Goal: Task Accomplishment & Management: Manage account settings

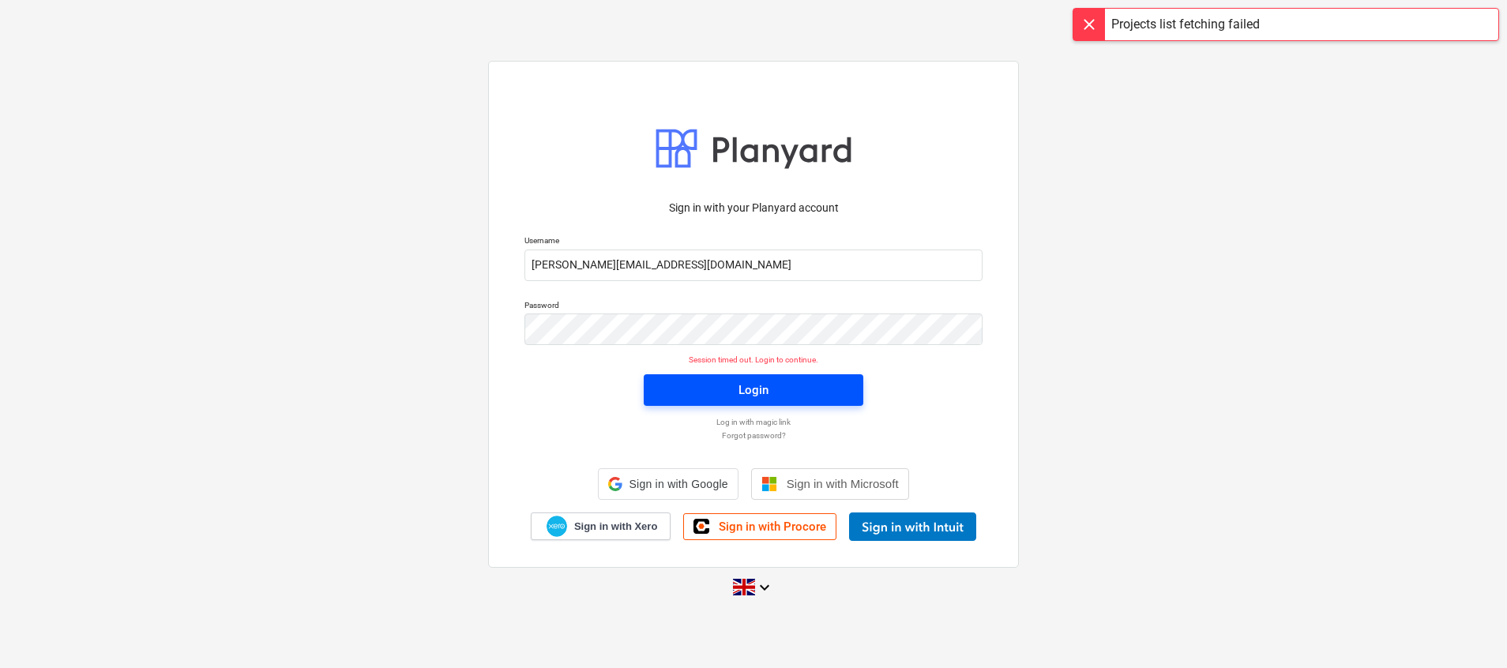
click at [827, 381] on span "Login" at bounding box center [754, 390] width 182 height 21
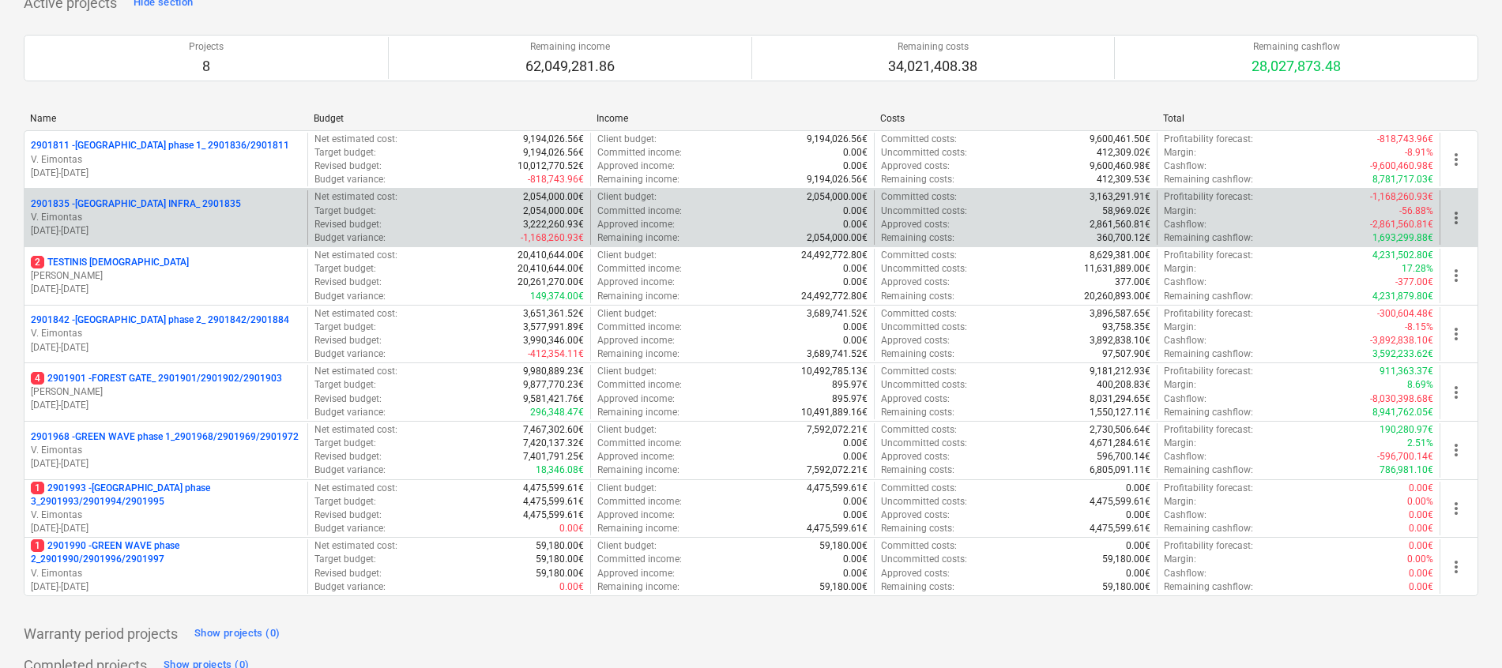
scroll to position [355, 0]
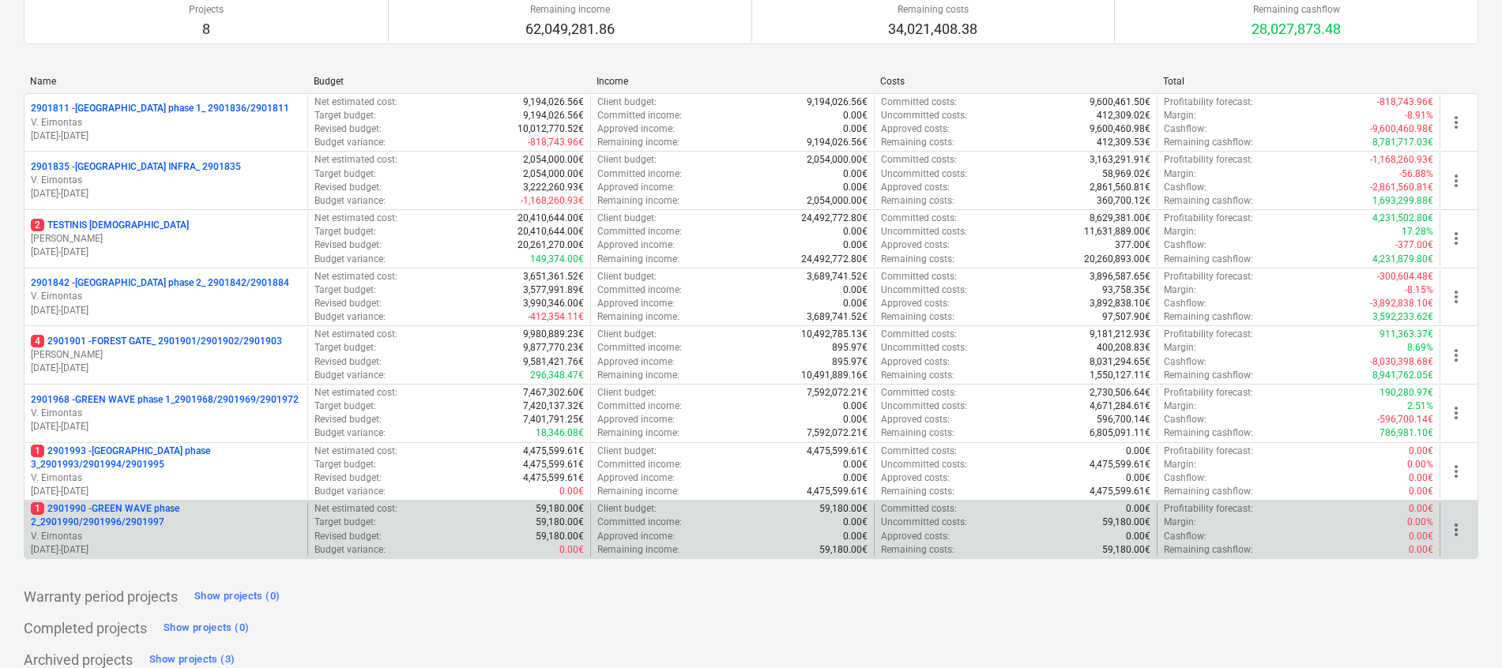
click at [139, 521] on p "1 2901990 - GREEN WAVE phase 2_2901990/2901996/2901997" at bounding box center [166, 515] width 270 height 27
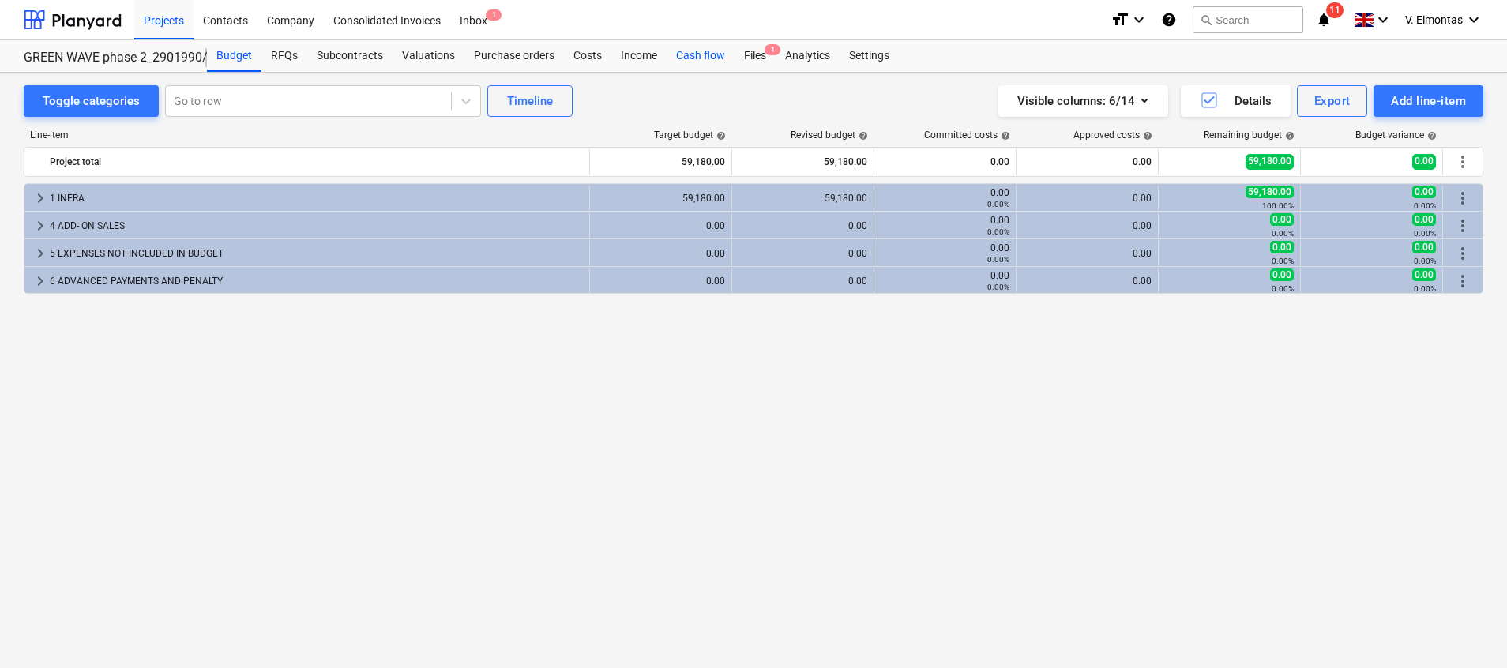
drag, startPoint x: 692, startPoint y: 52, endPoint x: 686, endPoint y: 61, distance: 10.3
click at [686, 61] on div "Cash flow" at bounding box center [701, 56] width 68 height 32
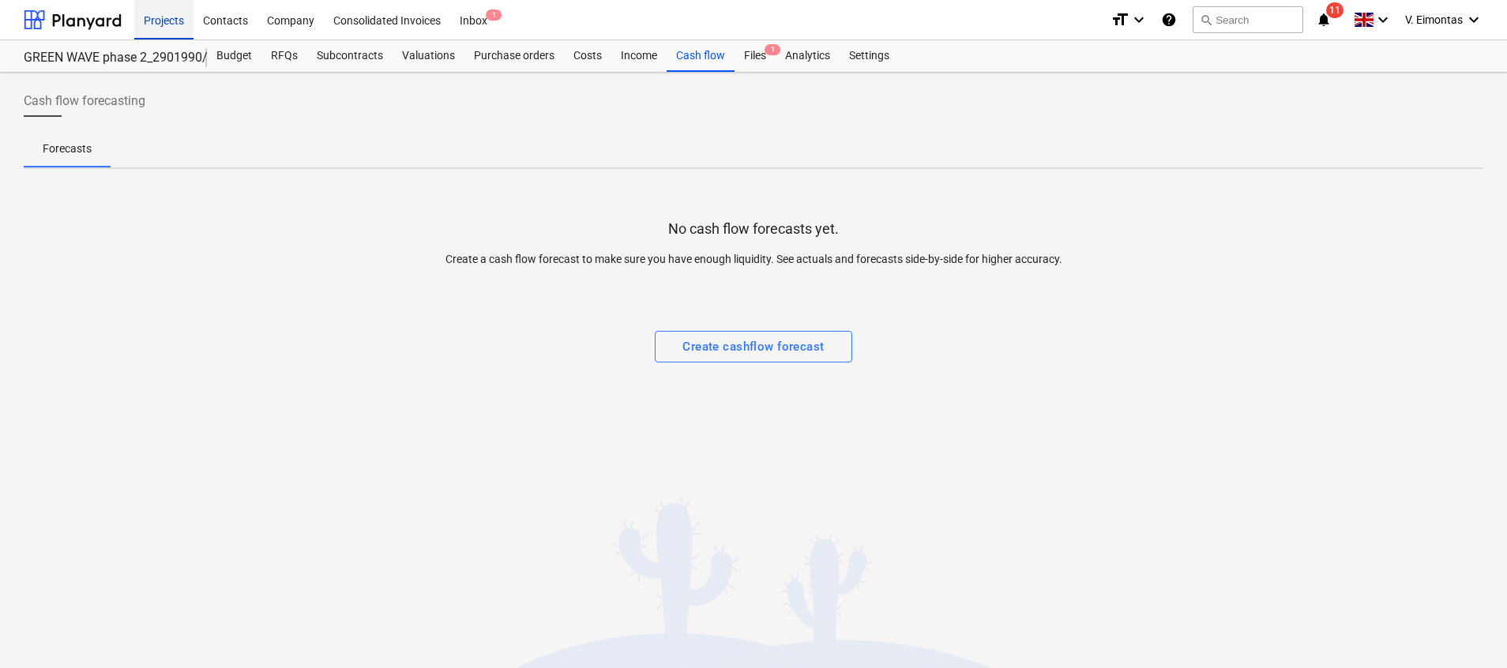
click at [167, 17] on div "Projects" at bounding box center [163, 19] width 59 height 40
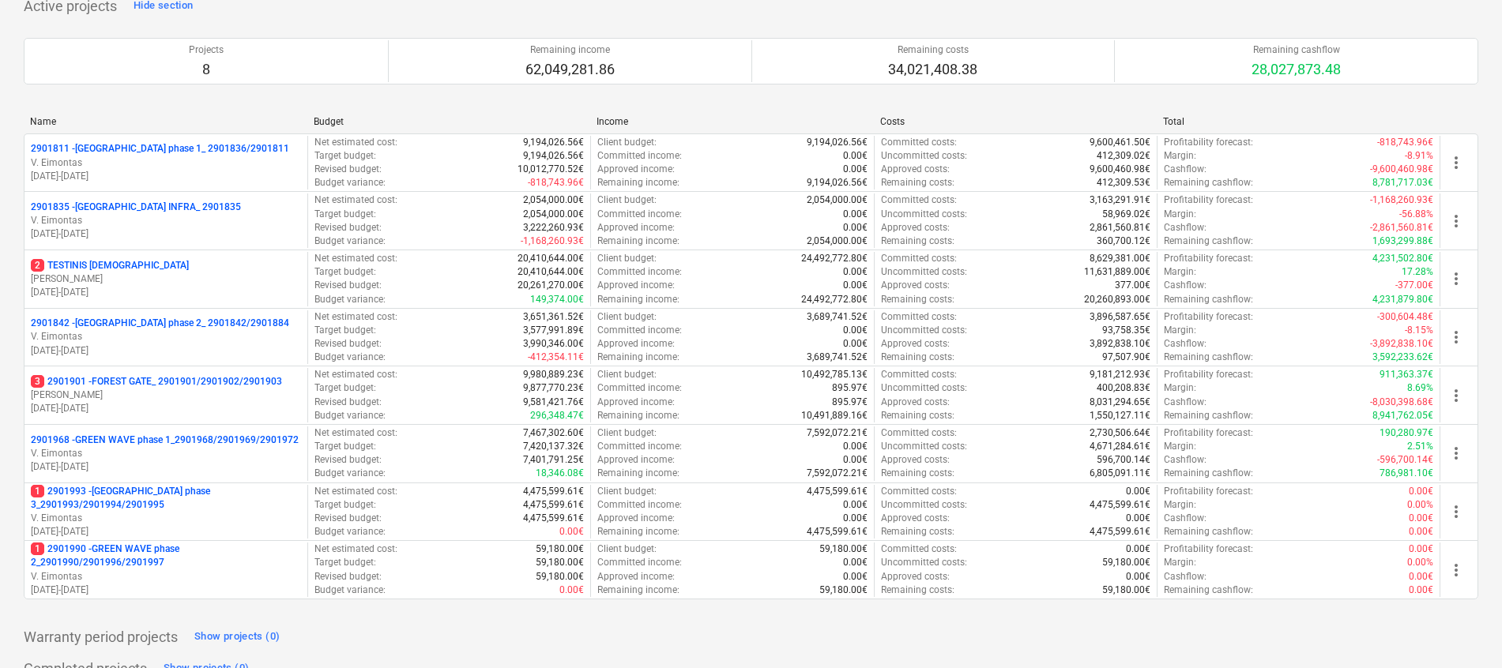
scroll to position [373, 0]
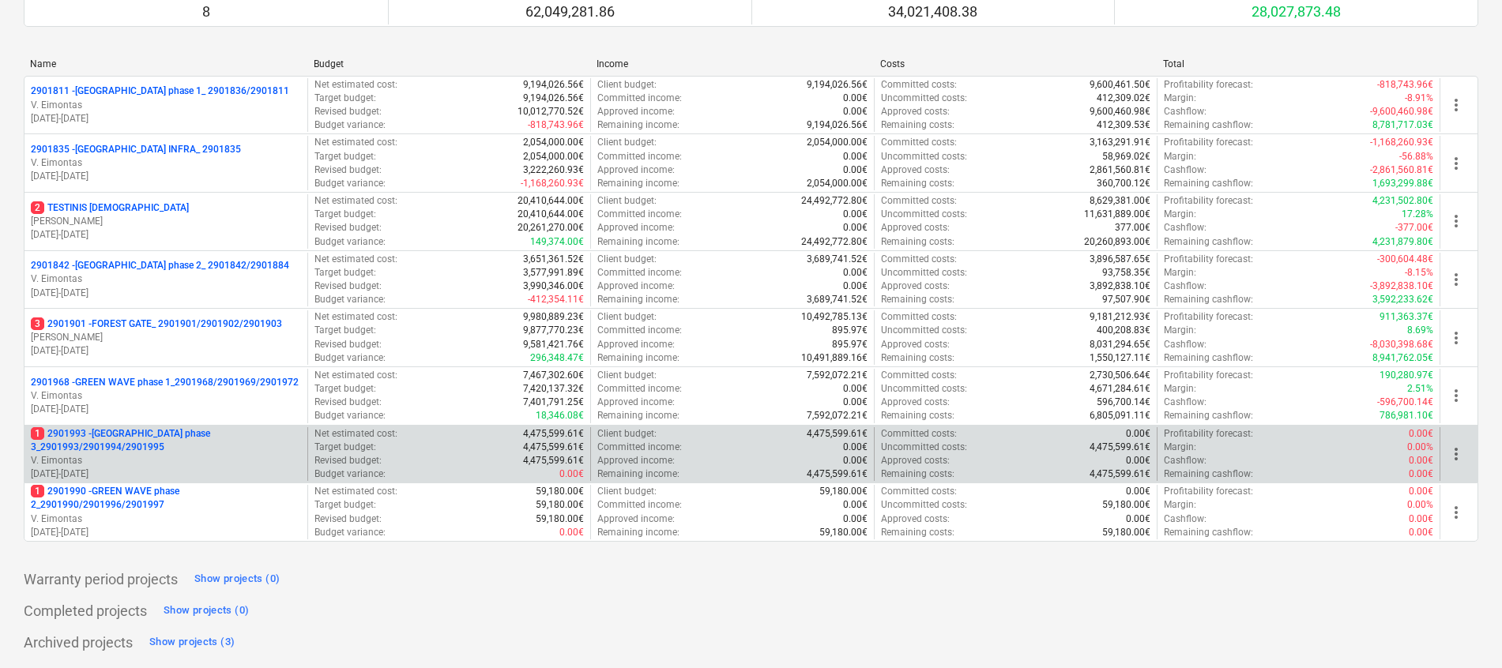
click at [133, 440] on p "1 2901993 - [GEOGRAPHIC_DATA] phase 3_2901993/2901994/2901995" at bounding box center [166, 440] width 270 height 27
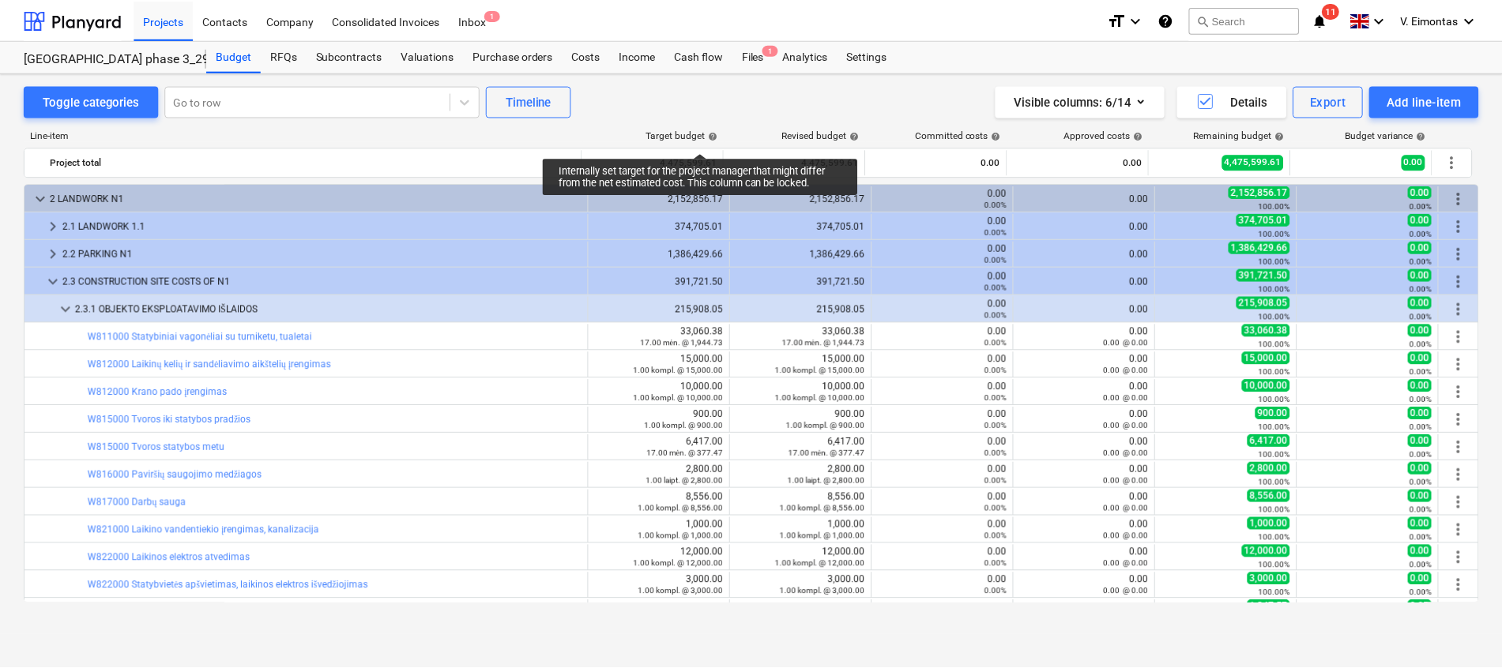
scroll to position [118, 0]
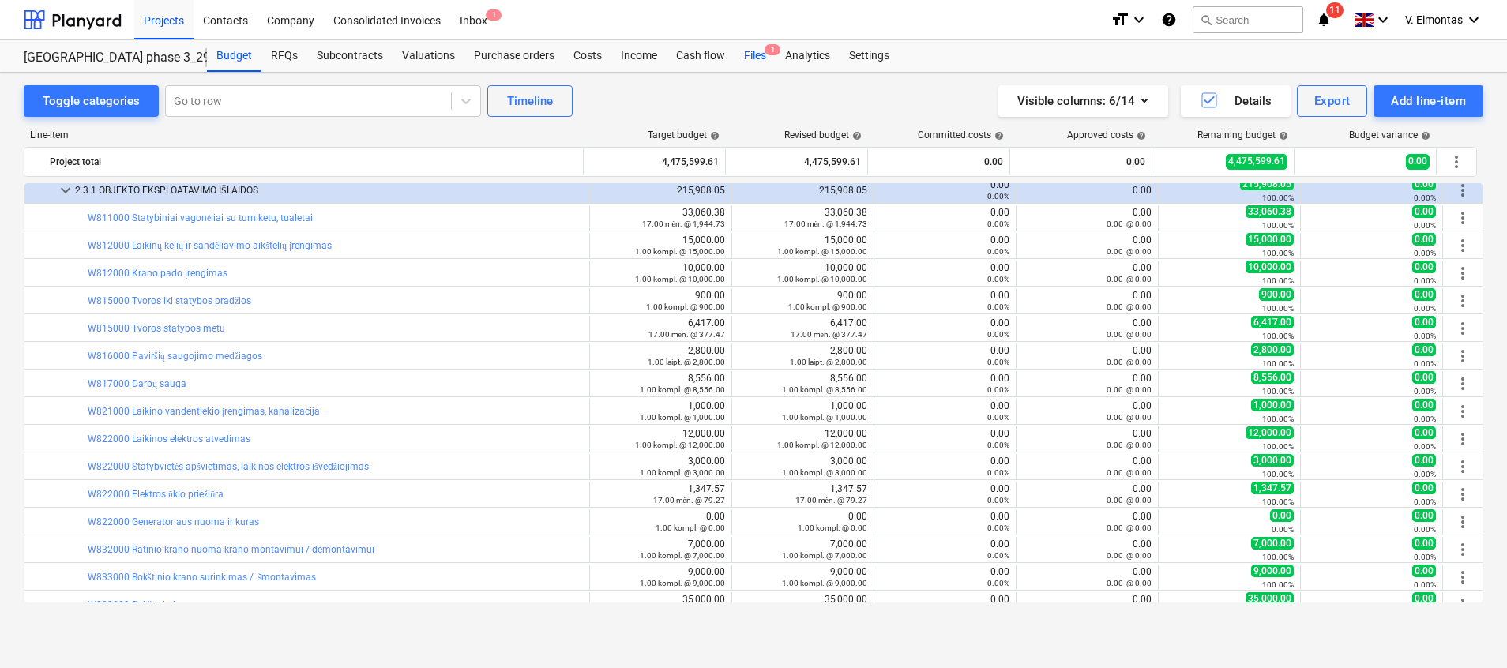
click at [753, 63] on div "Files 1" at bounding box center [755, 56] width 41 height 32
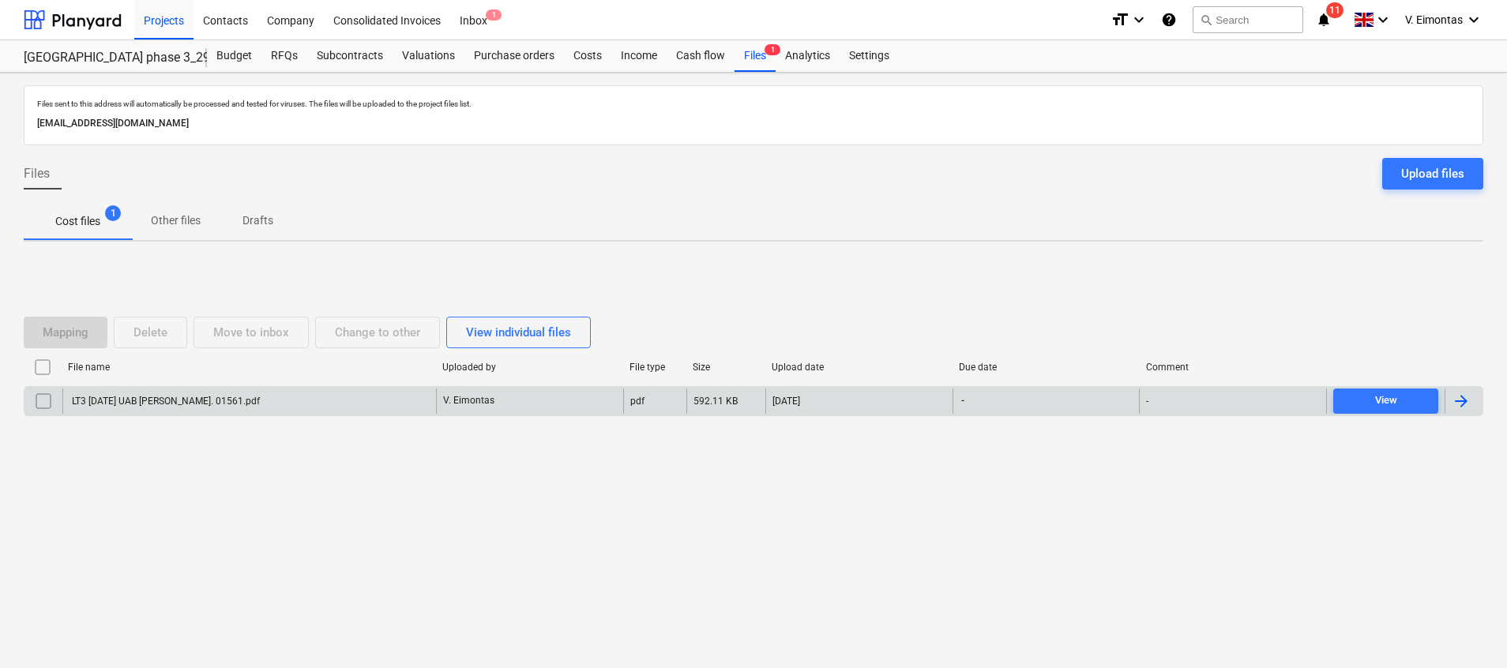
click at [197, 396] on div "LT3 [DATE] UAB [PERSON_NAME]. 01561.pdf" at bounding box center [165, 401] width 190 height 11
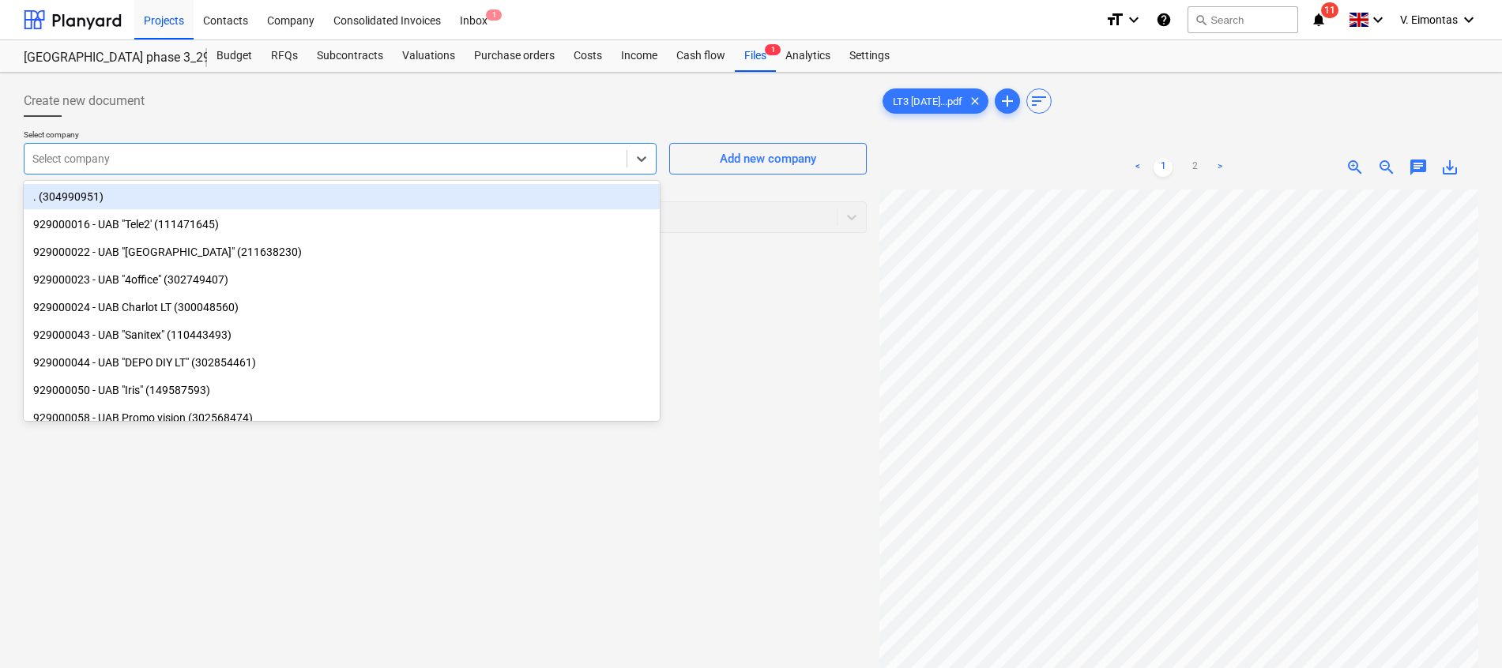
click at [357, 152] on div at bounding box center [325, 159] width 586 height 16
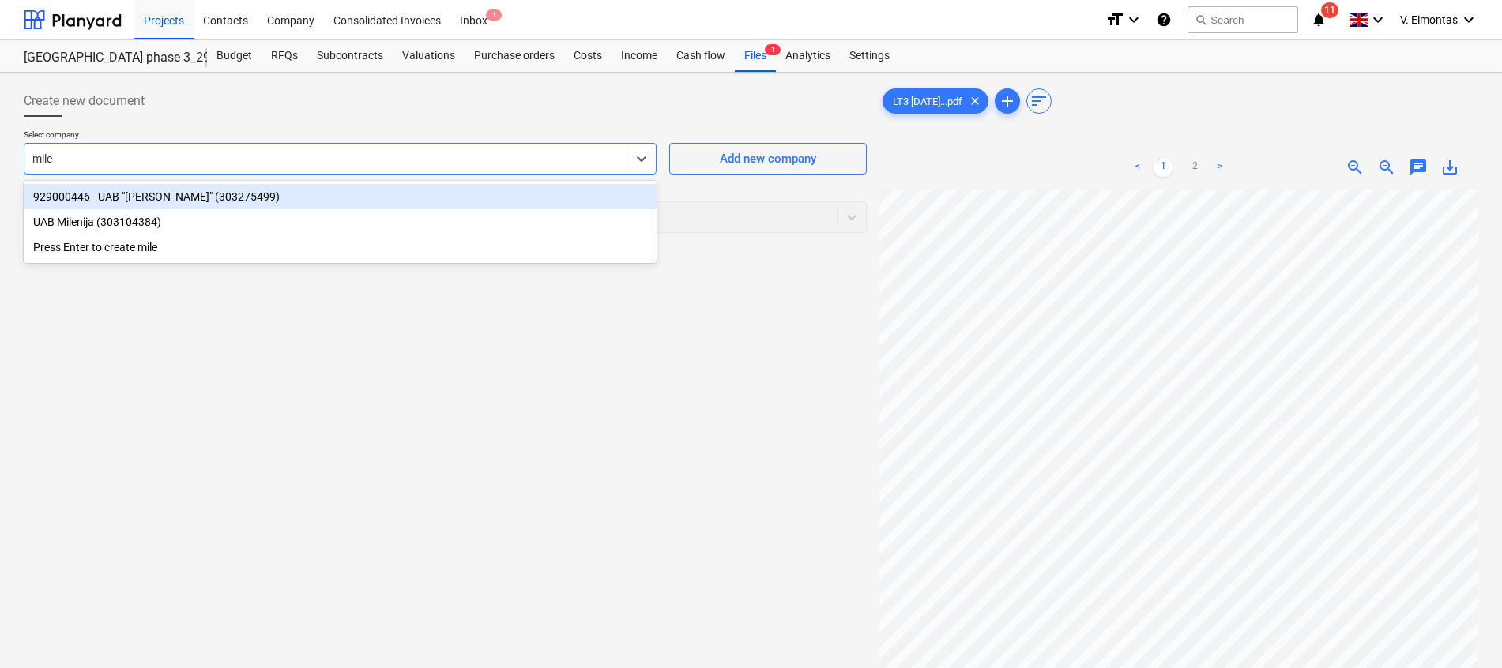
type input "miler"
click at [347, 190] on div "929000446 - UAB "[PERSON_NAME]" (303275499)" at bounding box center [340, 196] width 633 height 25
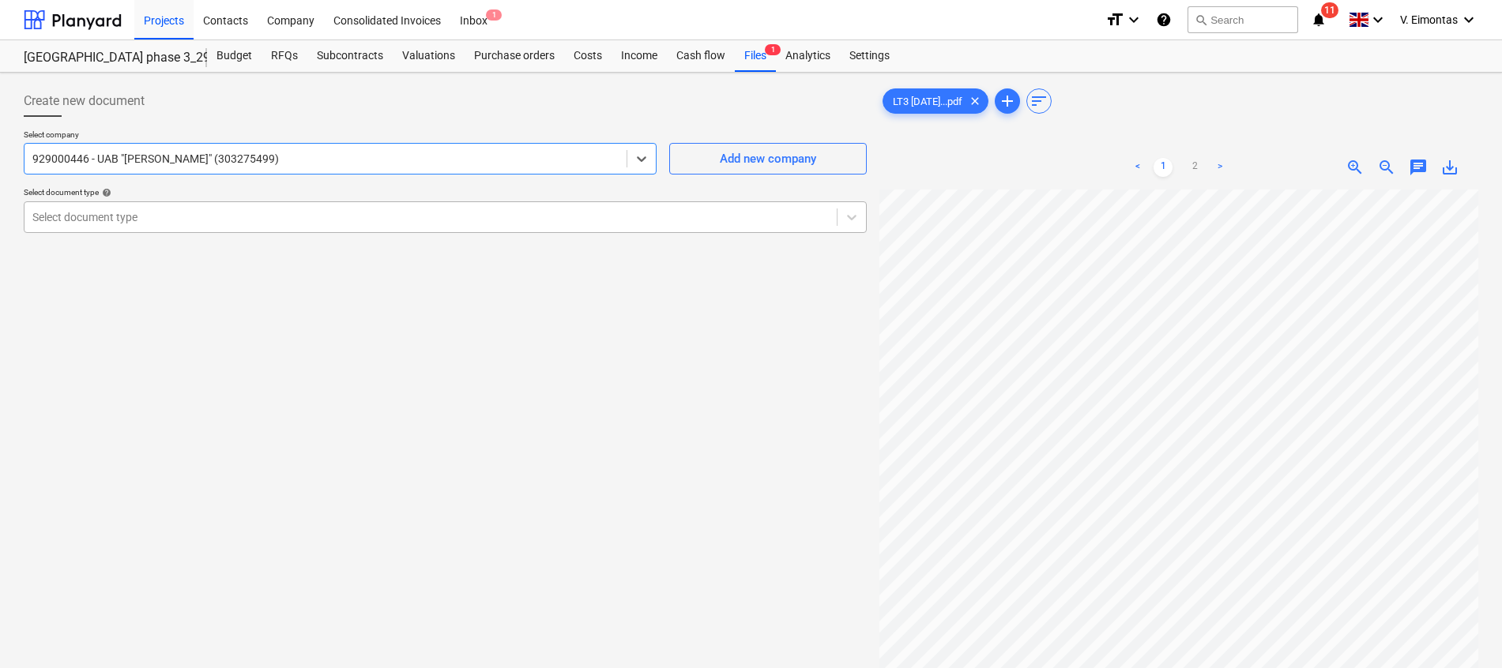
click at [239, 220] on div at bounding box center [430, 217] width 796 height 16
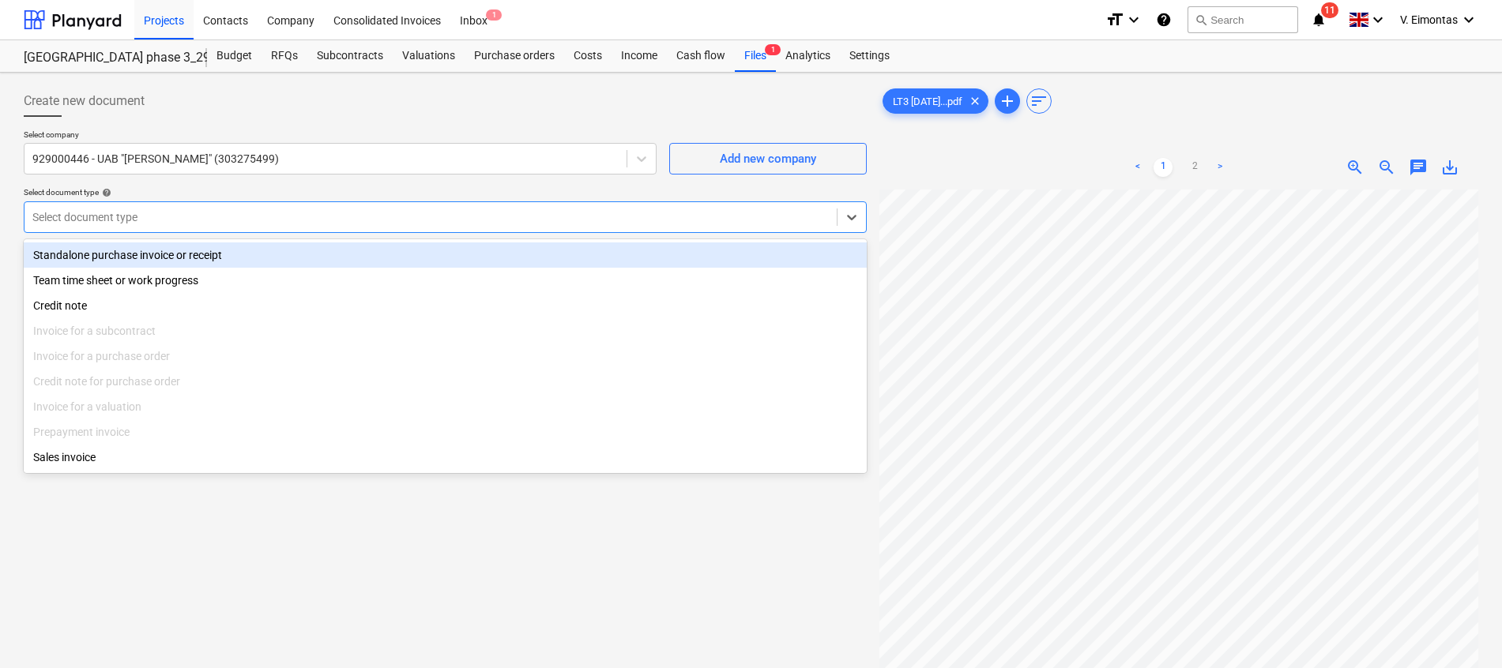
click at [186, 247] on div "Standalone purchase invoice or receipt" at bounding box center [445, 255] width 843 height 25
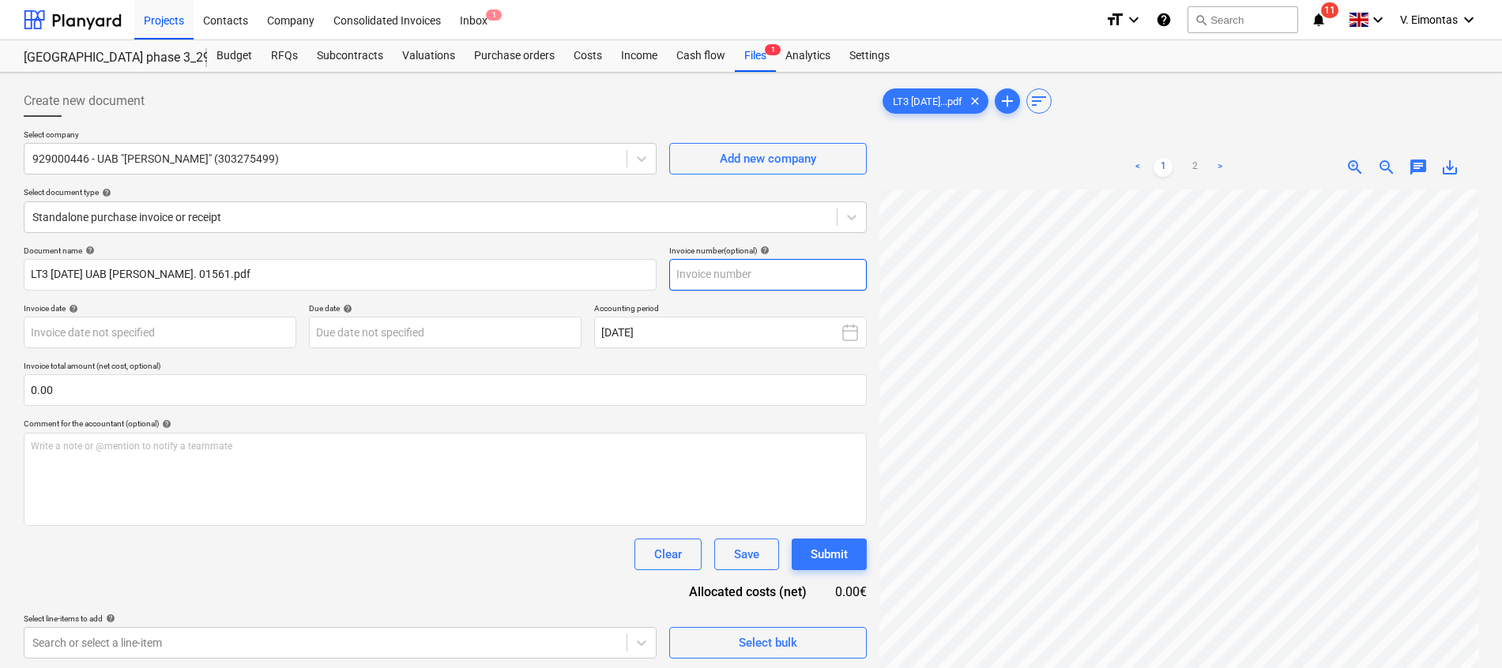
click at [844, 275] on input "text" at bounding box center [767, 275] width 197 height 32
type input "01561"
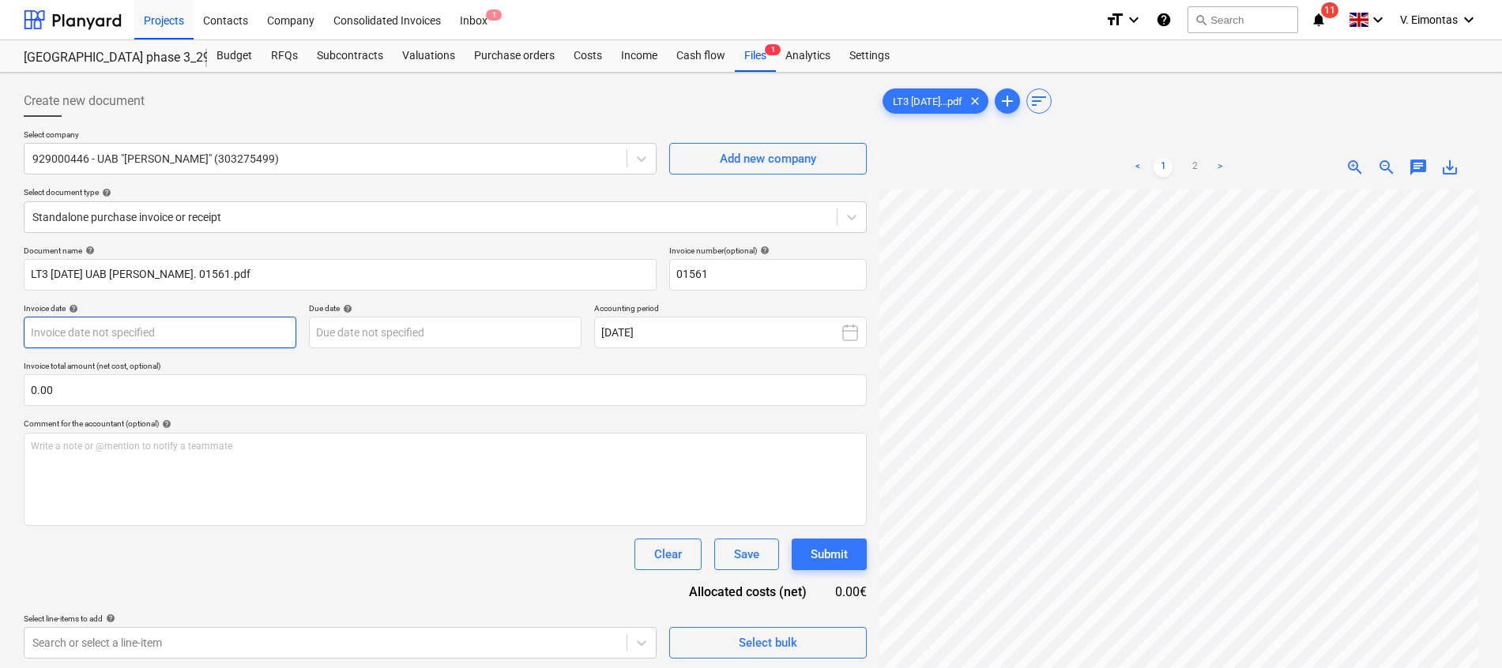
click at [242, 338] on body "Projects Contacts Company Consolidated Invoices Inbox 1 format_size keyboard_ar…" at bounding box center [751, 334] width 1502 height 668
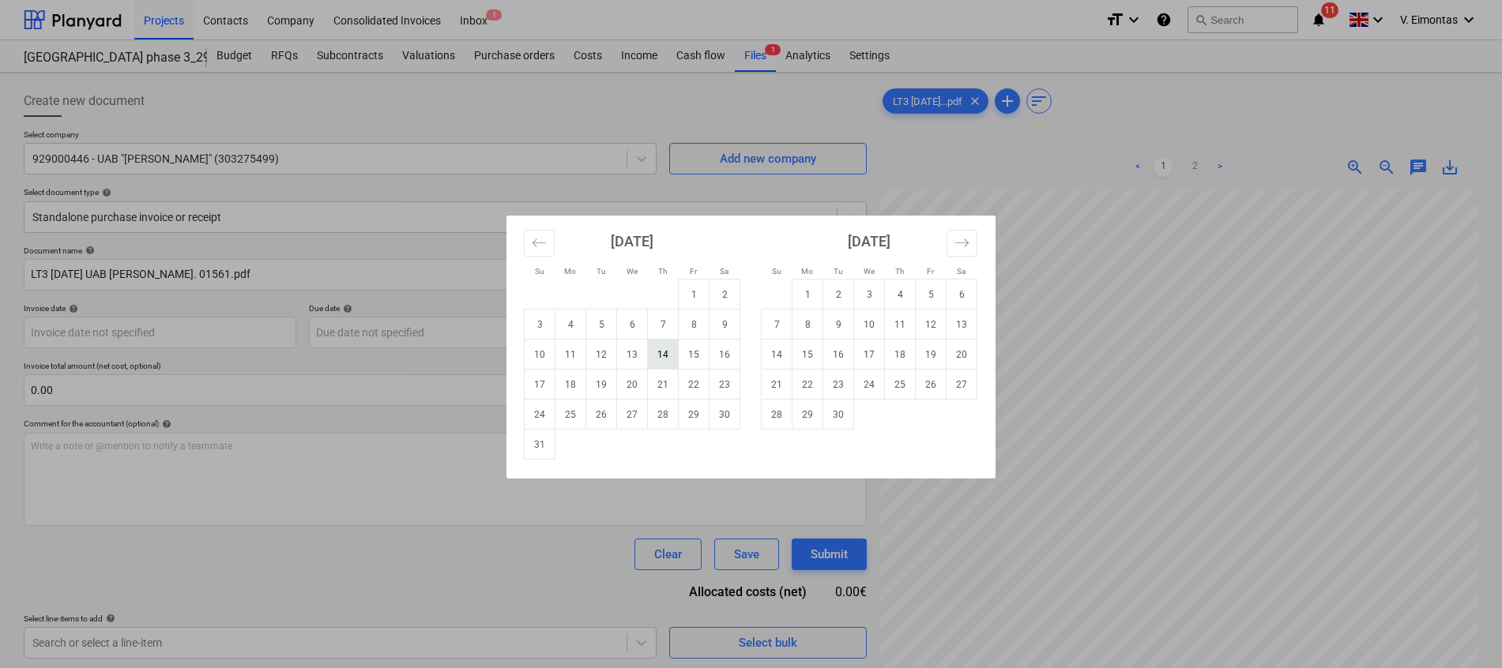
click at [662, 350] on td "14" at bounding box center [663, 355] width 31 height 30
type input "[DATE]"
click at [543, 337] on body "Projects Contacts Company Consolidated Invoices Inbox 1 format_size keyboard_ar…" at bounding box center [751, 334] width 1502 height 668
click at [970, 326] on td "13" at bounding box center [961, 325] width 31 height 30
type input "[DATE]"
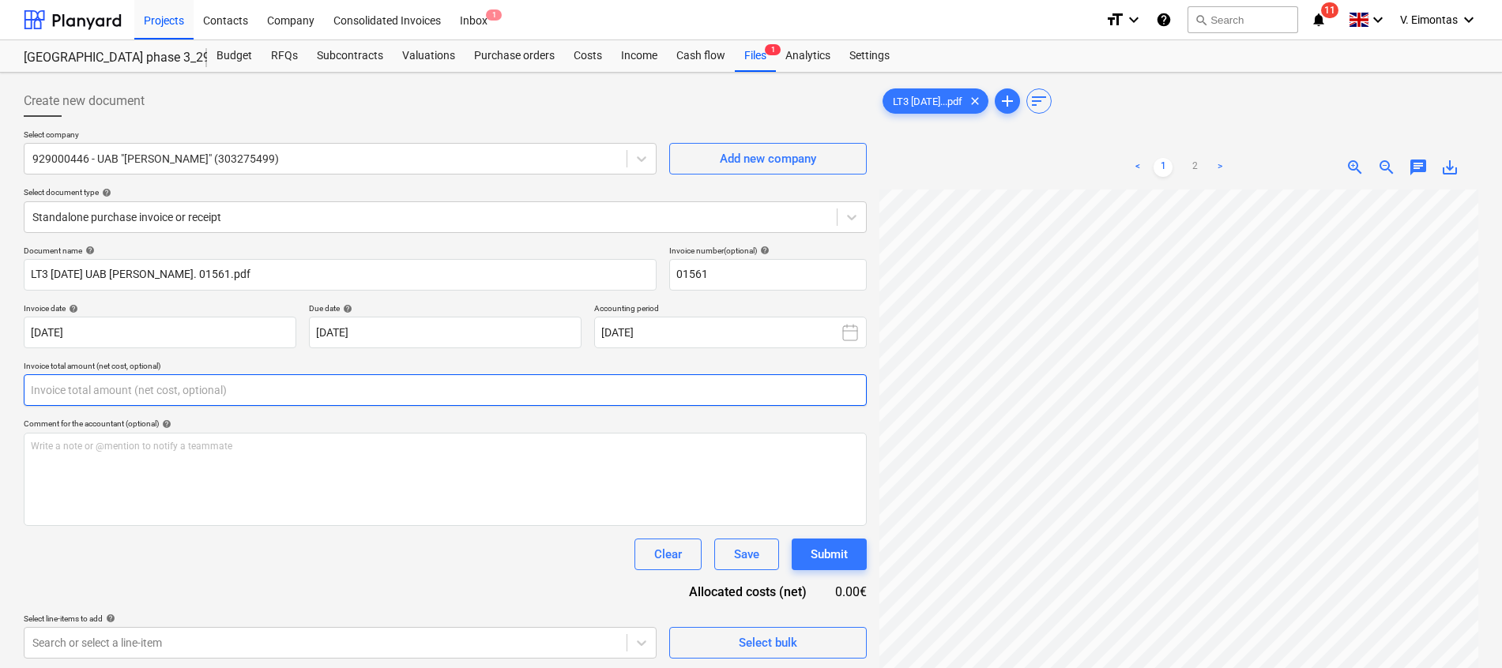
click at [442, 389] on input "text" at bounding box center [445, 390] width 843 height 32
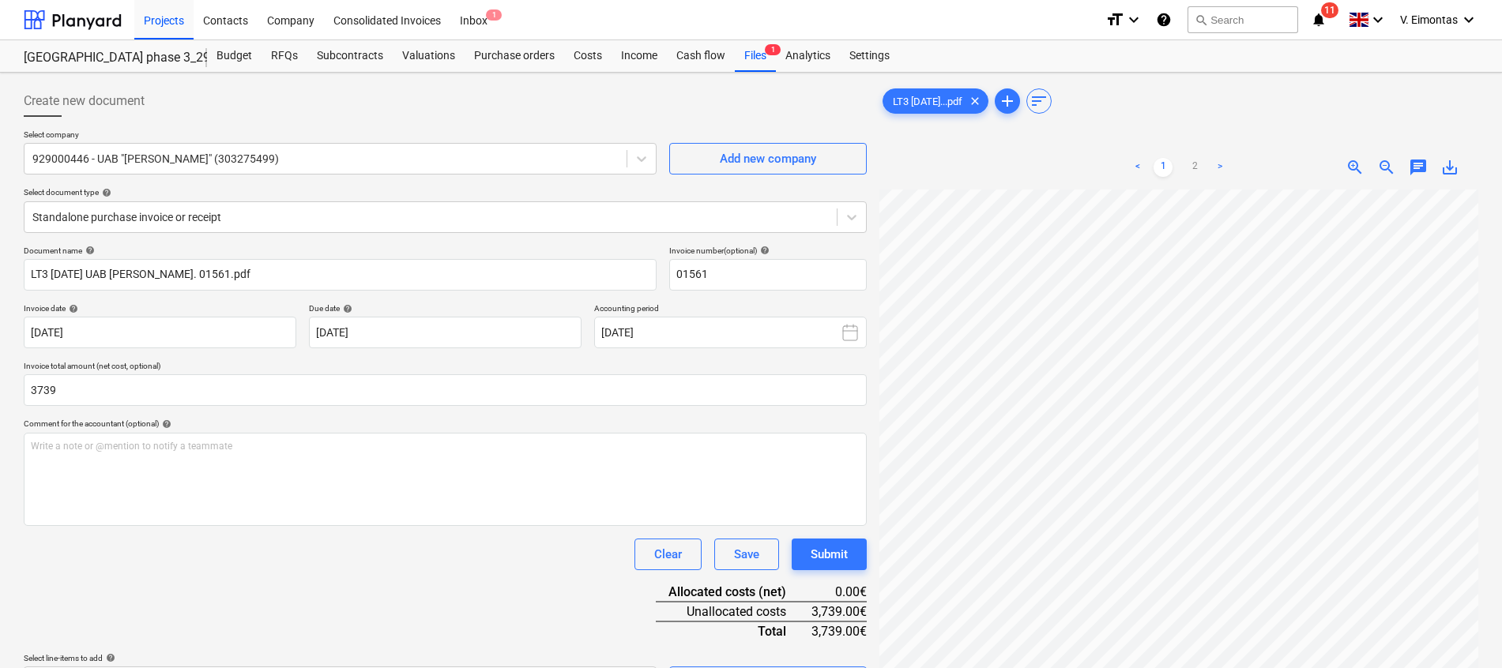
type input "3,739.00"
click at [395, 557] on div "Clear Save Submit" at bounding box center [445, 555] width 843 height 32
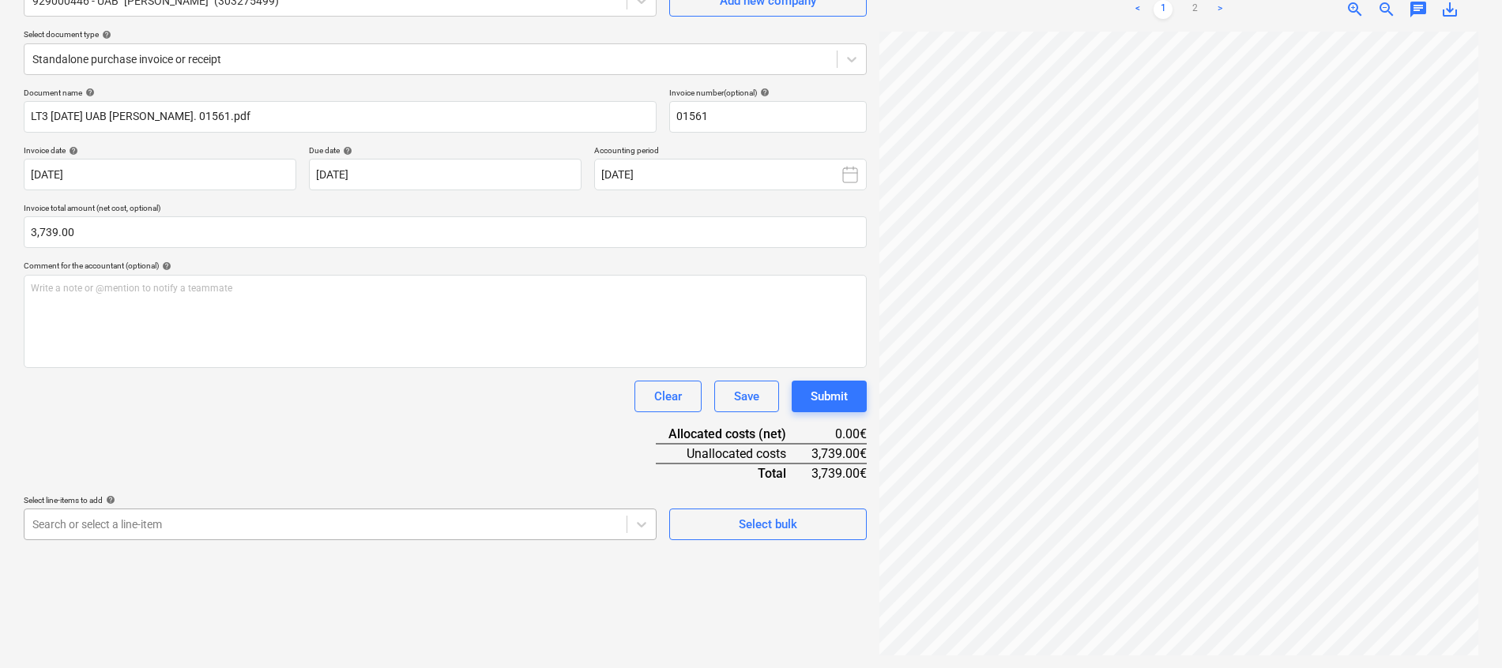
click at [385, 510] on body "Projects Contacts Company Consolidated Invoices Inbox 1 format_size keyboard_ar…" at bounding box center [751, 176] width 1502 height 668
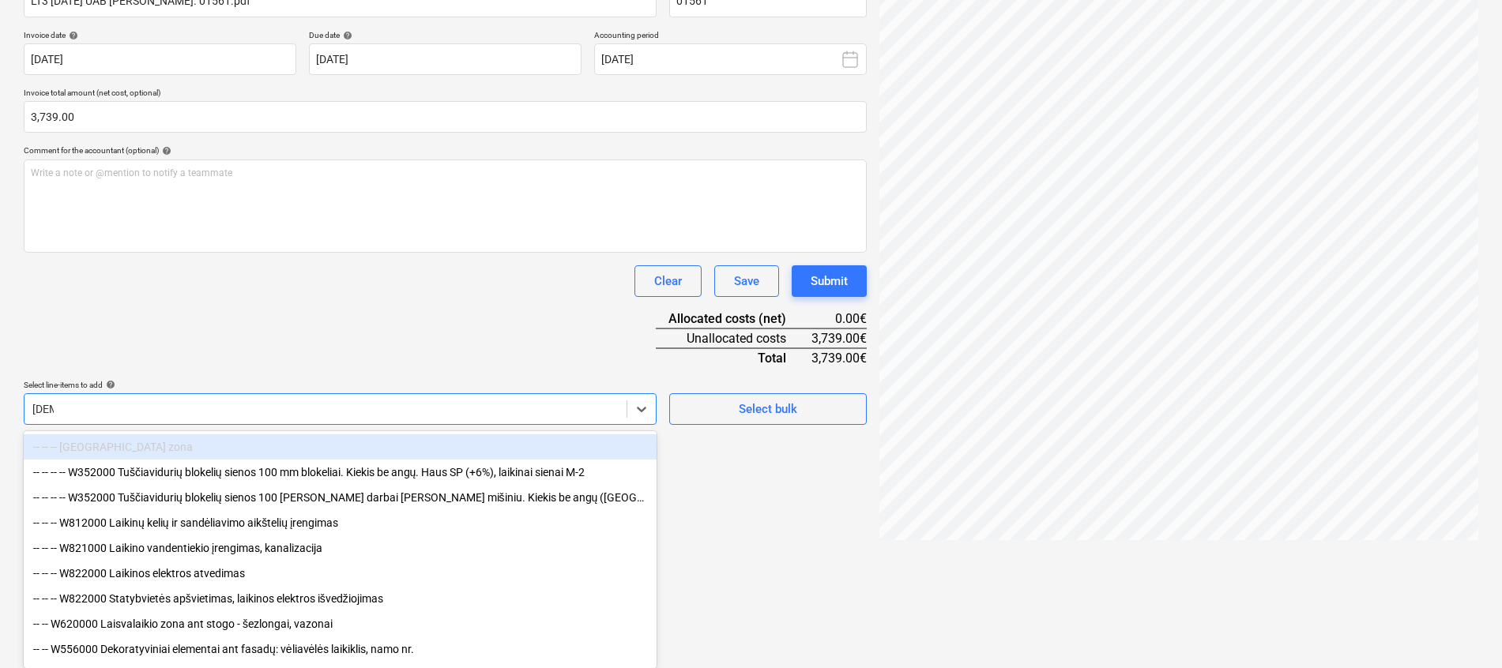
type input "laikin"
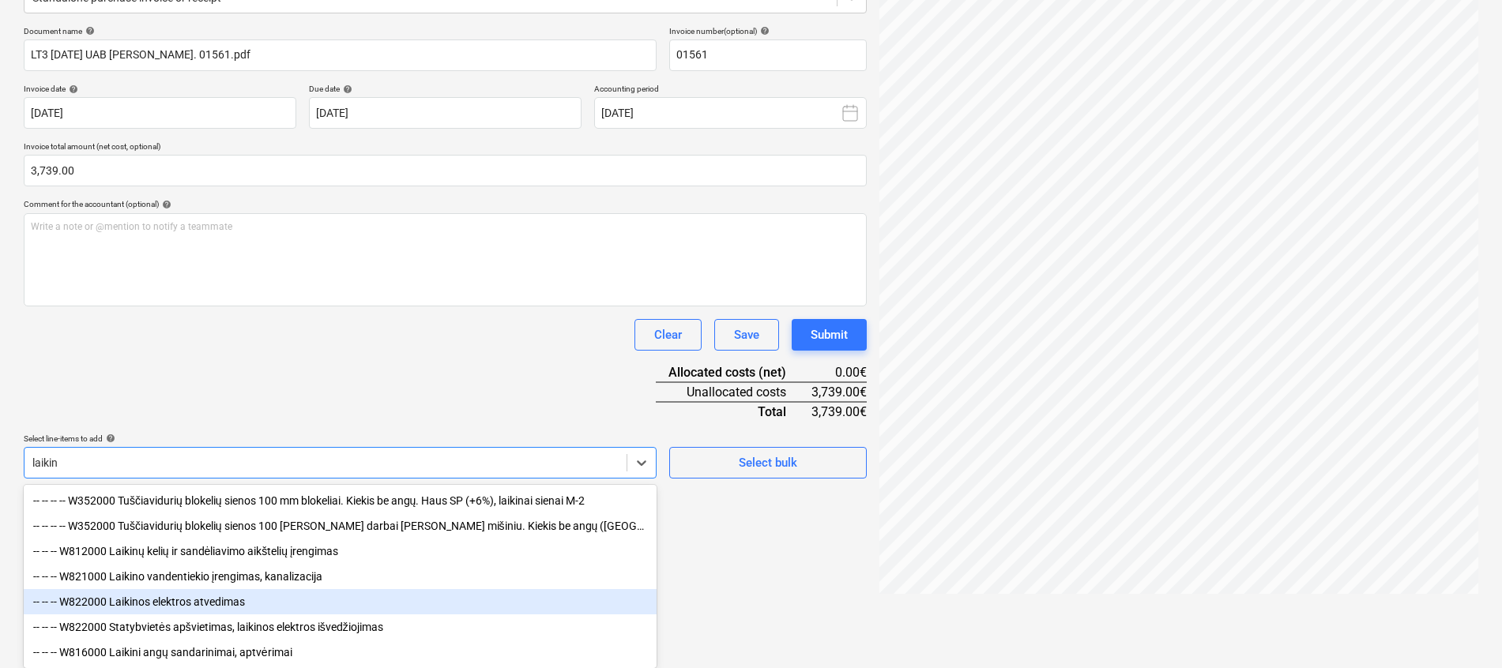
click at [303, 603] on div "-- -- -- W822000 Laikinos elektros atvedimas" at bounding box center [340, 601] width 633 height 25
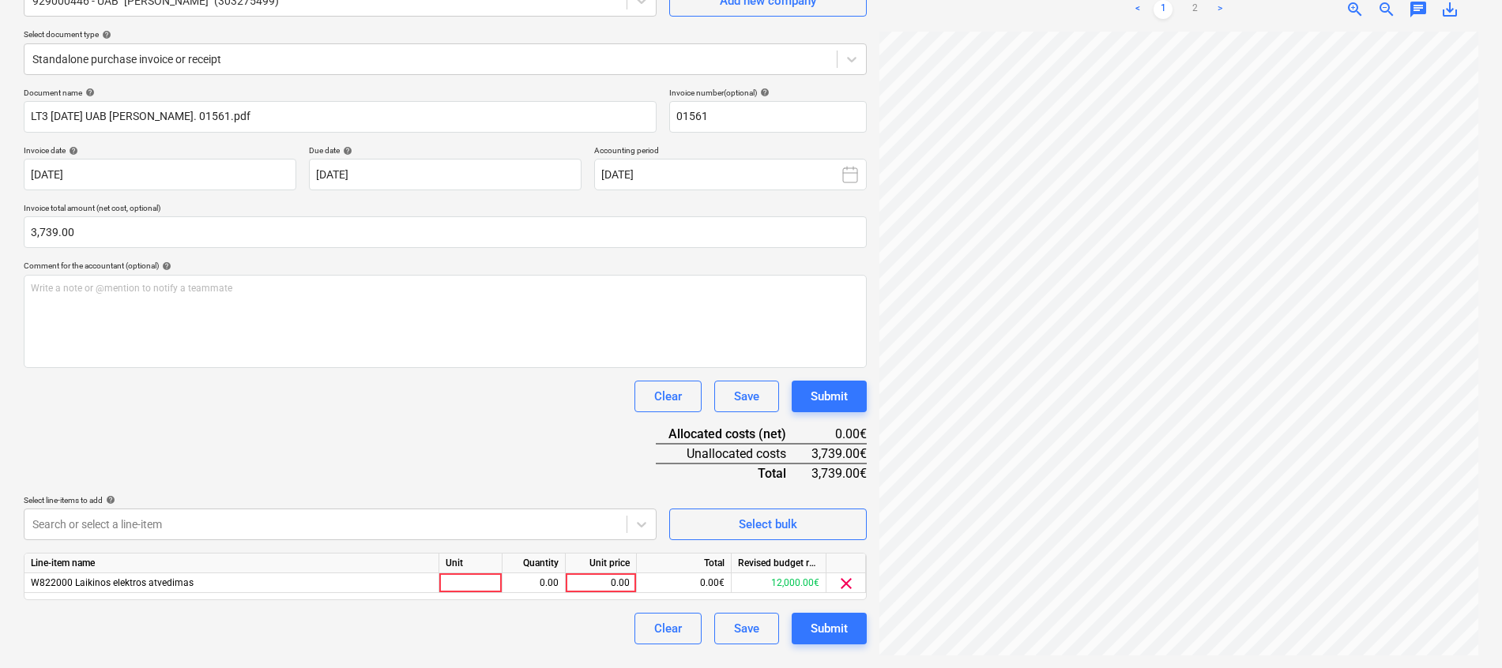
scroll to position [158, 0]
click at [488, 340] on div "Document name help LT3 [DATE] UAB [PERSON_NAME]. 01561.pdf Invoice number (opti…" at bounding box center [445, 366] width 843 height 557
click at [482, 574] on div at bounding box center [470, 584] width 63 height 20
type input "kompl."
type input "3739"
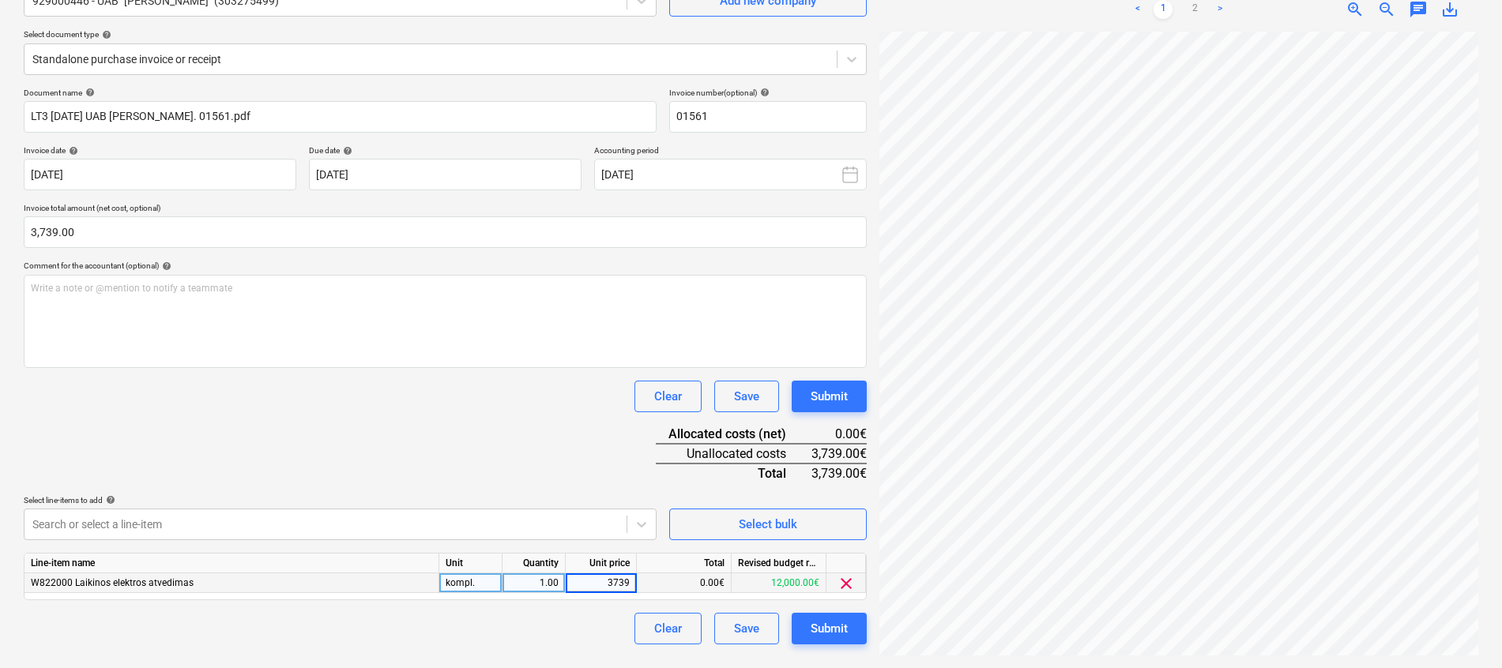
click at [472, 467] on div "Document name help LT3 [DATE] UAB [PERSON_NAME]. 01561.pdf Invoice number (opti…" at bounding box center [445, 366] width 843 height 557
click at [1201, 19] on div "< 1 2 >" at bounding box center [1178, 9] width 191 height 44
click at [1194, 13] on link "2" at bounding box center [1194, 9] width 19 height 19
click at [824, 641] on button "Submit" at bounding box center [829, 629] width 75 height 32
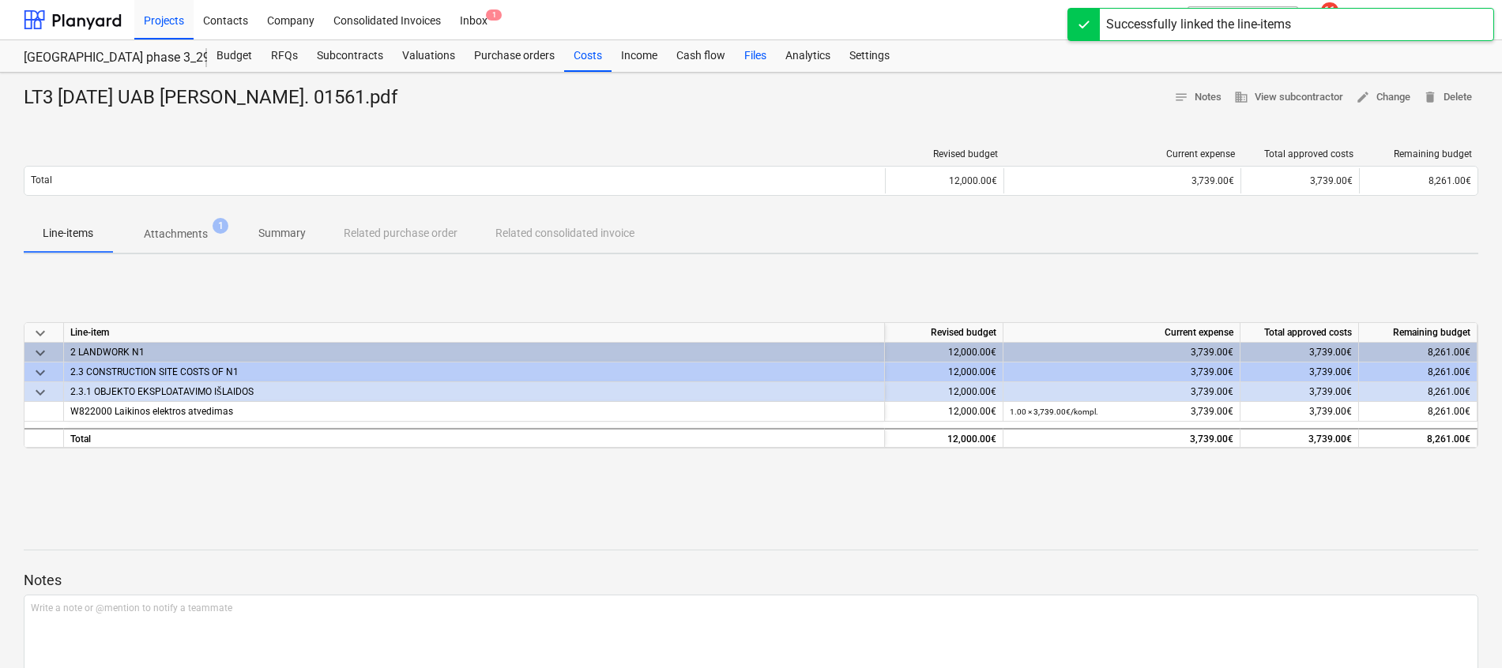
click at [744, 62] on div "Files" at bounding box center [755, 56] width 41 height 32
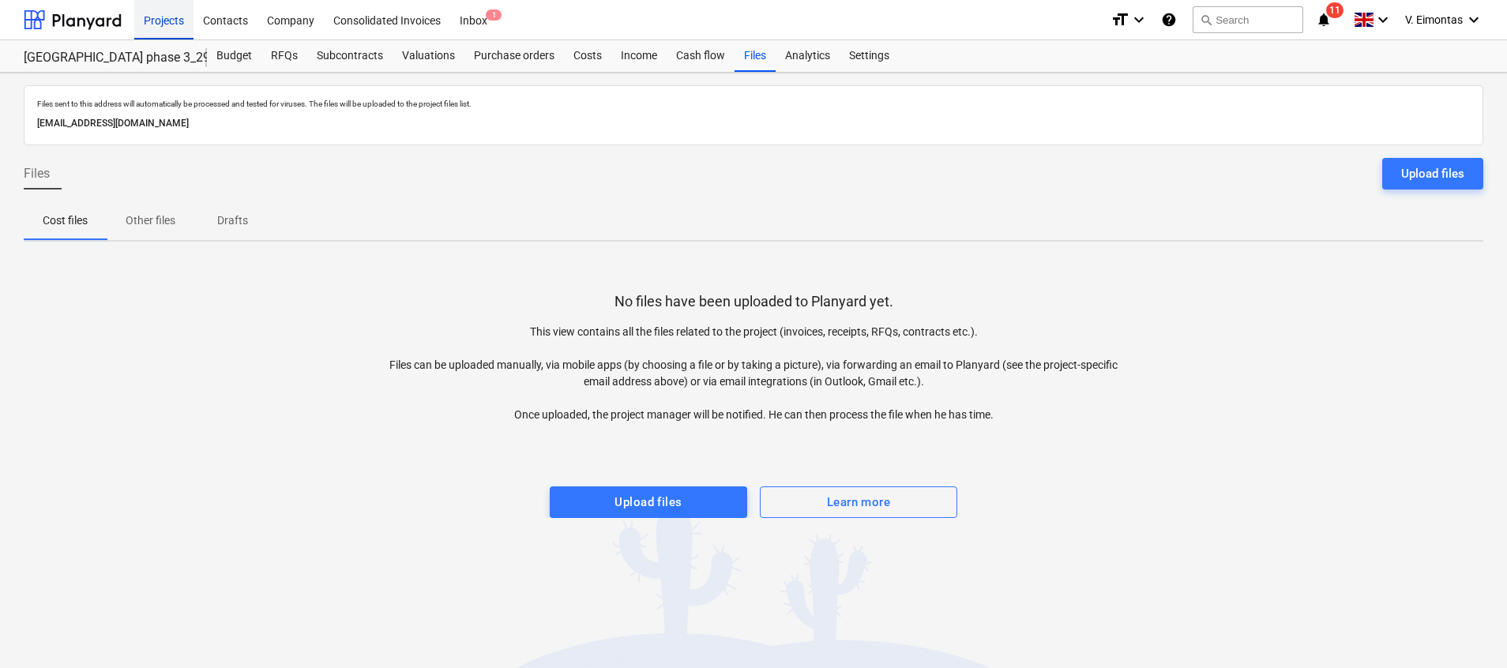
click at [171, 23] on div "Projects" at bounding box center [163, 19] width 59 height 40
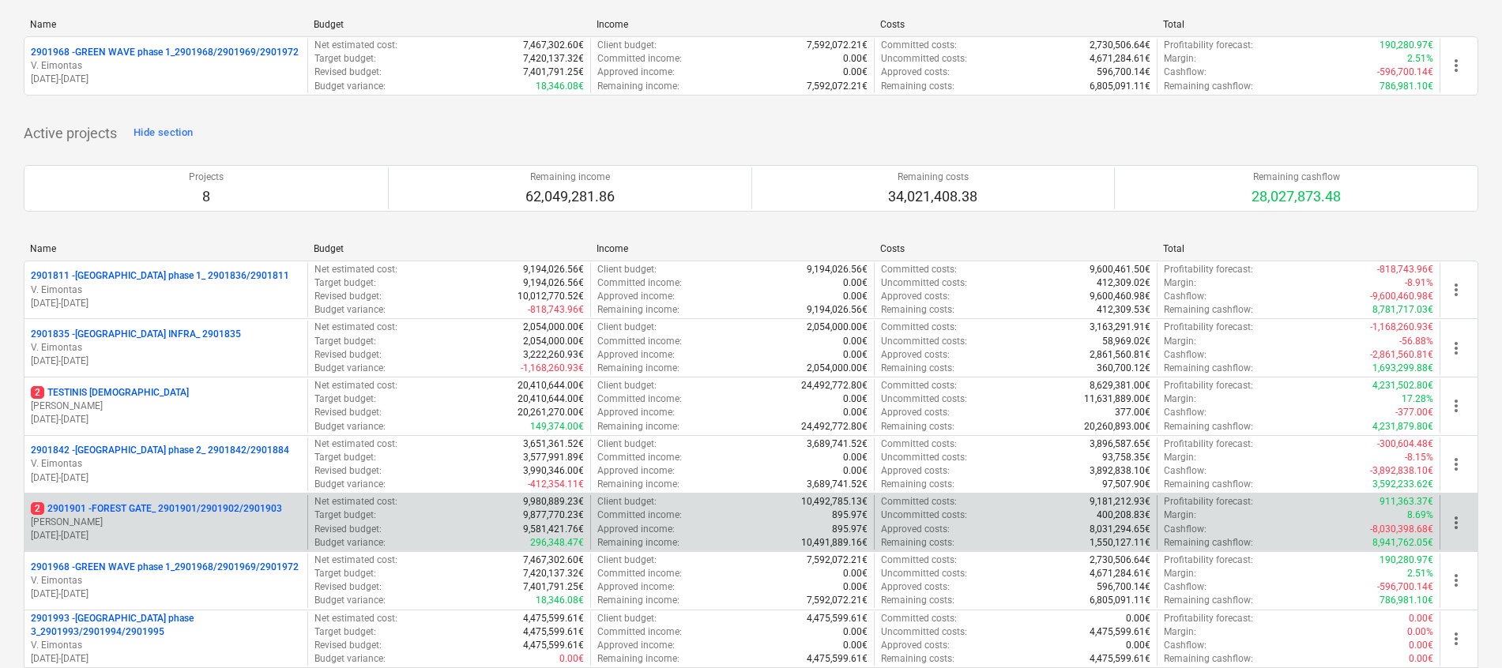
scroll to position [373, 0]
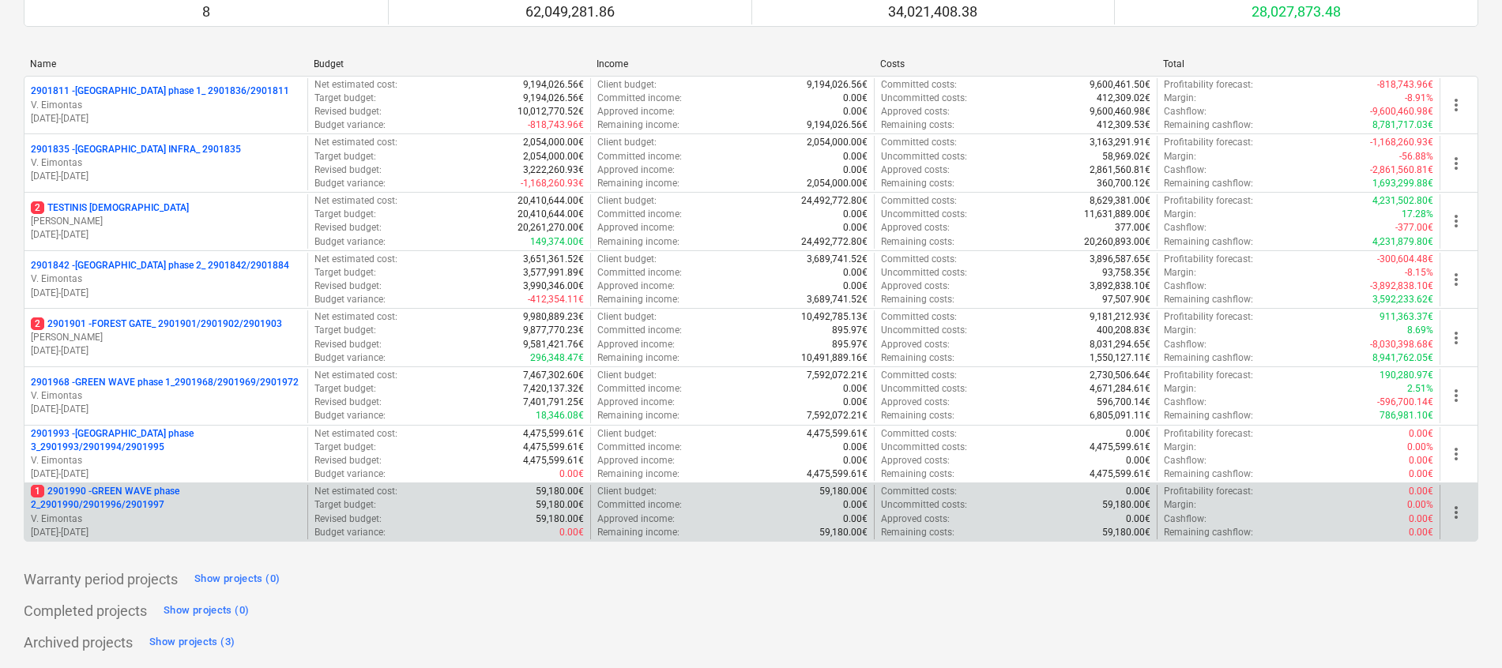
click at [146, 499] on p "1 2901990 - GREEN WAVE phase 2_2901990/2901996/2901997" at bounding box center [166, 498] width 270 height 27
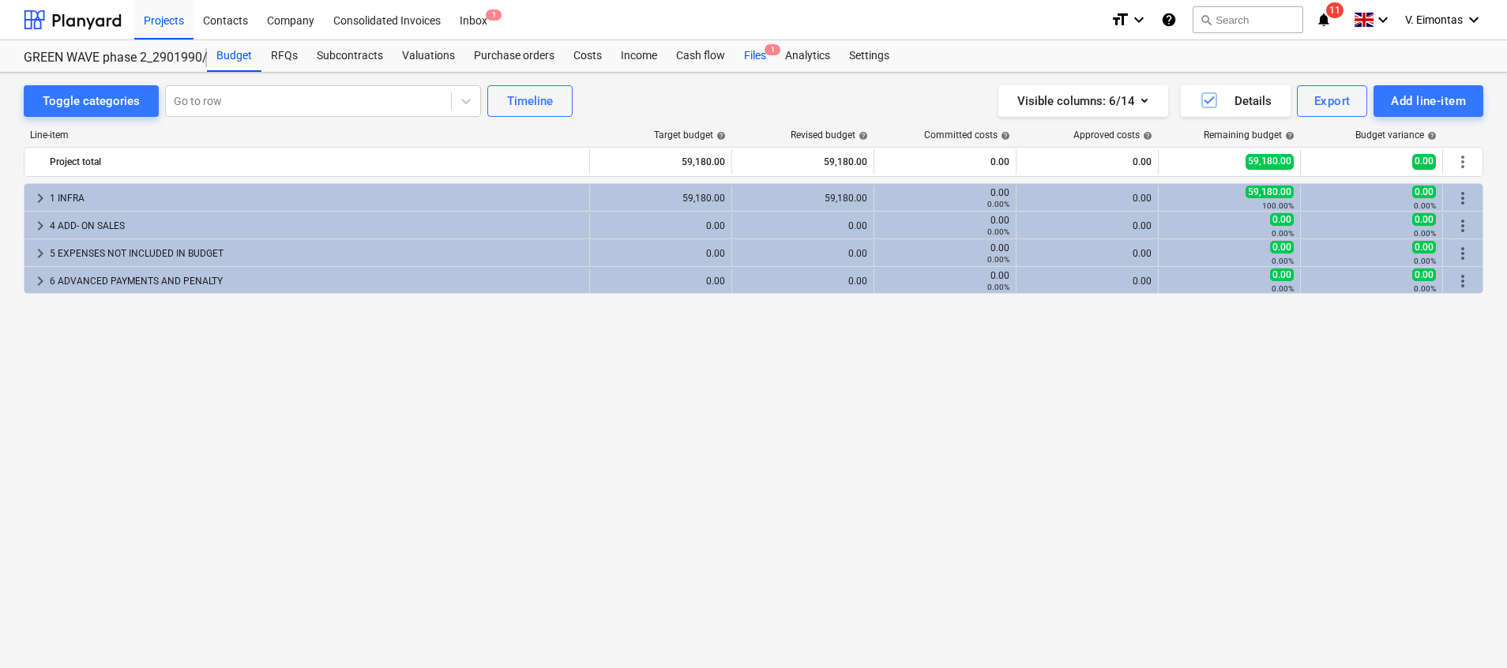
click at [749, 50] on div "Files 1" at bounding box center [755, 56] width 41 height 32
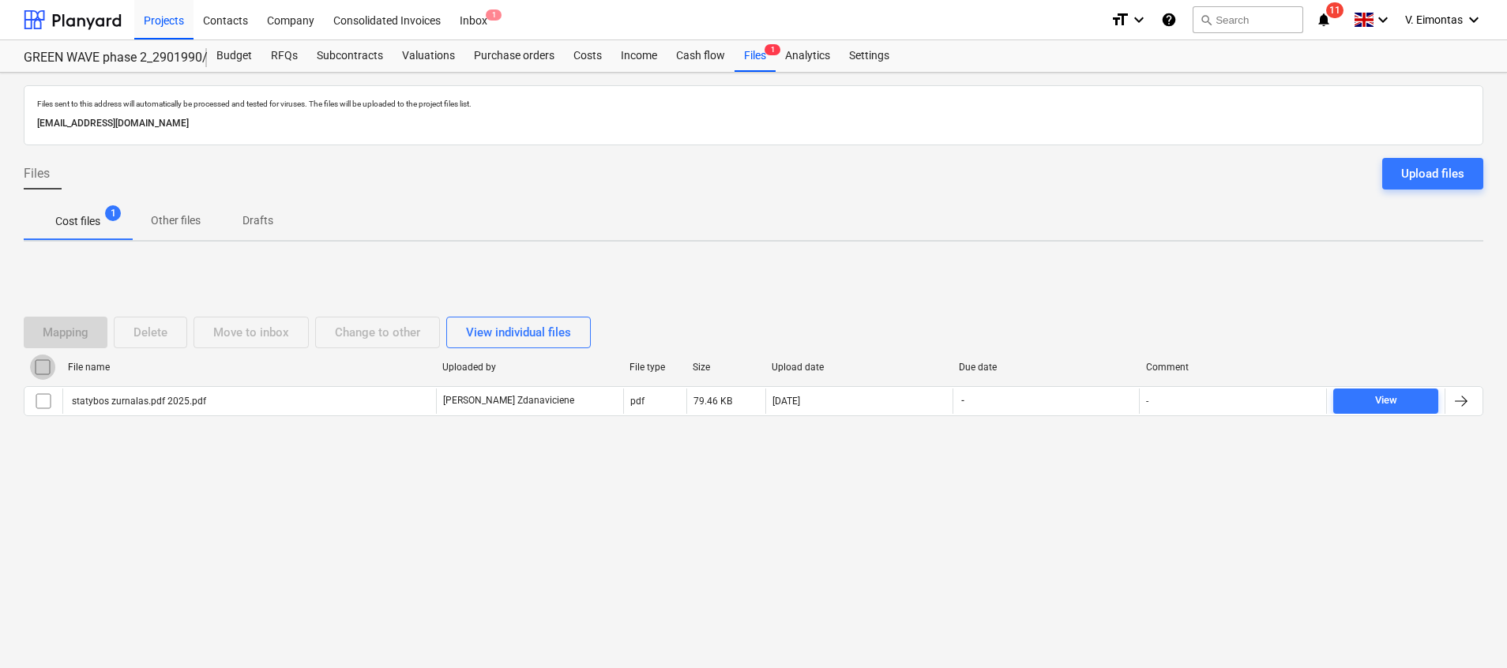
click at [42, 362] on input "checkbox" at bounding box center [42, 367] width 25 height 25
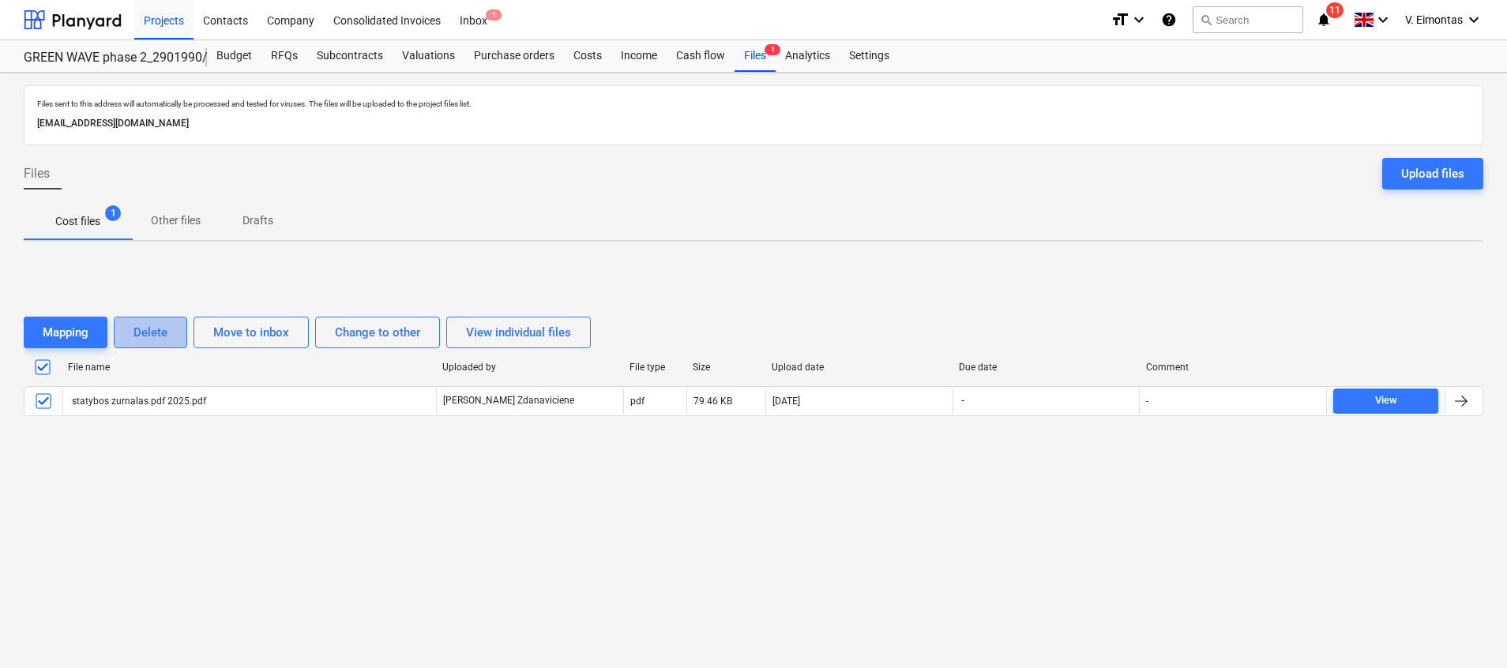
click at [151, 338] on div "Delete" at bounding box center [151, 332] width 34 height 21
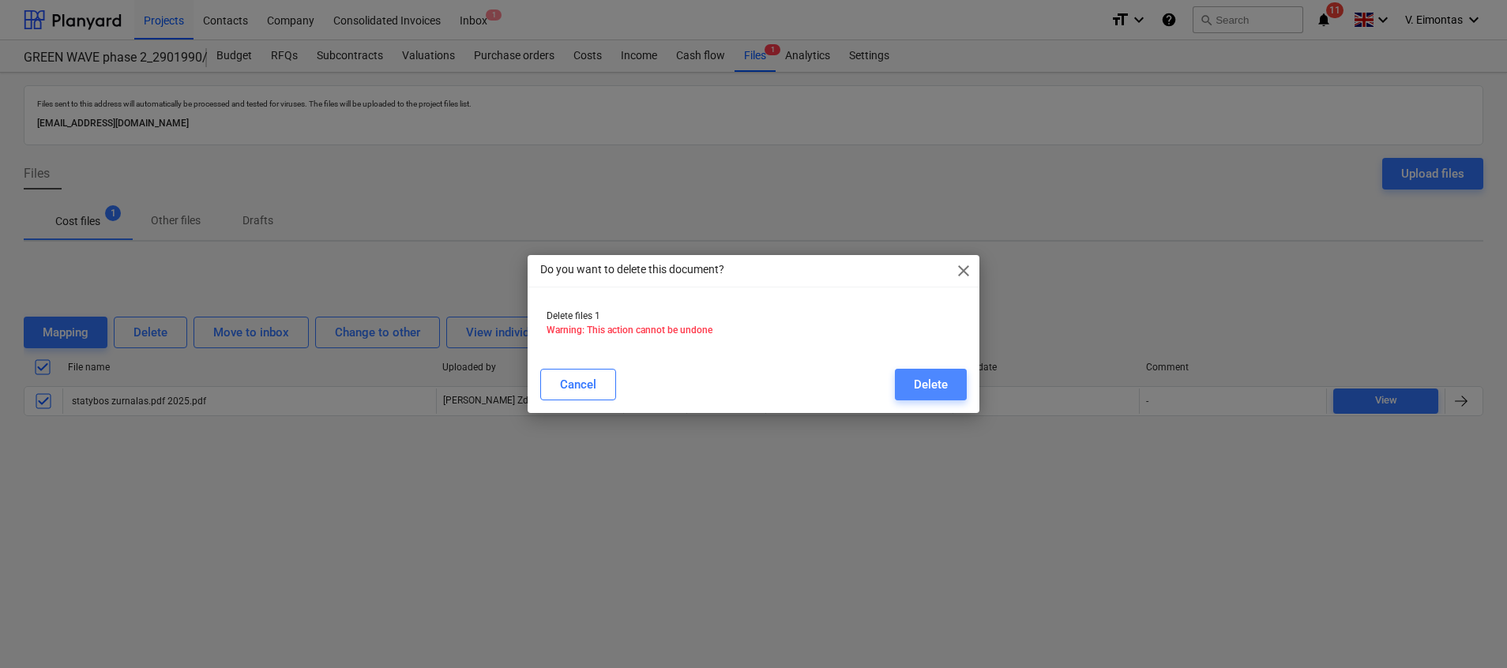
click at [960, 379] on button "Delete" at bounding box center [931, 385] width 72 height 32
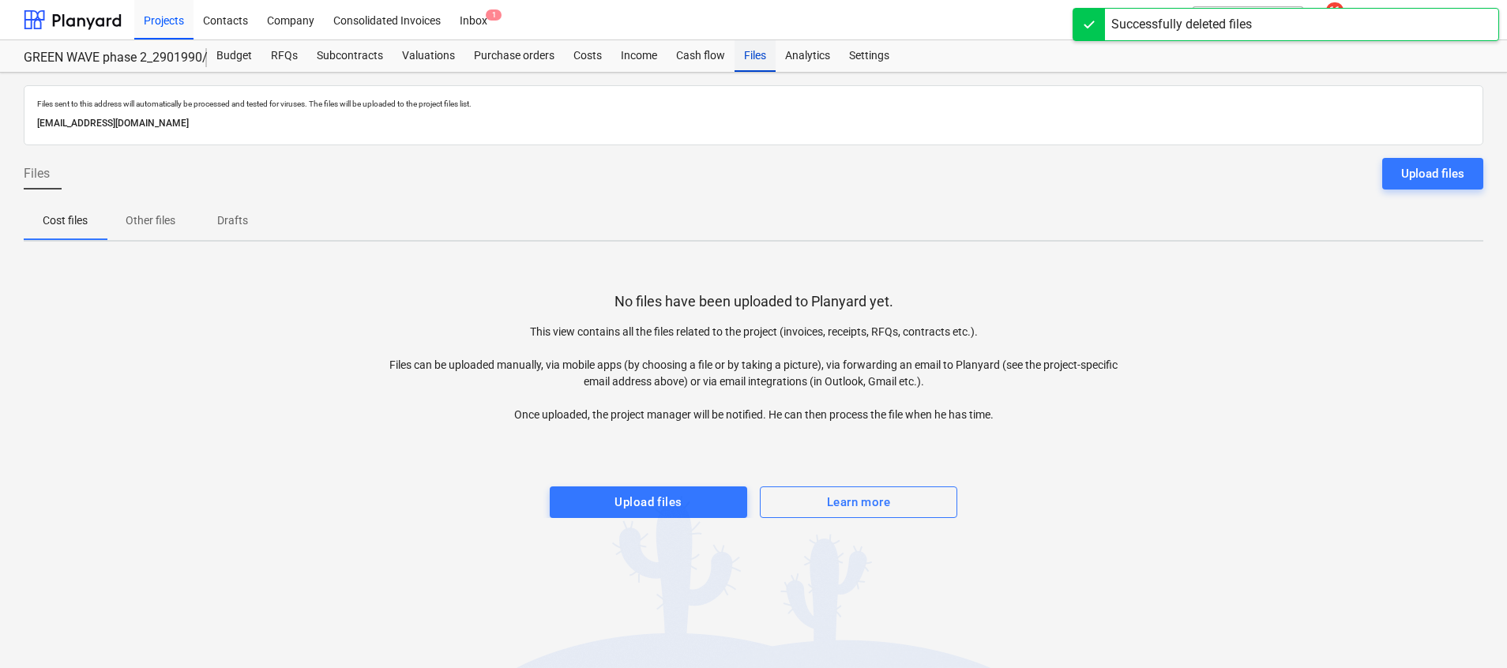
click at [752, 56] on div "Files" at bounding box center [755, 56] width 41 height 32
click at [631, 487] on button "Upload files" at bounding box center [648, 503] width 197 height 32
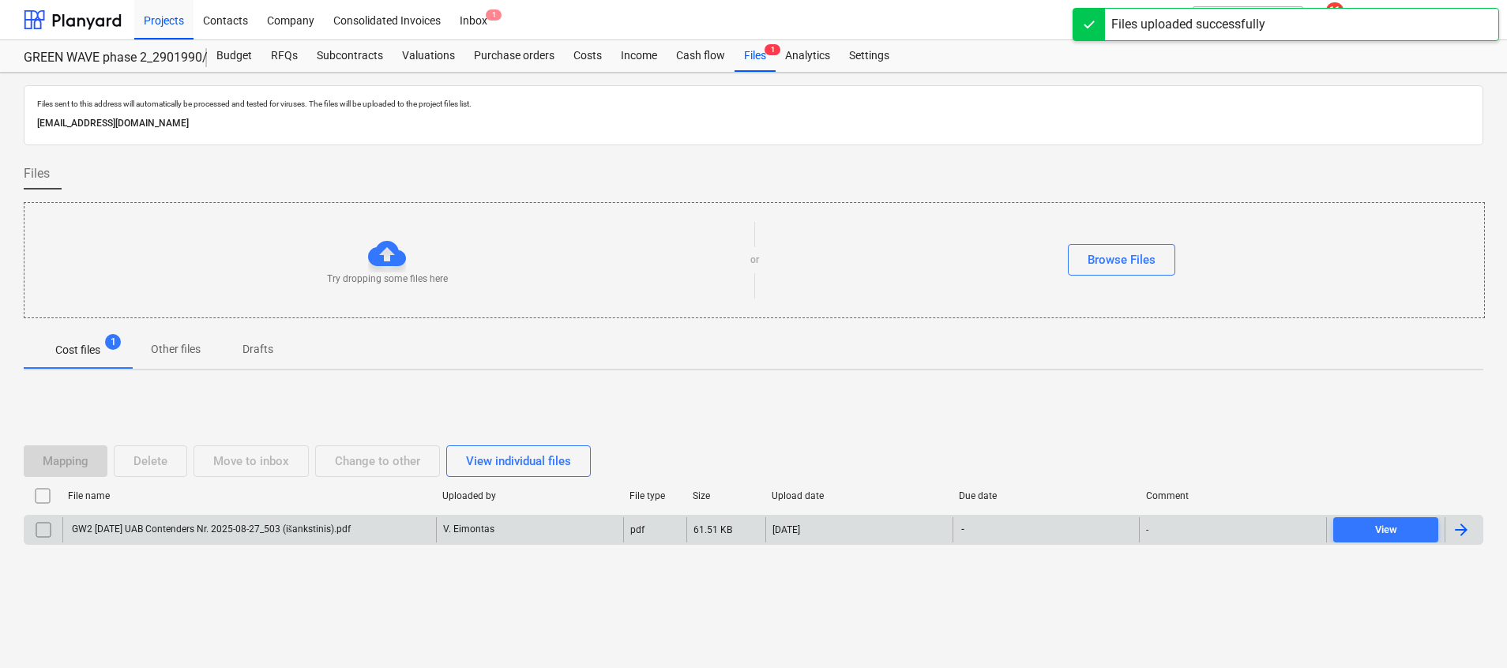
click at [351, 535] on div "GW2 [DATE] UAB Contenders Nr. 2025-08-27_503 (išankstinis).pdf" at bounding box center [210, 530] width 281 height 12
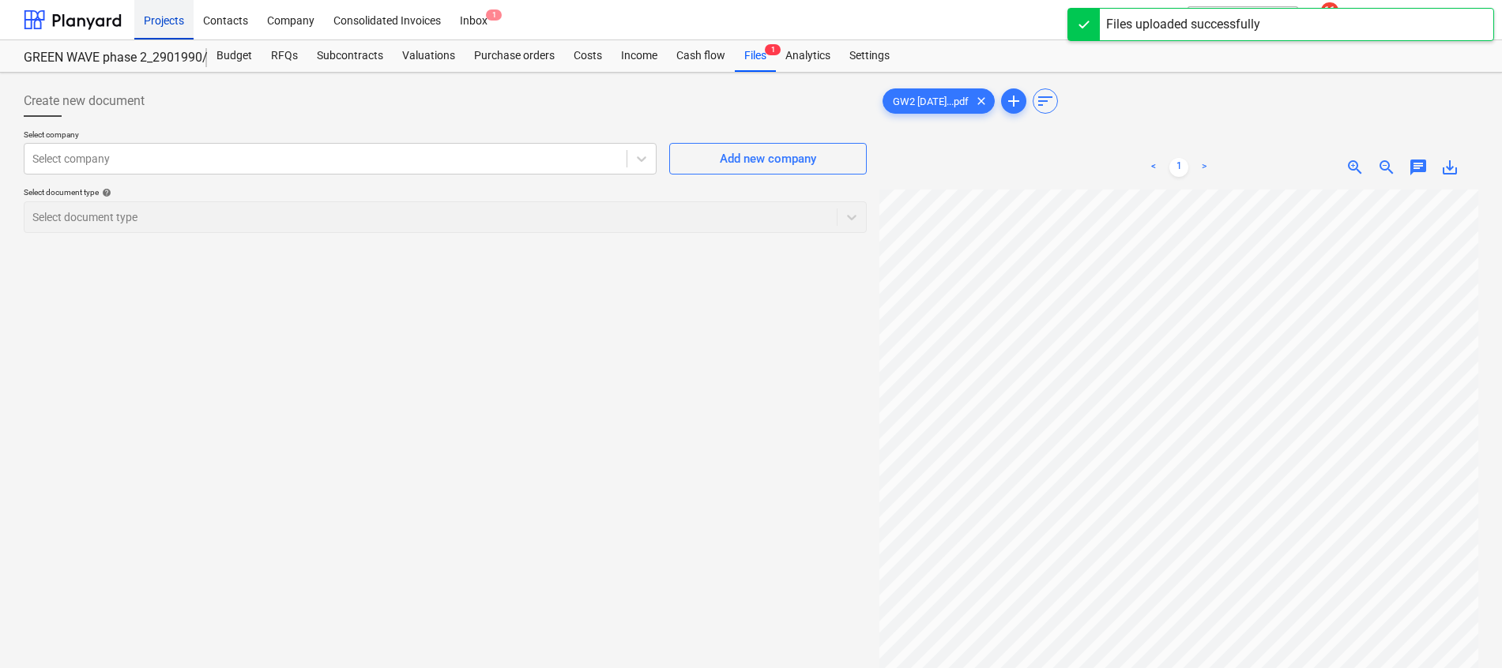
click at [156, 22] on div "Projects" at bounding box center [163, 19] width 59 height 40
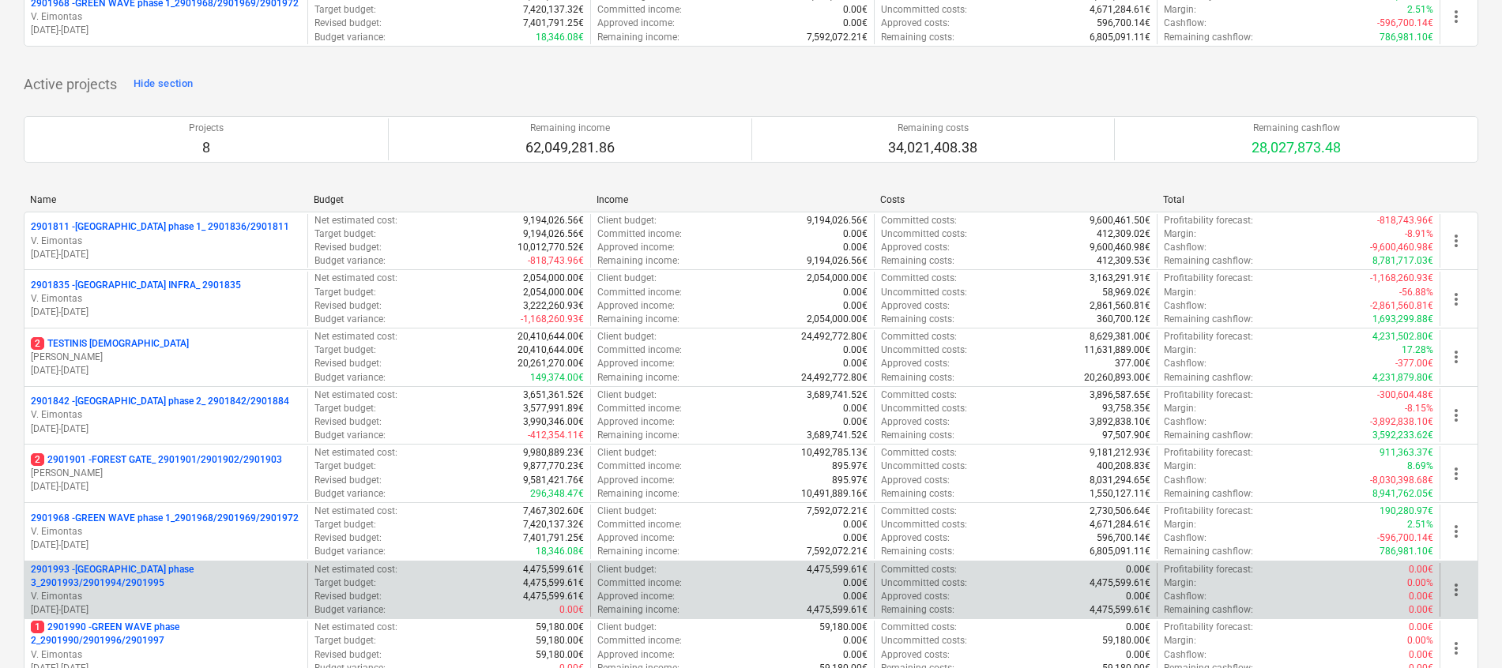
scroll to position [355, 0]
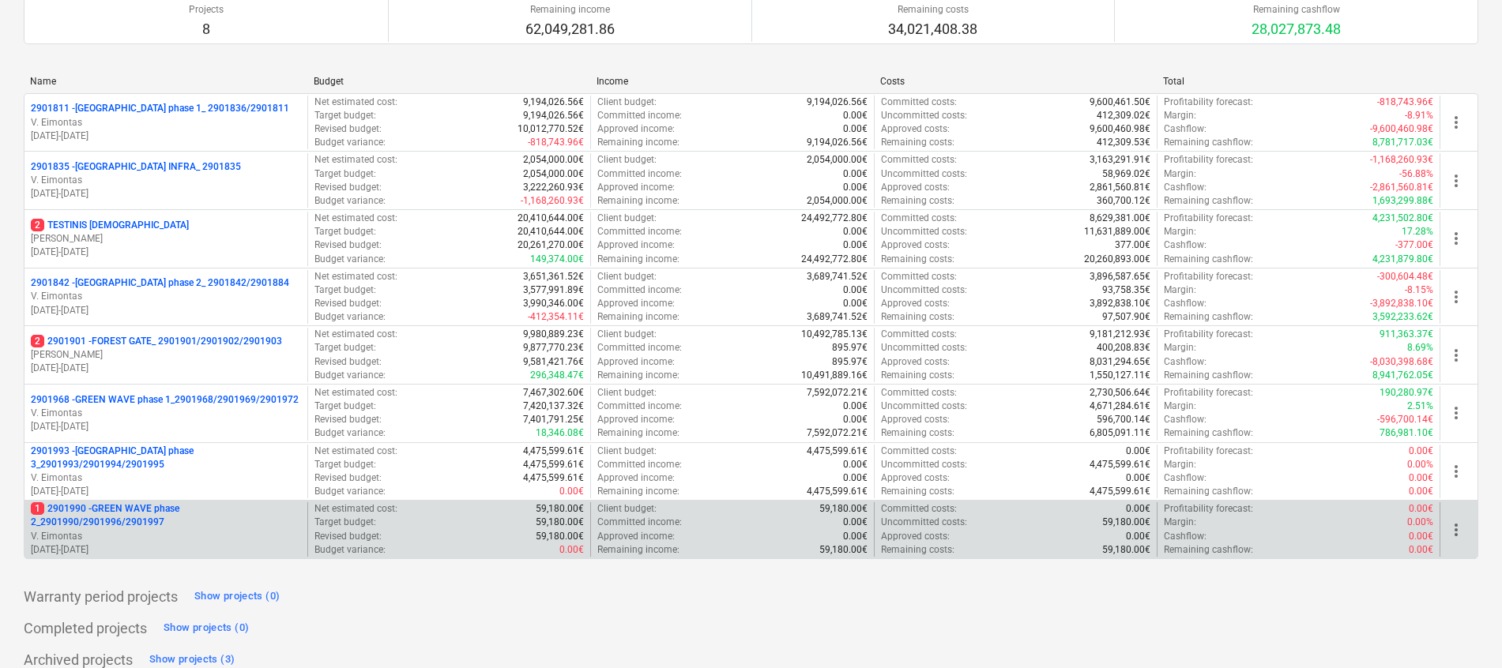
click at [149, 520] on p "1 2901990 - GREEN WAVE phase 2_2901990/2901996/2901997" at bounding box center [166, 515] width 270 height 27
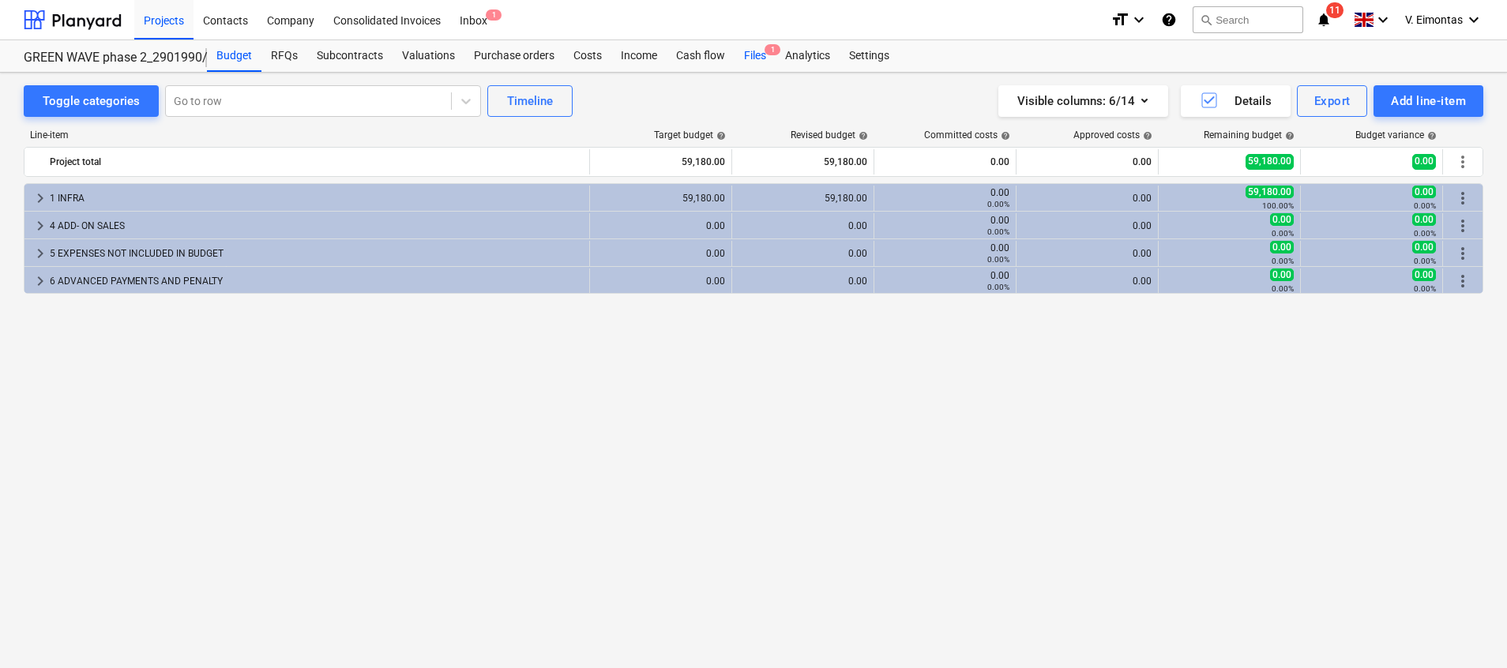
click at [762, 47] on div "Files 1" at bounding box center [755, 56] width 41 height 32
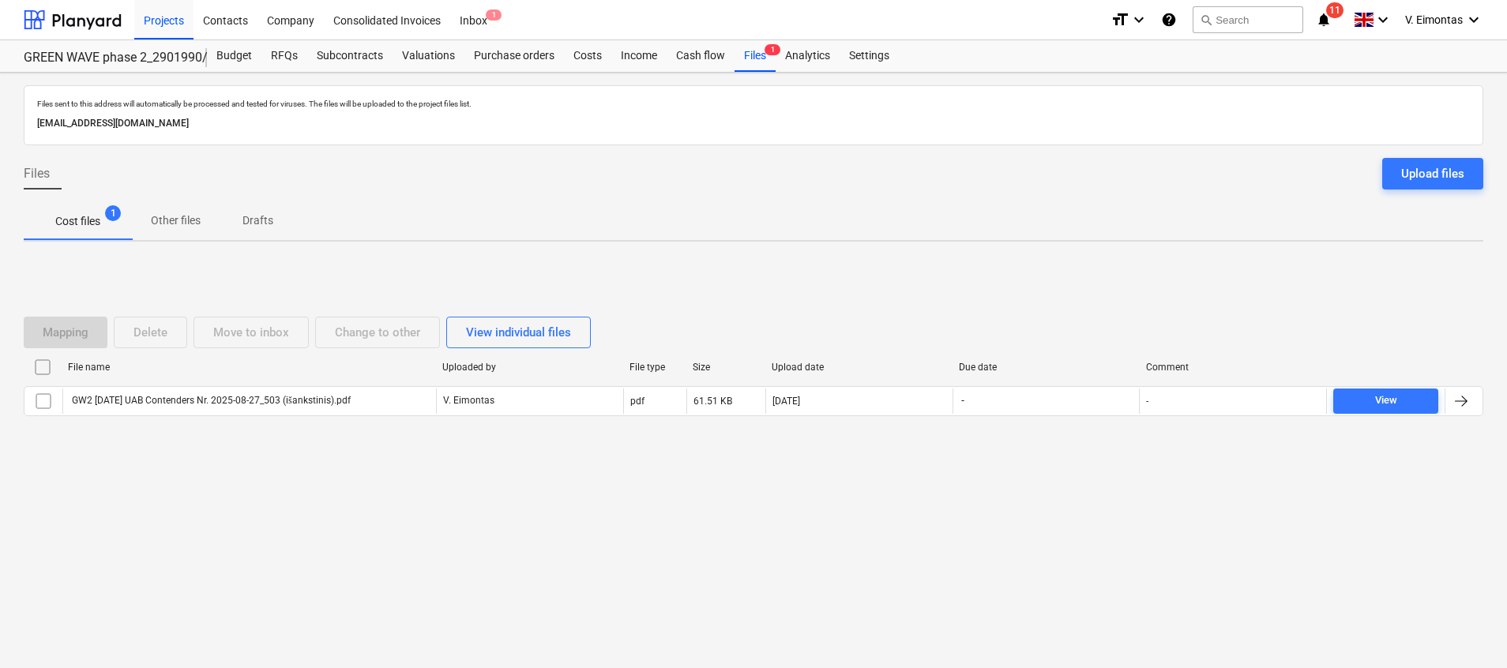
click at [43, 367] on input "checkbox" at bounding box center [42, 367] width 25 height 25
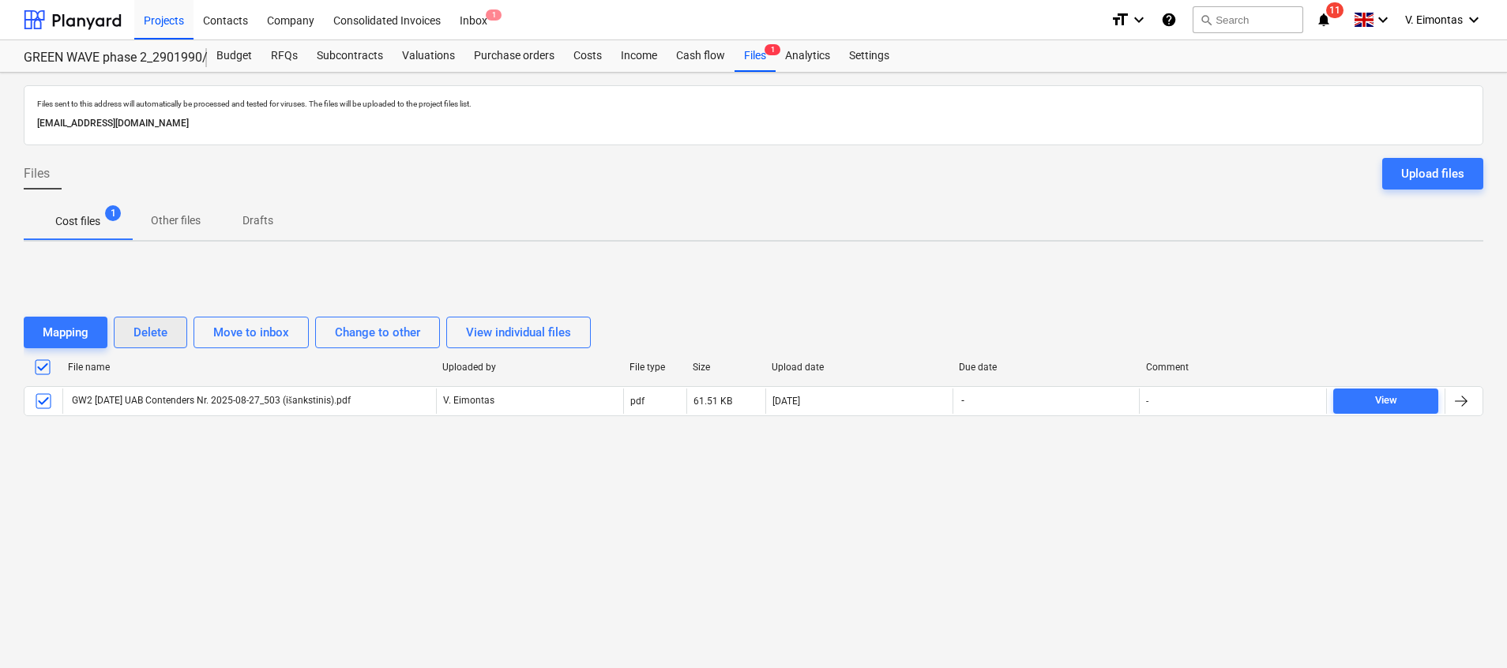
click at [177, 329] on button "Delete" at bounding box center [150, 333] width 73 height 32
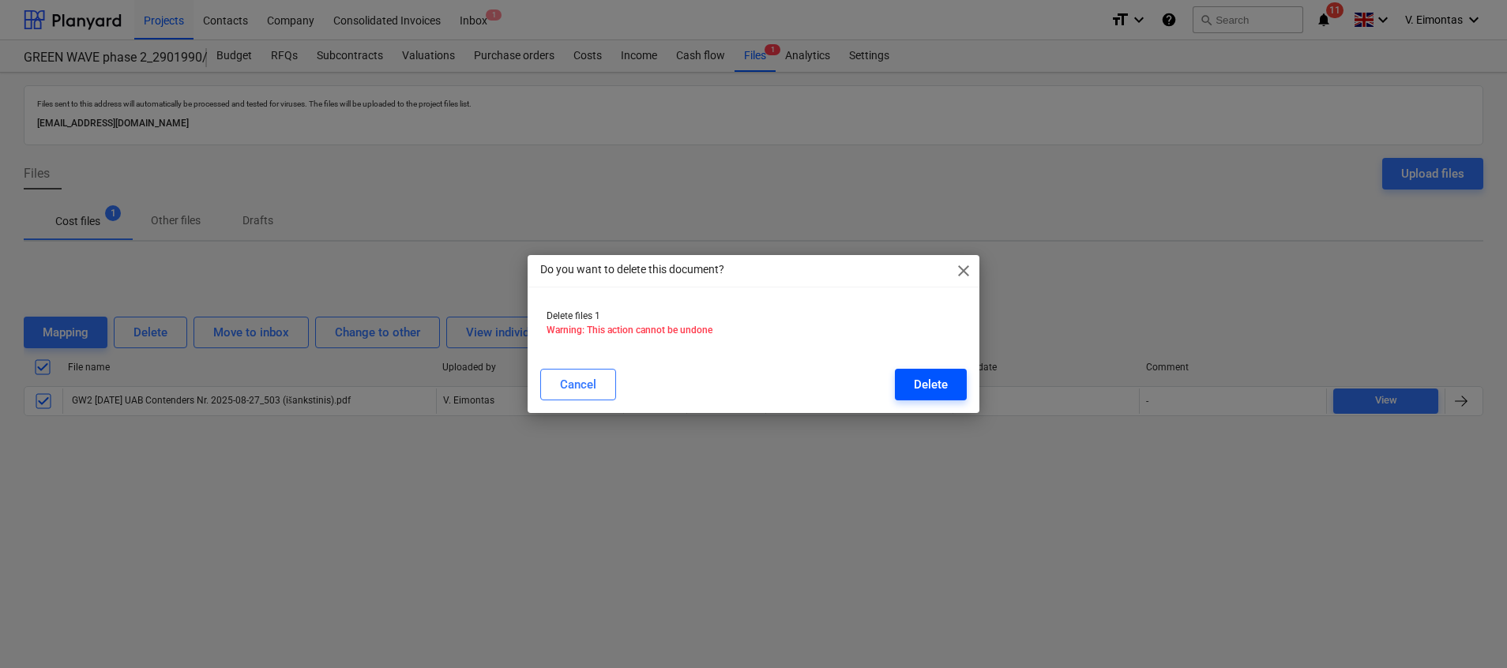
click at [908, 379] on button "Delete" at bounding box center [931, 385] width 72 height 32
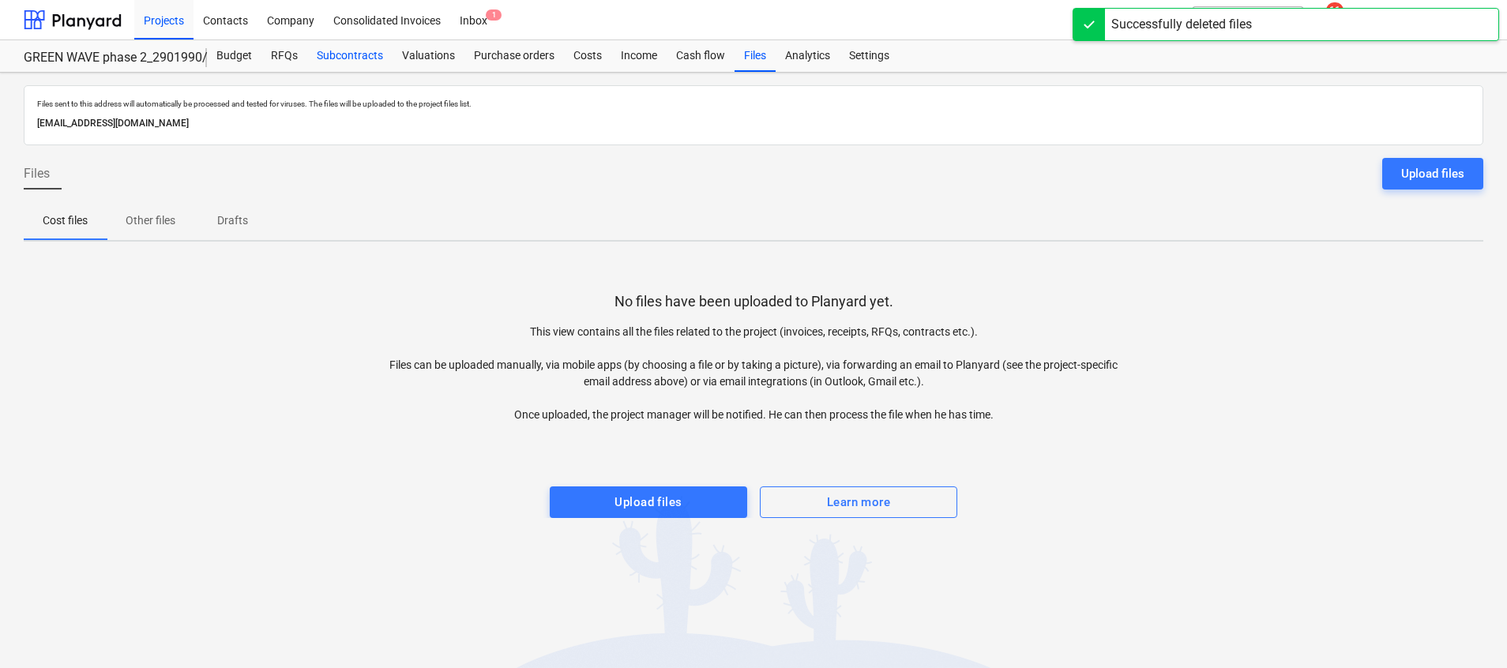
click at [350, 45] on div "Subcontracts" at bounding box center [349, 56] width 85 height 32
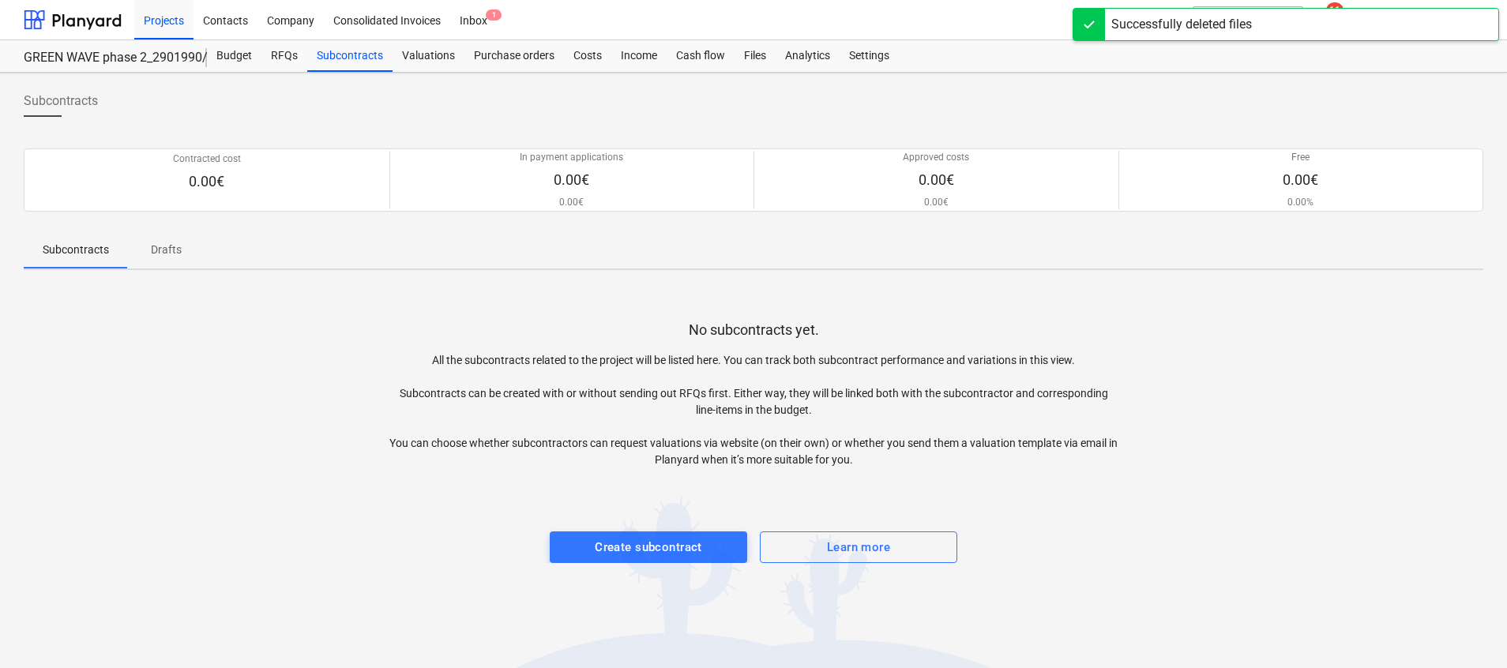
click at [1081, 26] on div at bounding box center [1090, 25] width 32 height 32
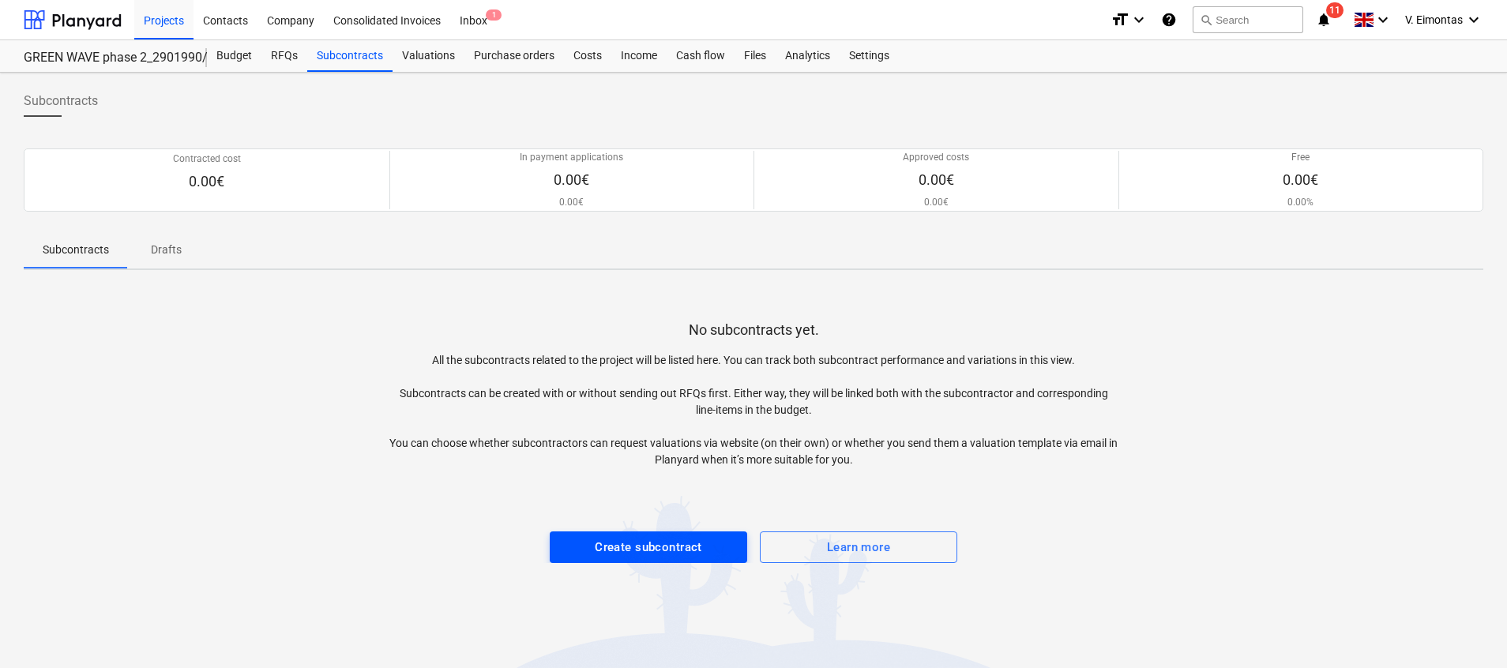
click at [670, 549] on div "Create subcontract" at bounding box center [648, 547] width 107 height 21
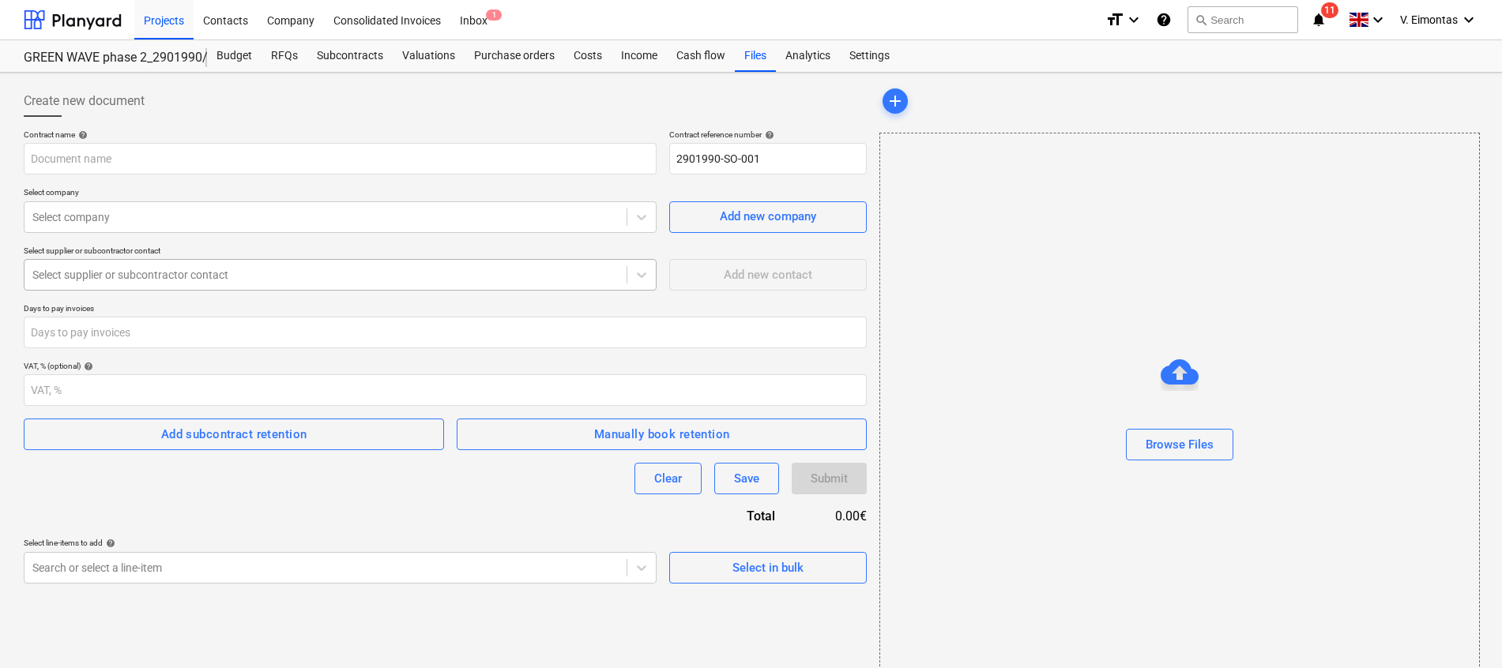
type input "2901990-SO-001"
click at [194, 155] on input "text" at bounding box center [340, 159] width 633 height 32
type input "UAB Condenders - eSDŽ"
click at [164, 213] on div at bounding box center [325, 217] width 586 height 16
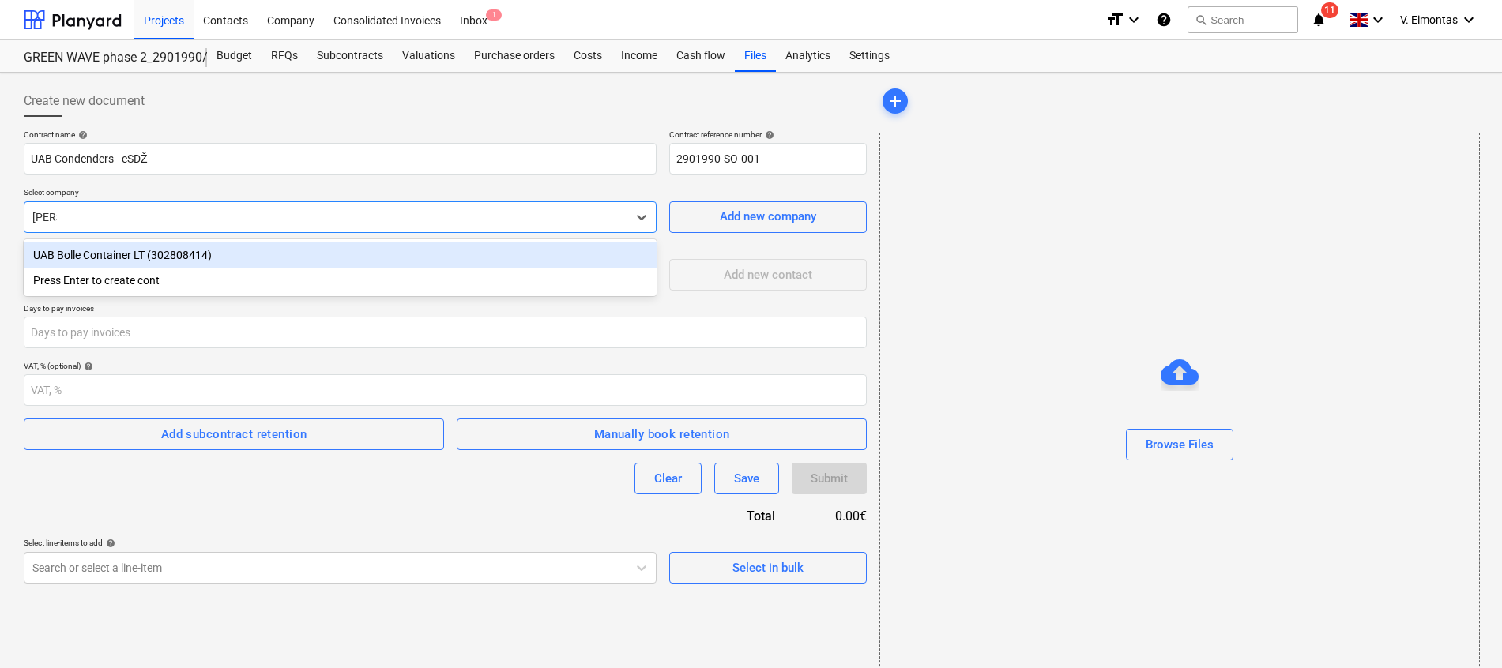
type input "conten"
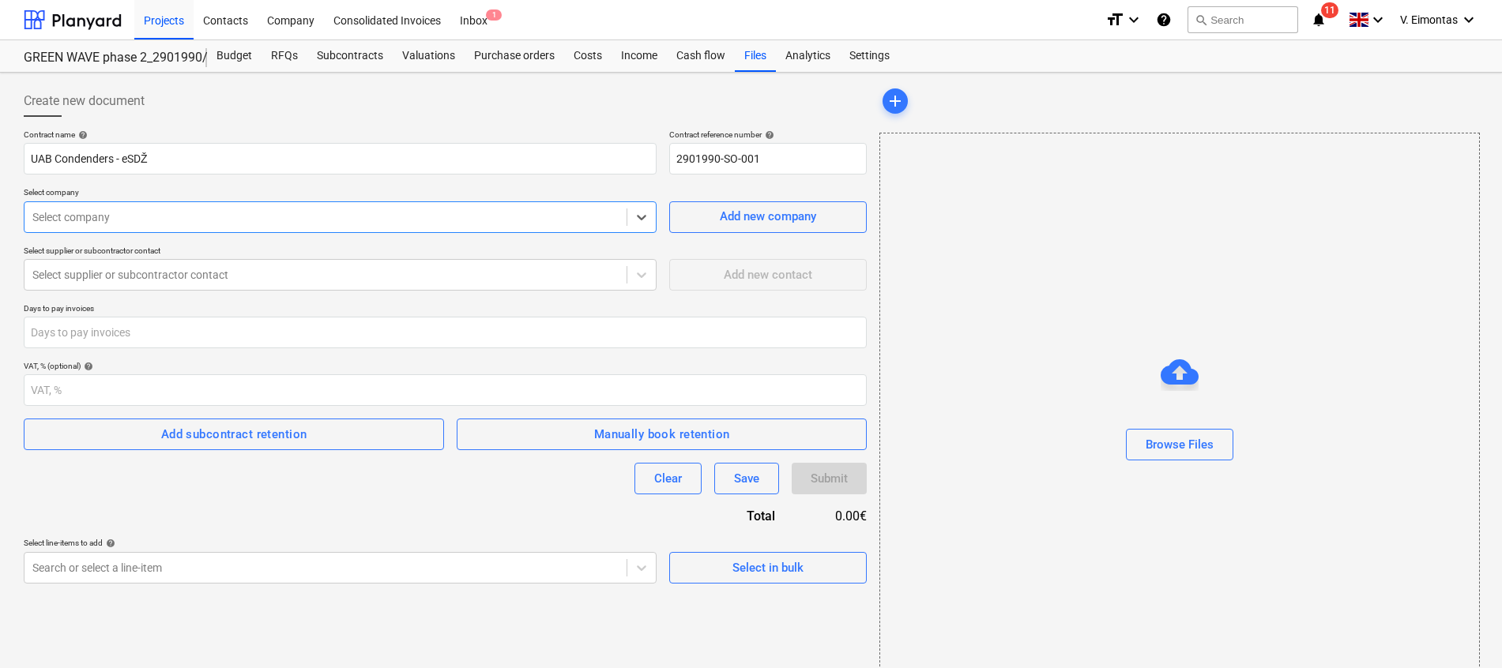
drag, startPoint x: 167, startPoint y: 220, endPoint x: -5, endPoint y: 219, distance: 172.2
click at [0, 219] on html "Projects Contacts Company Consolidated Invoices Inbox 1 format_size keyboard_ar…" at bounding box center [751, 334] width 1502 height 668
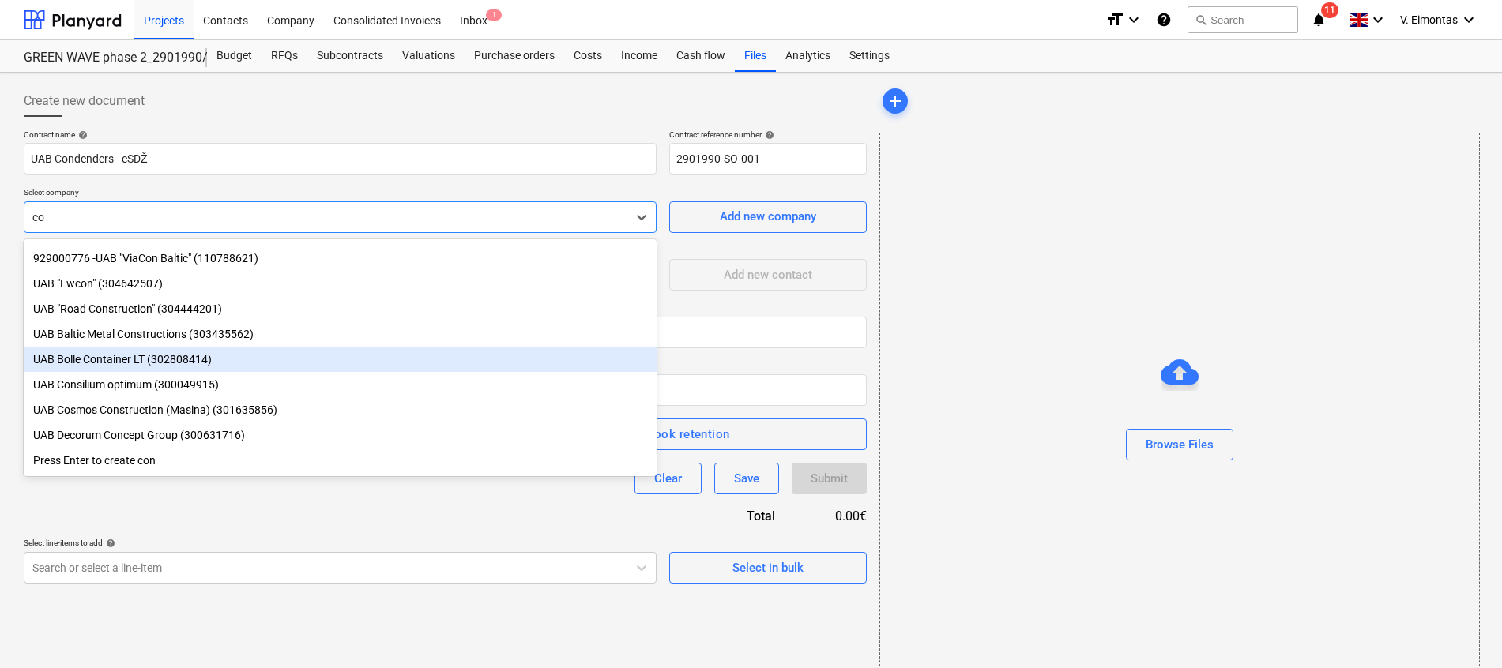
scroll to position [134, 0]
type input "c"
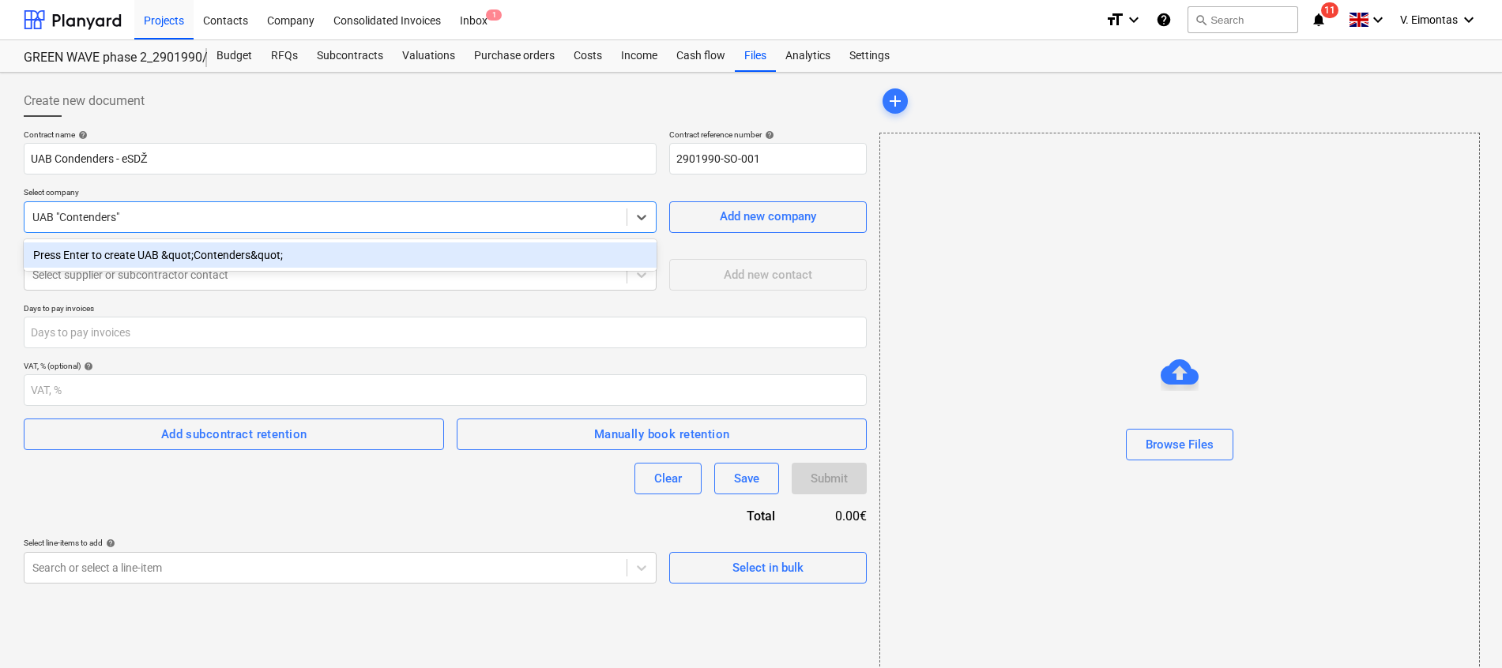
type input "UAB "Contenders""
click at [242, 357] on div "Contract name help UAB Condenders - eSDŽ Contract reference number help 2901990…" at bounding box center [445, 357] width 843 height 454
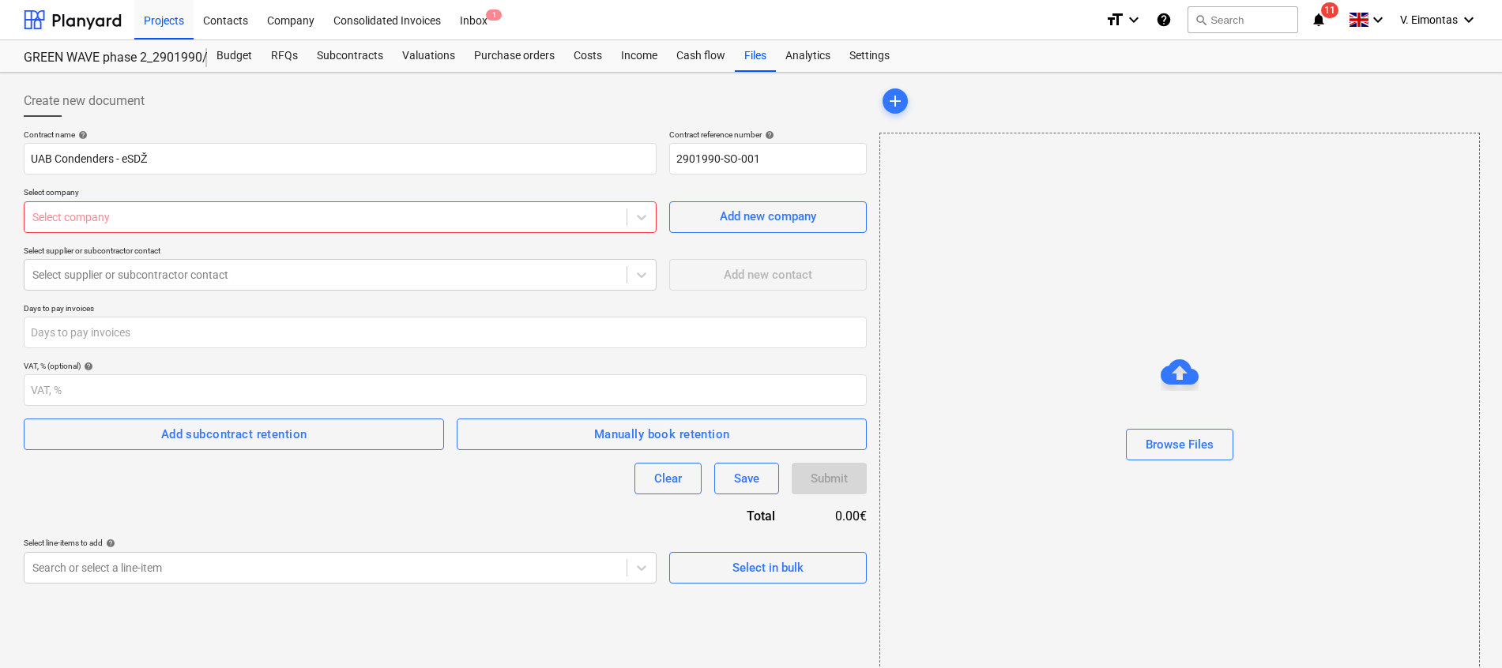
click at [248, 212] on div at bounding box center [325, 217] width 586 height 16
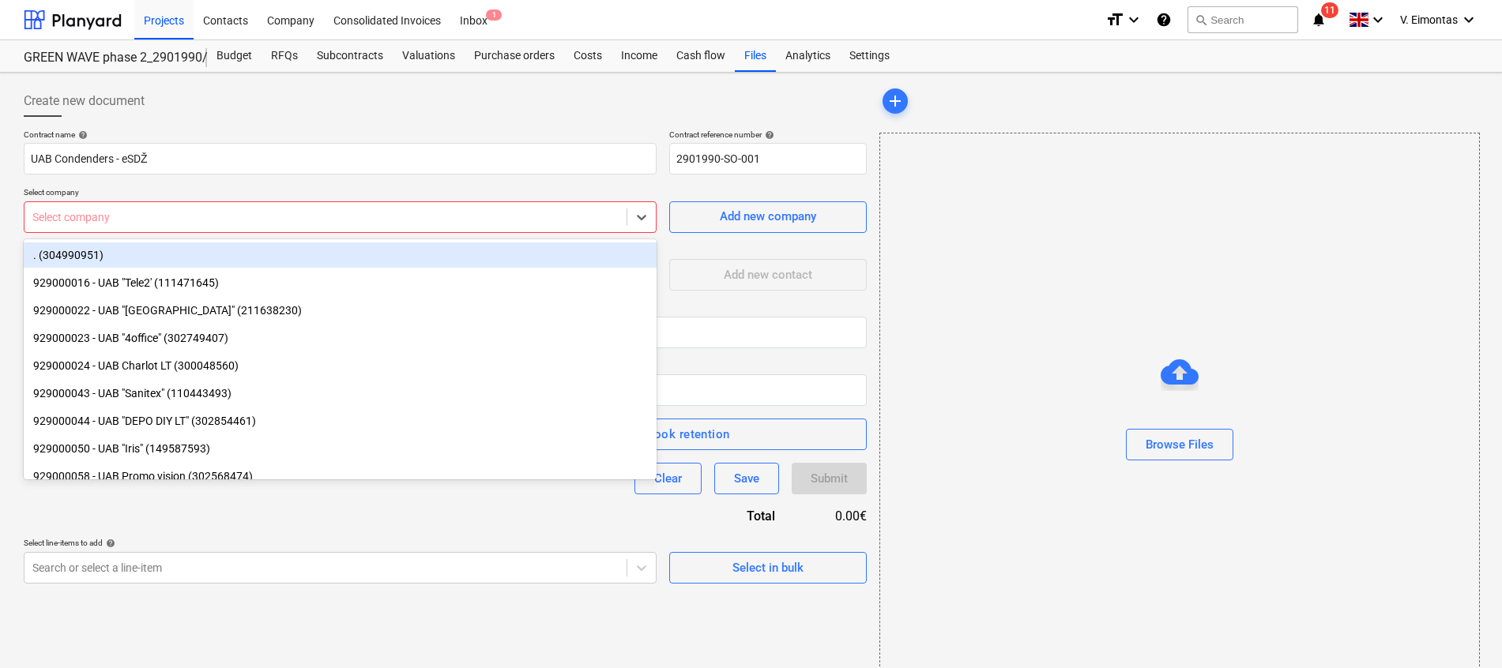
paste input "Contenders"
type input "Contenders"
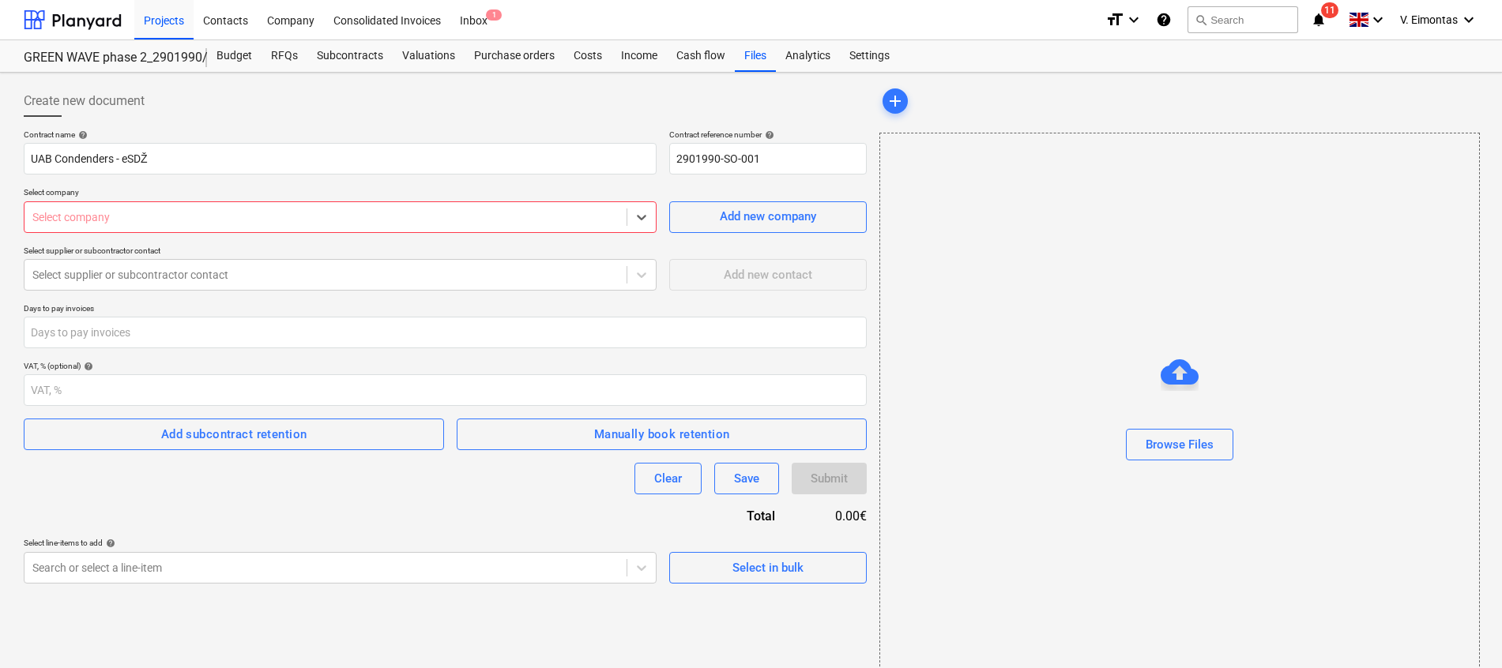
click at [30, 220] on div "Select company" at bounding box center [325, 217] width 602 height 22
click at [193, 276] on div at bounding box center [325, 275] width 586 height 16
click at [144, 208] on div "Select company" at bounding box center [325, 217] width 602 height 22
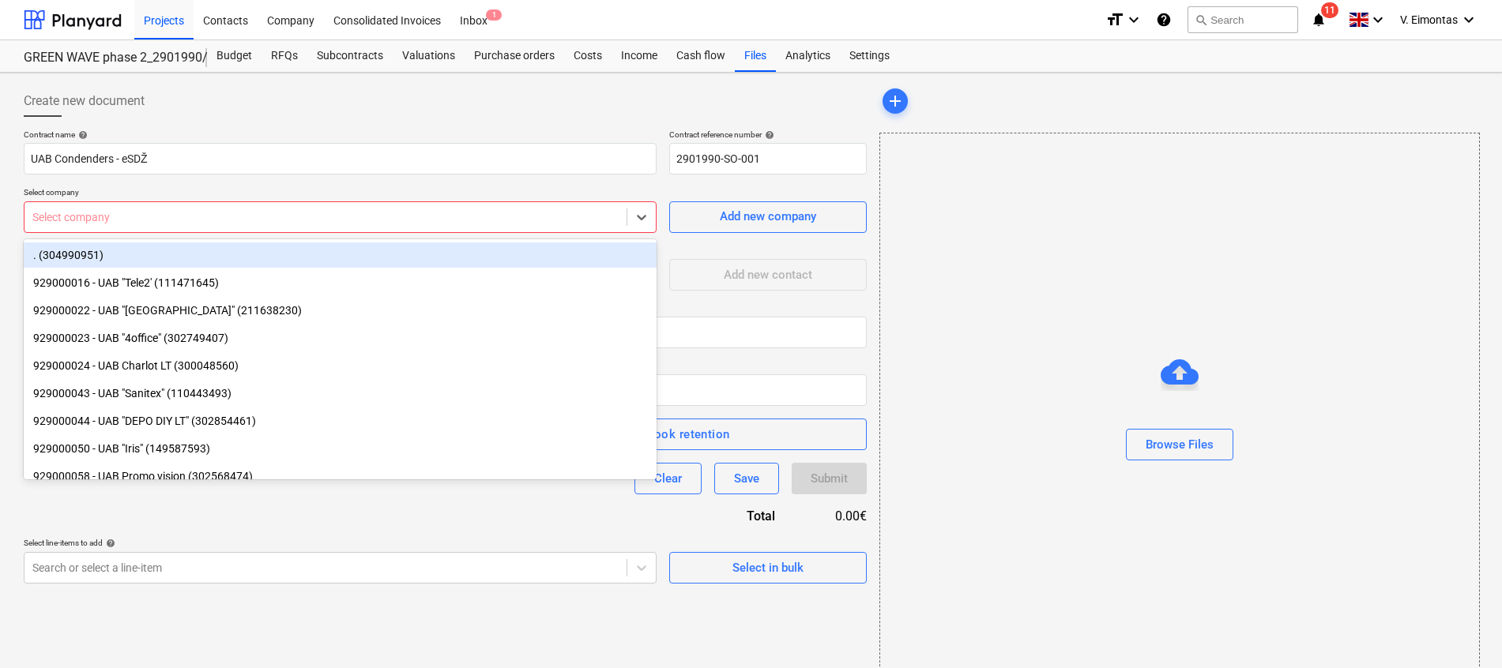
click at [457, 111] on div "Create new document" at bounding box center [445, 101] width 843 height 32
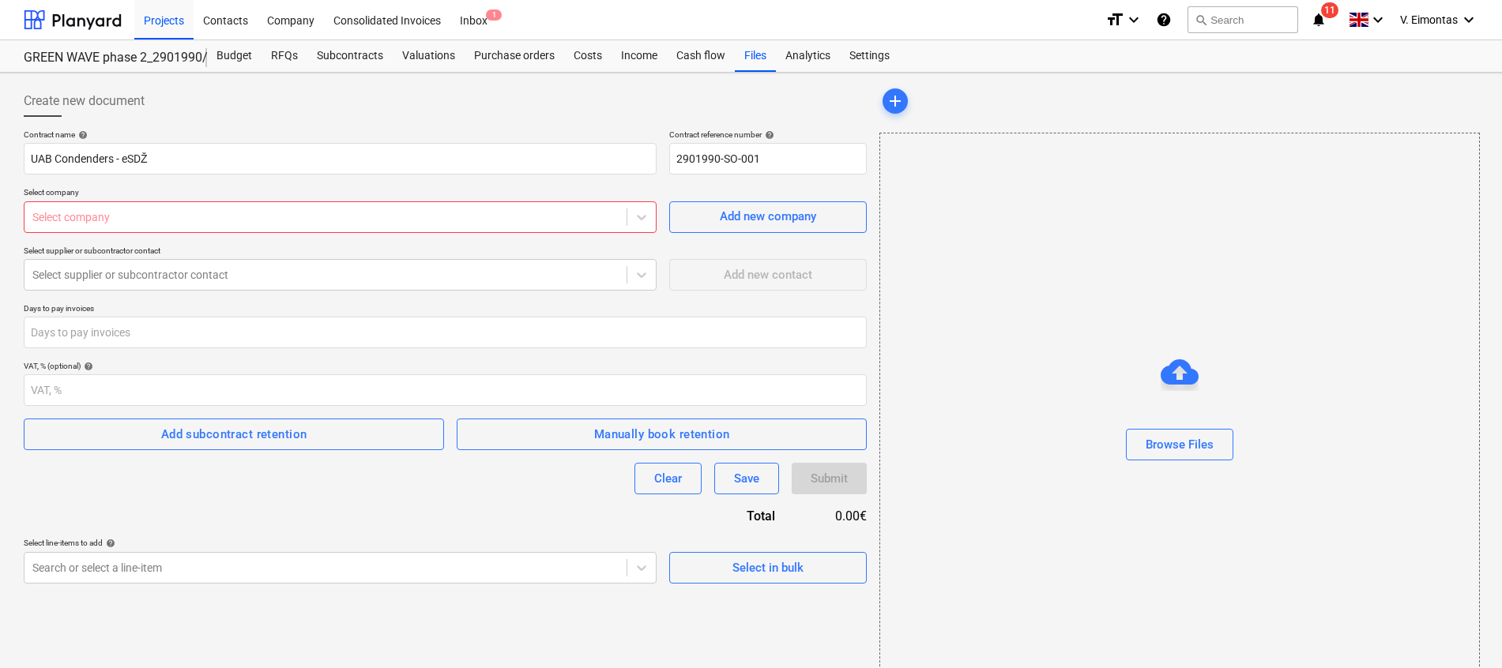
click at [164, 221] on div at bounding box center [325, 217] width 586 height 16
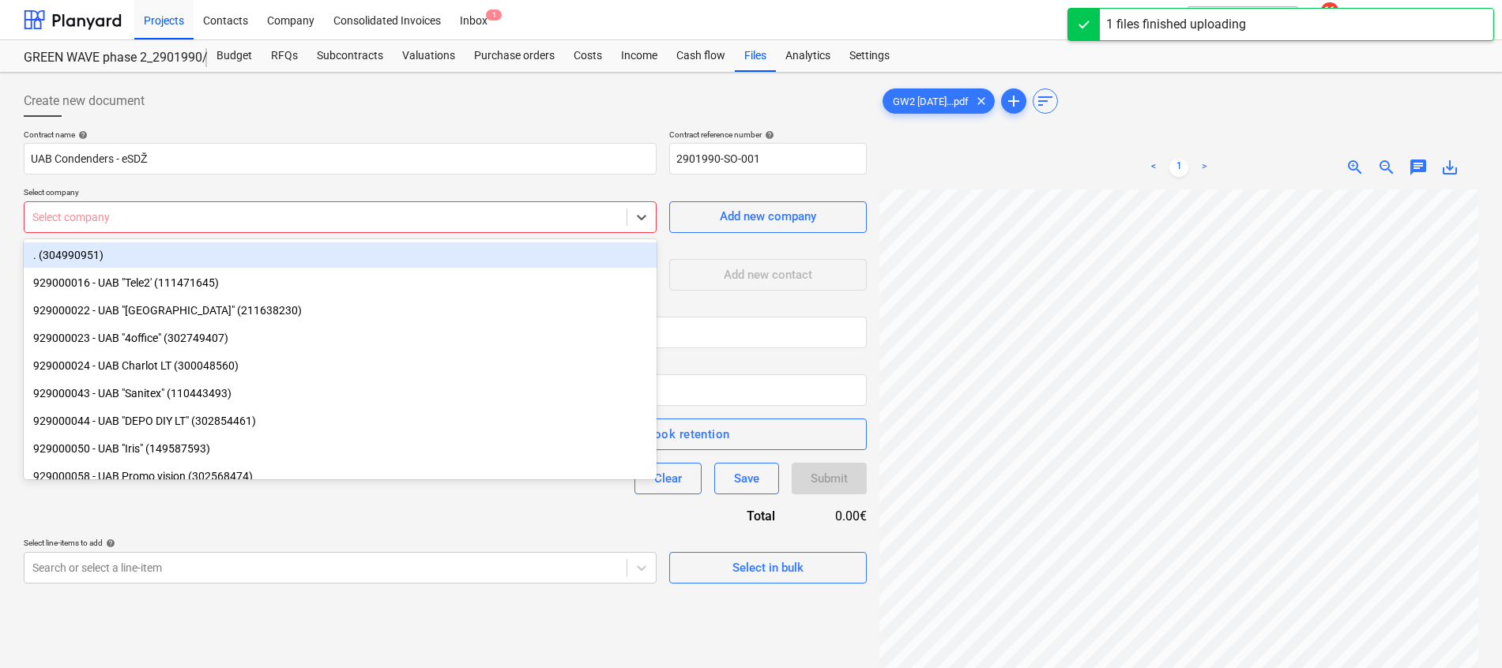
click at [225, 219] on div at bounding box center [325, 217] width 586 height 16
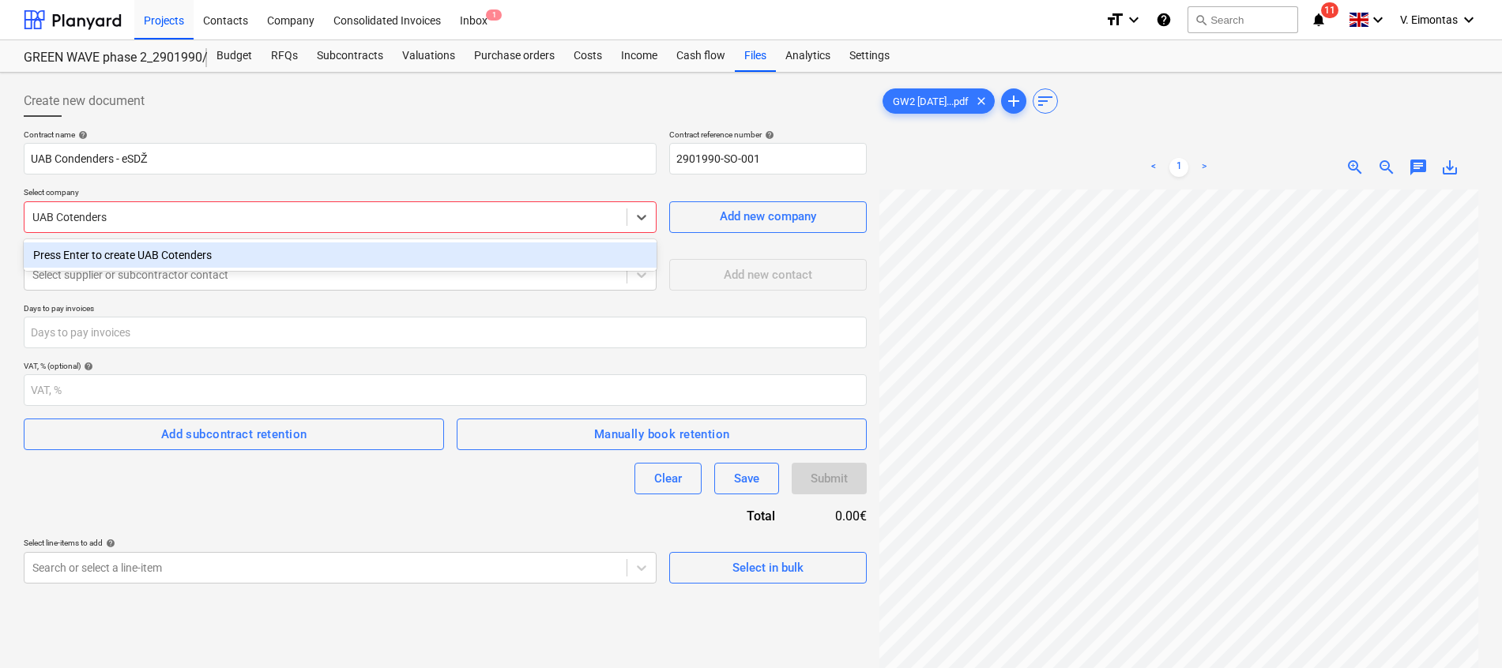
type input "UAB Cotenders"
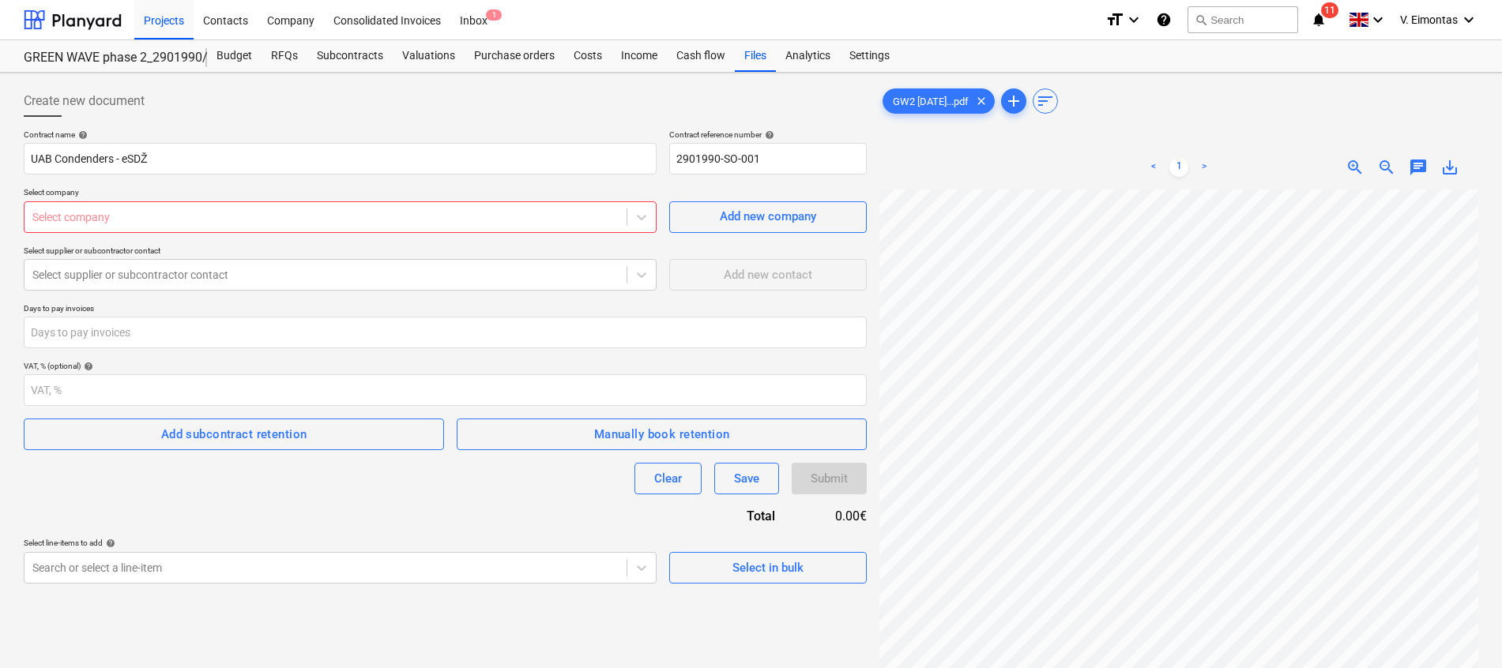
click at [221, 302] on div "Contract name help UAB Condenders - eSDŽ Contract reference number help 2901990…" at bounding box center [445, 357] width 843 height 454
click at [171, 234] on div "Contract name help UAB Condenders - eSDŽ Contract reference number help 2901990…" at bounding box center [445, 357] width 843 height 454
click at [170, 224] on div at bounding box center [325, 217] width 586 height 16
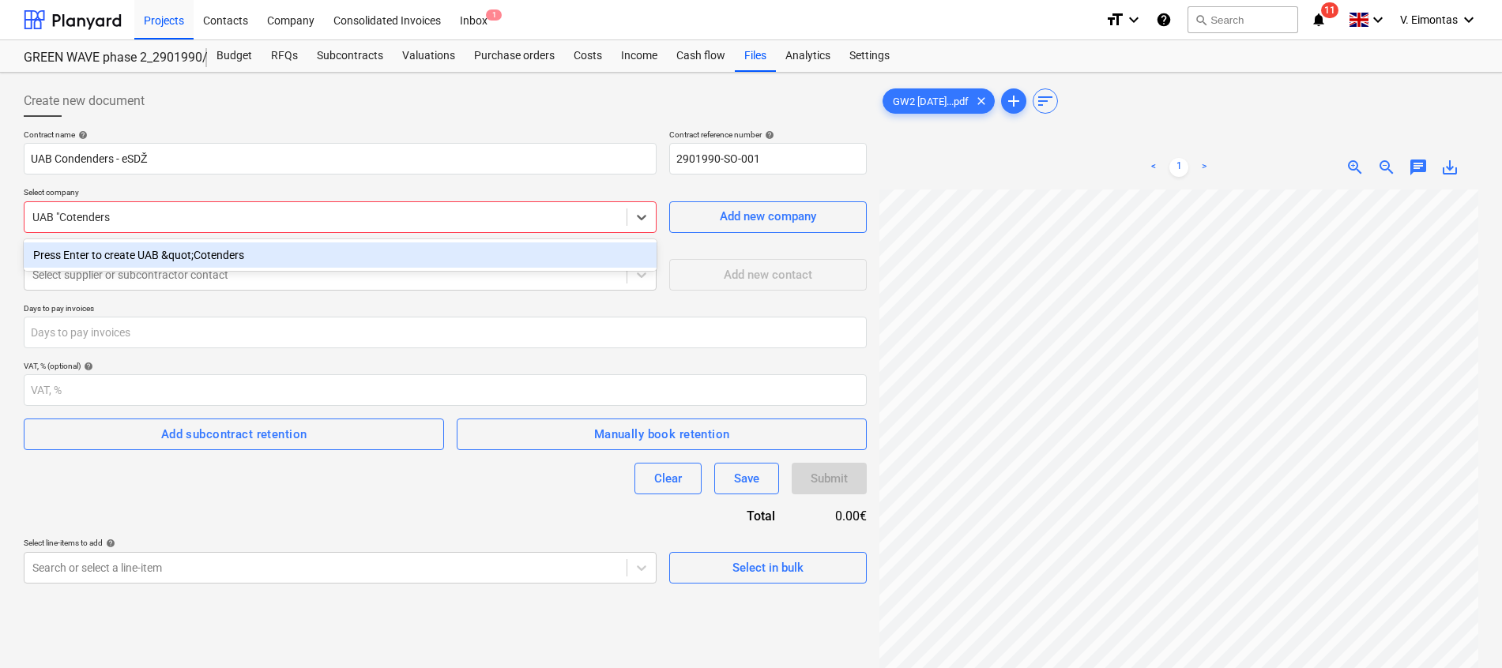
type input "UAB "Cotenders""
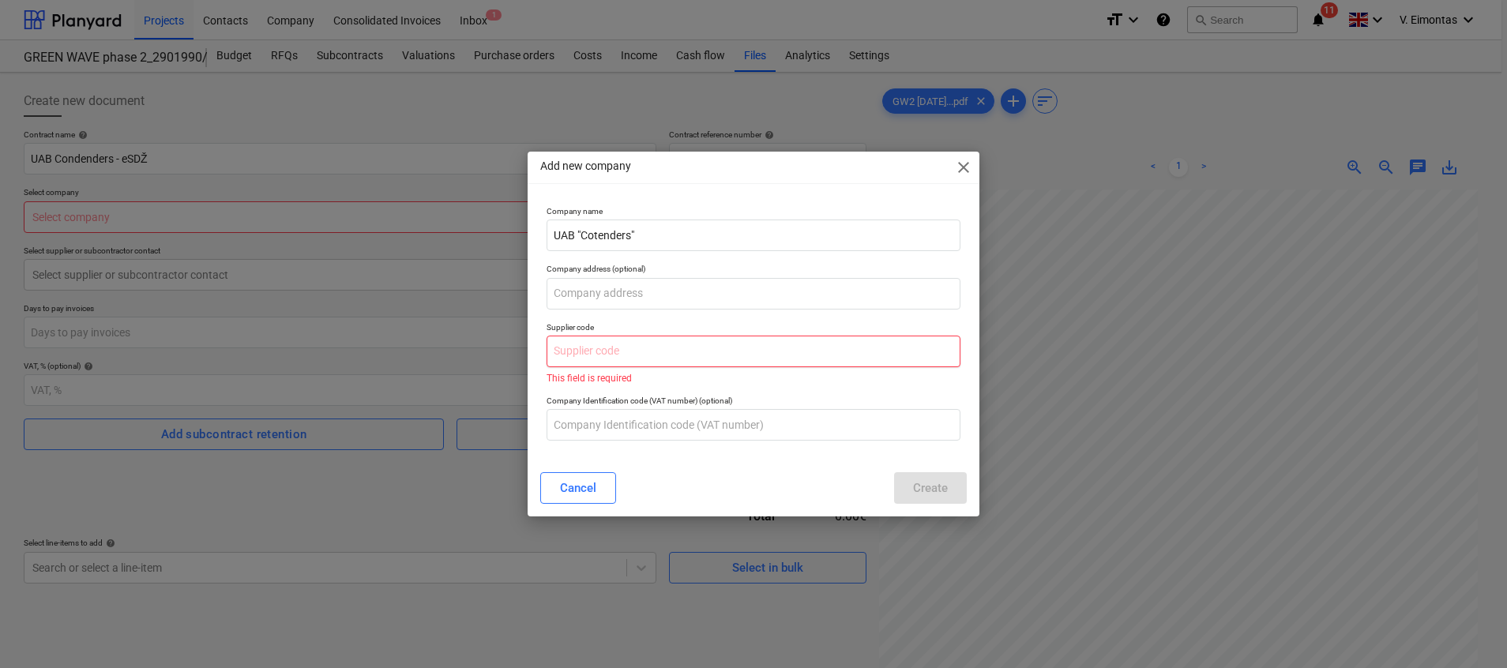
click at [626, 359] on input "text" at bounding box center [754, 352] width 414 height 32
click at [603, 352] on input "text" at bounding box center [754, 352] width 414 height 32
paste input "303488967"
drag, startPoint x: 578, startPoint y: 352, endPoint x: 513, endPoint y: 352, distance: 65.6
click at [513, 352] on div "Add new company close Company name UAB "Cotenders" Company address (optional) S…" at bounding box center [753, 334] width 1507 height 668
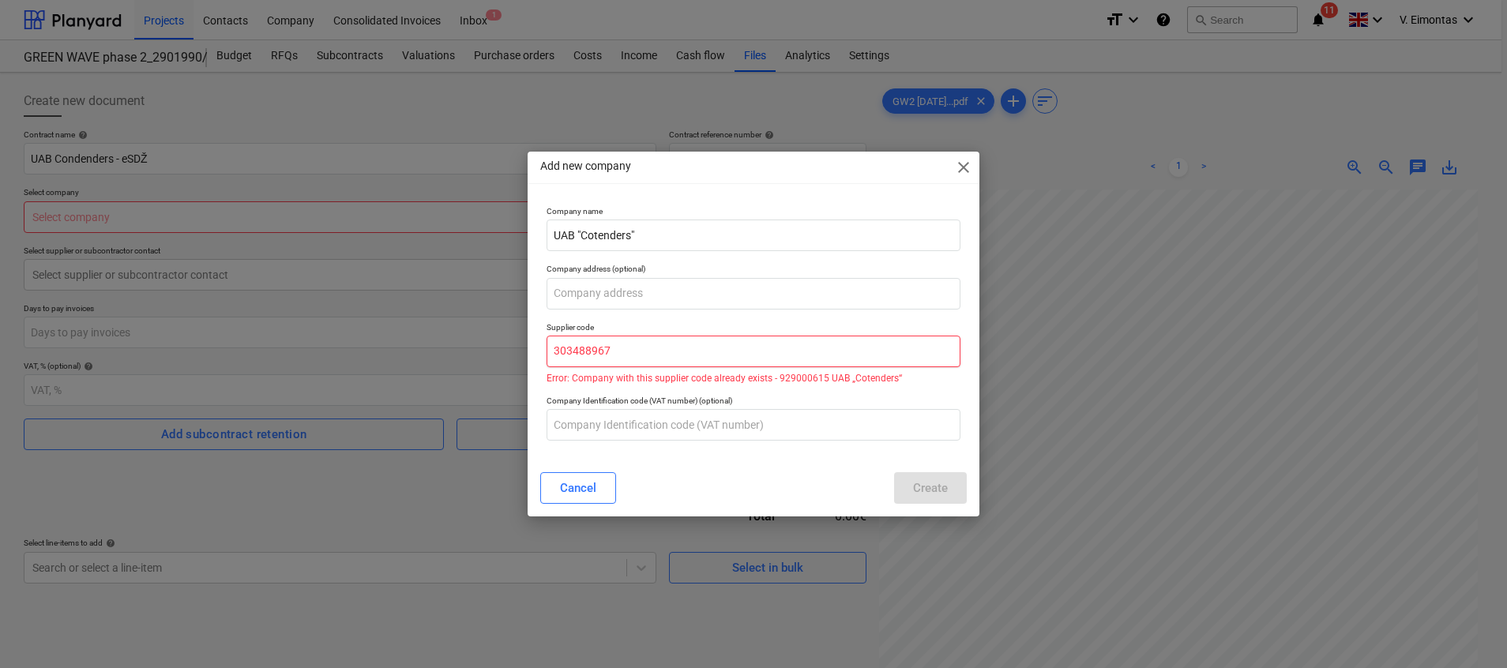
type input "303488967"
click at [815, 476] on div "Cancel Create" at bounding box center [753, 488] width 427 height 32
click at [683, 382] on p "Error: Company with this supplier code already exists - 929000615 UAB „Cotender…" at bounding box center [754, 378] width 414 height 9
drag, startPoint x: 611, startPoint y: 346, endPoint x: 483, endPoint y: 342, distance: 128.0
click at [483, 342] on div "Add new company close Company name UAB "Cotenders" Company address (optional) S…" at bounding box center [753, 334] width 1507 height 668
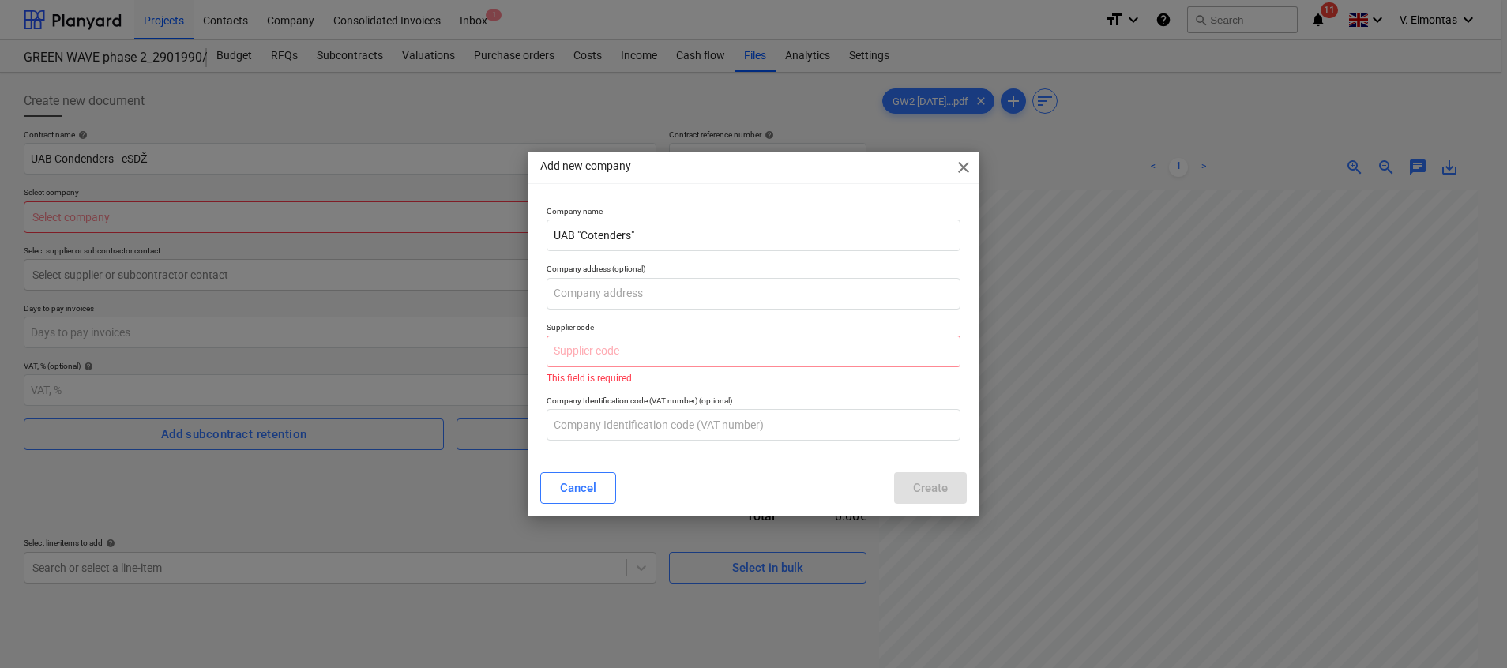
click at [694, 480] on div "Cancel Create" at bounding box center [753, 488] width 427 height 32
click at [692, 483] on div "Cancel Create" at bounding box center [753, 488] width 427 height 32
click at [593, 489] on div "Cancel" at bounding box center [578, 488] width 36 height 21
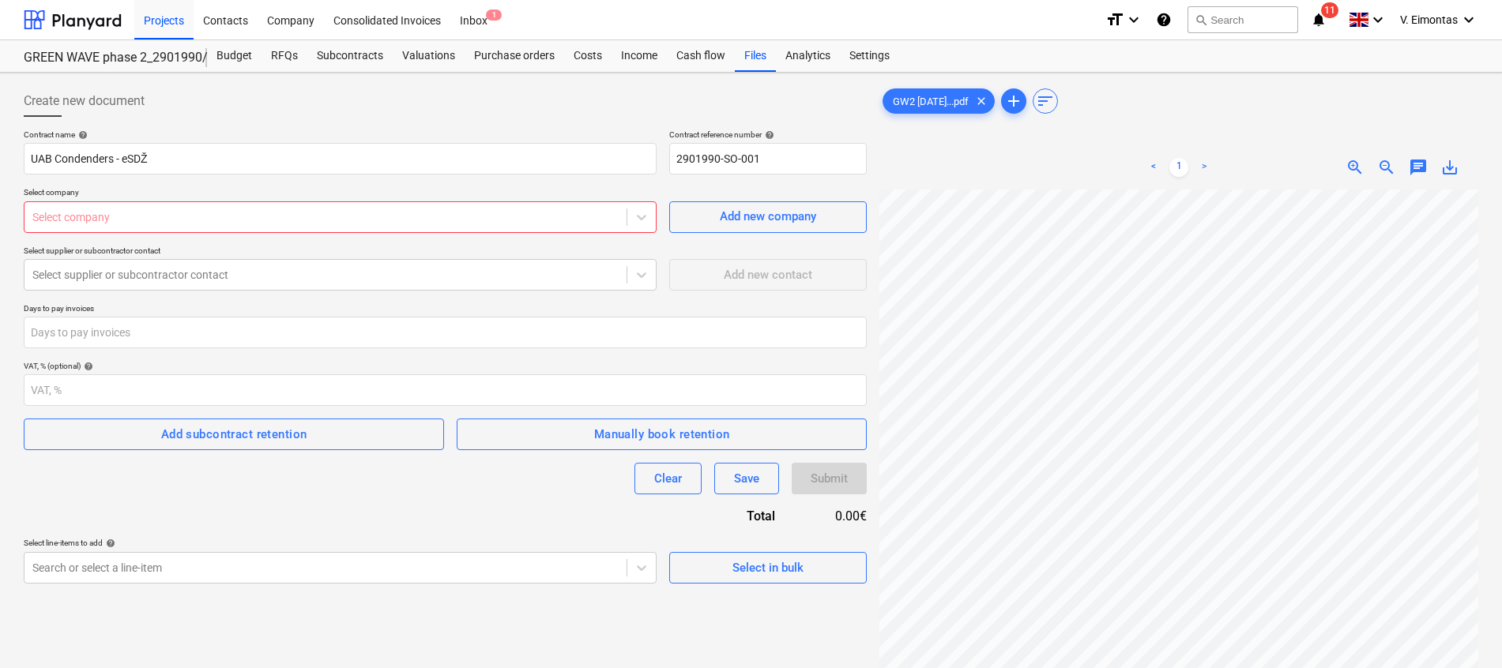
click at [159, 216] on div at bounding box center [325, 217] width 586 height 16
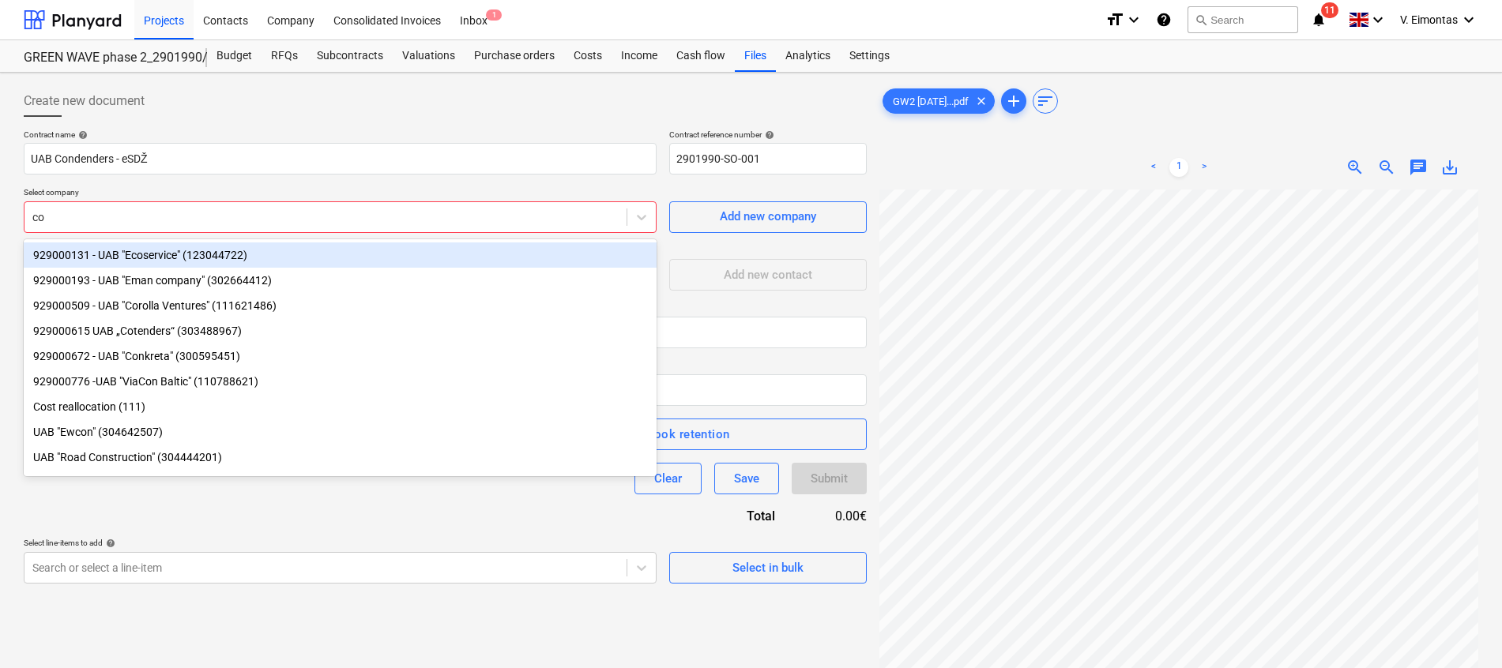
click at [249, 216] on div "co" at bounding box center [325, 217] width 586 height 16
type input "cot"
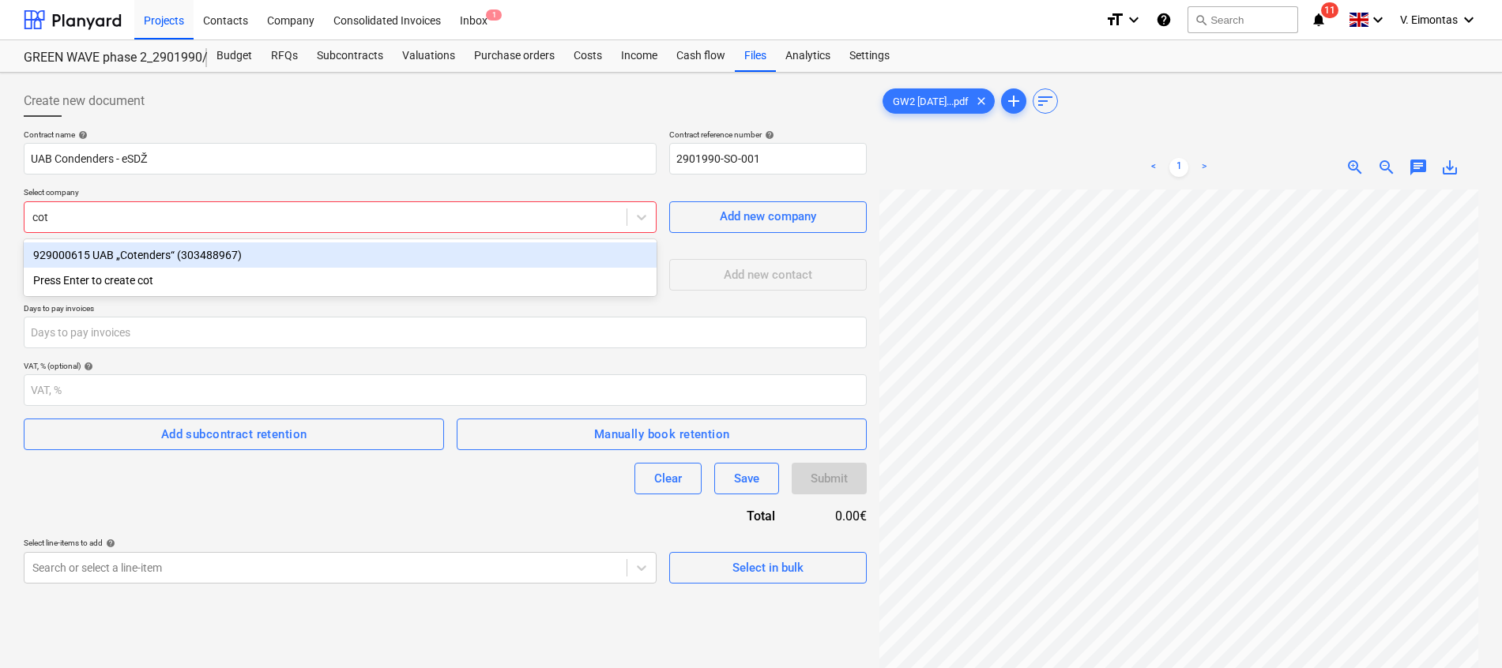
click at [228, 266] on div "929000615 UAB „Cotenders“ (303488967)" at bounding box center [340, 255] width 633 height 25
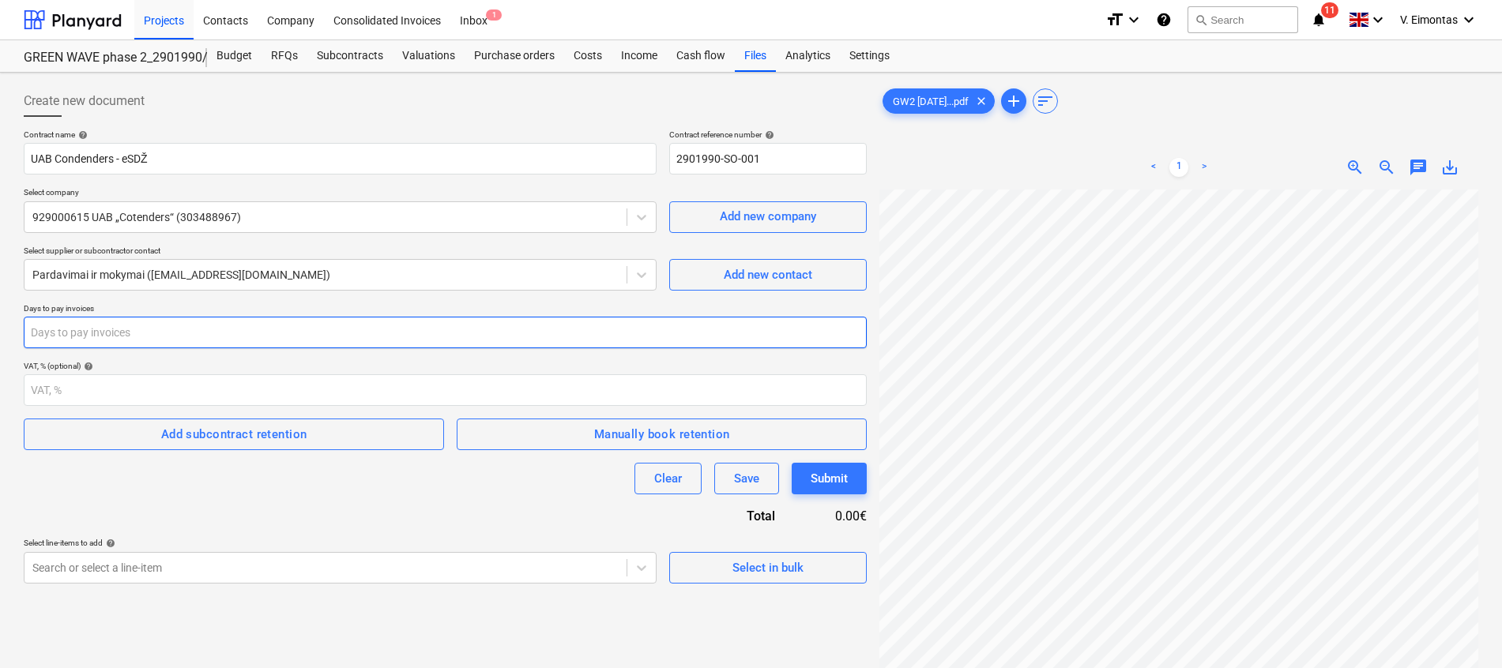
click at [172, 340] on input "number" at bounding box center [445, 333] width 843 height 32
type input "3"
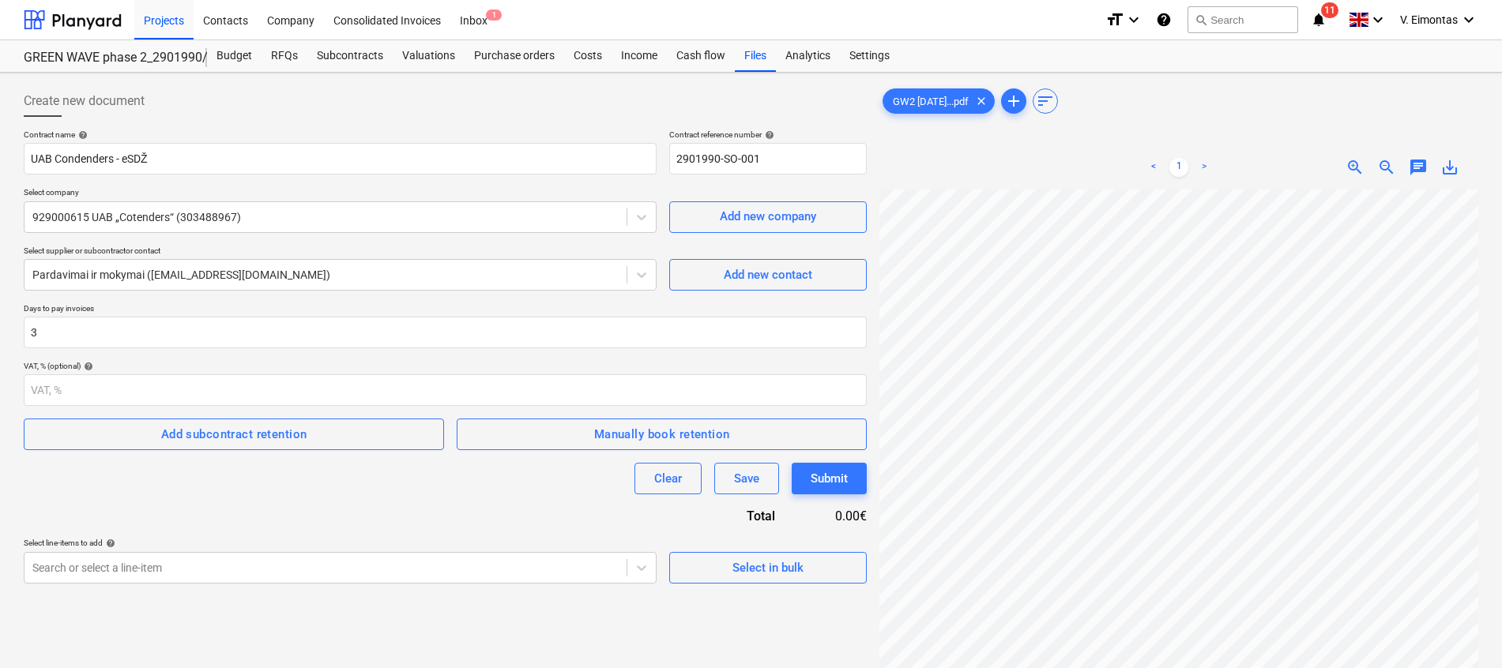
click at [147, 479] on div "Clear Save Submit" at bounding box center [445, 479] width 843 height 32
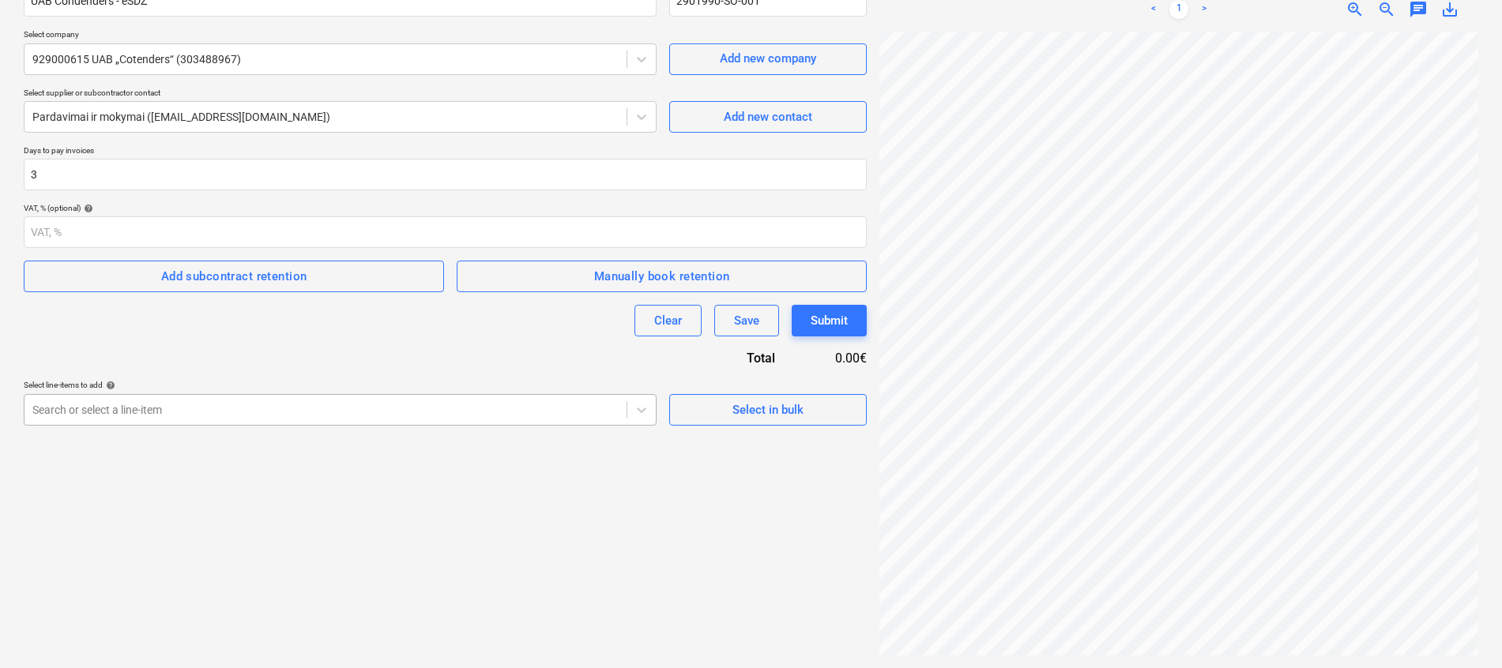
click at [228, 510] on body "Projects Contacts Company Consolidated Invoices Inbox 1 format_size keyboard_ar…" at bounding box center [751, 176] width 1502 height 668
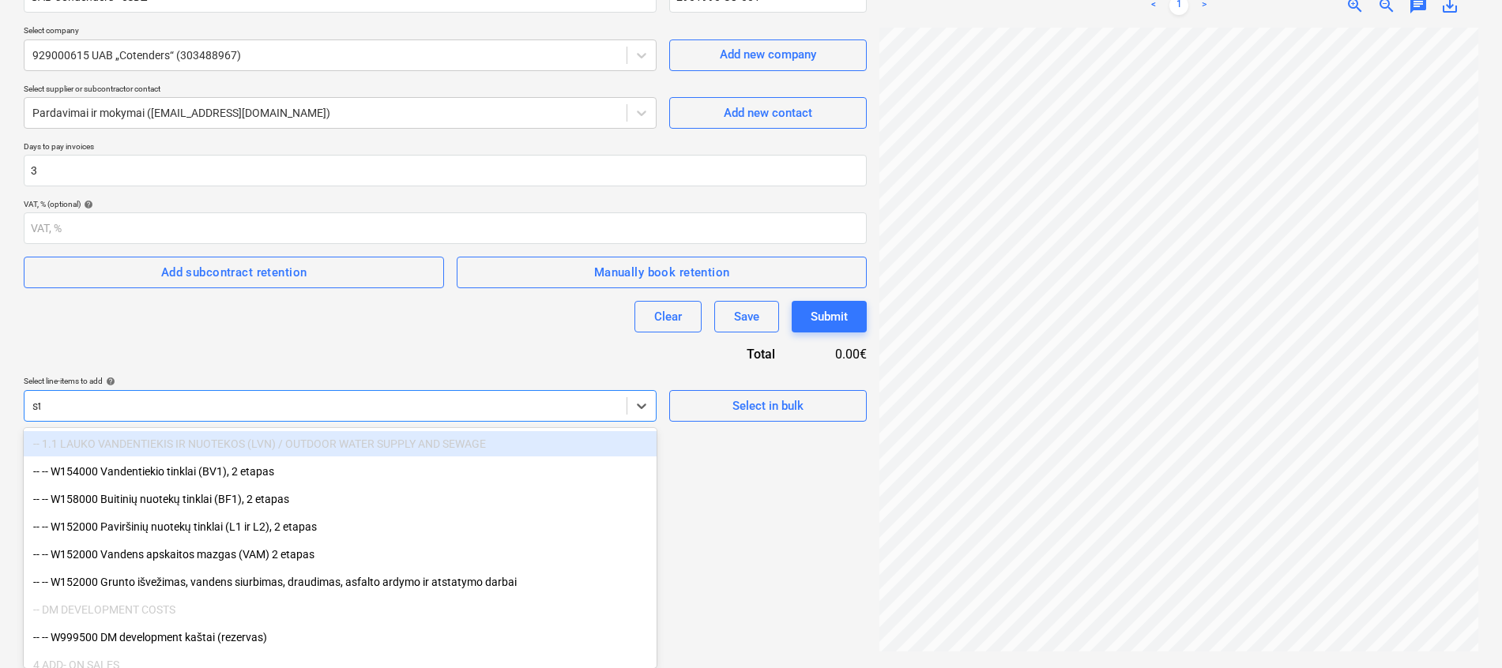
scroll to position [158, 0]
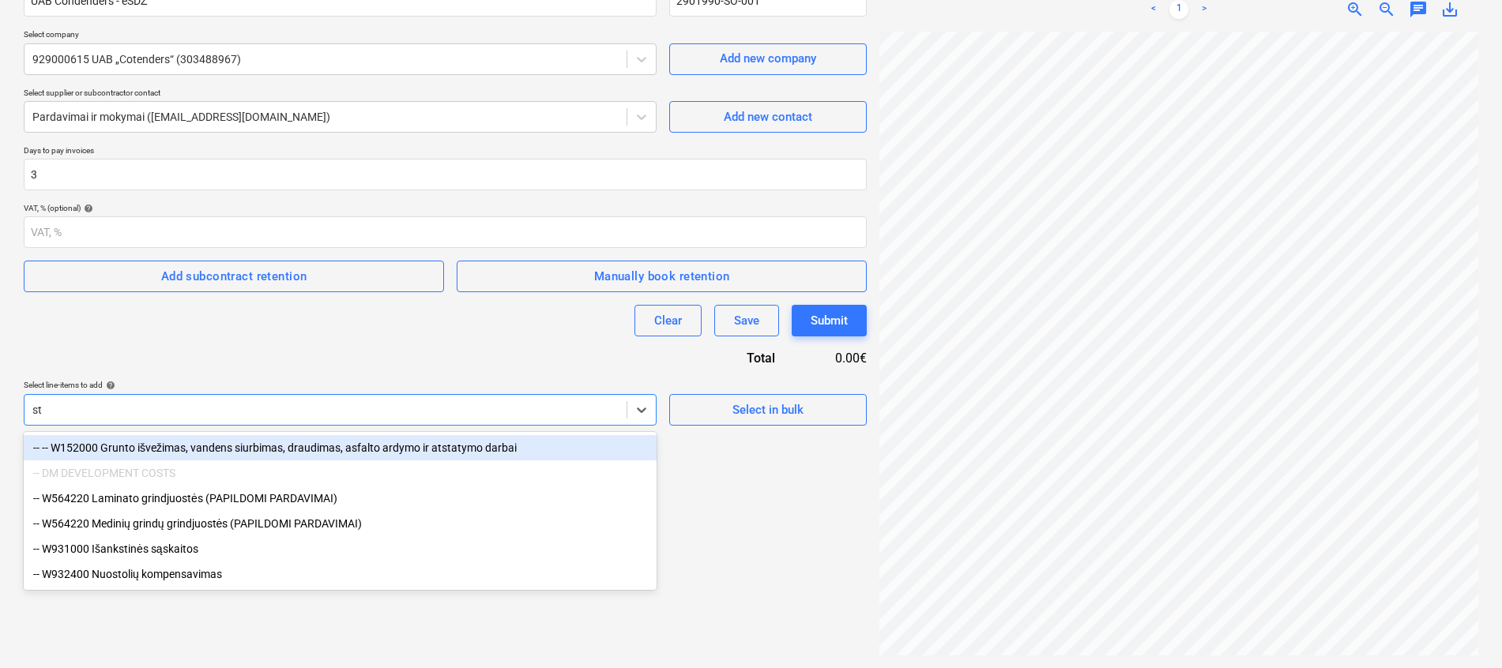
type input "s"
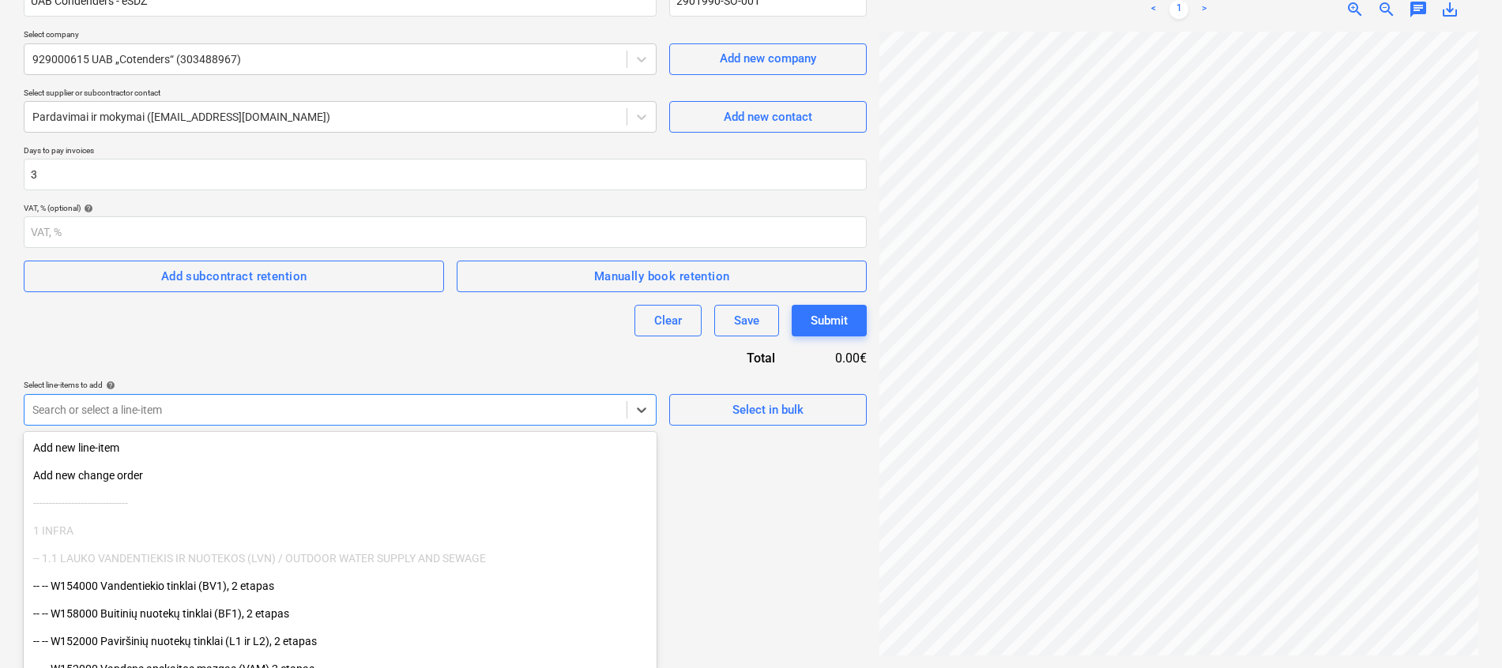
click at [413, 347] on div "Contract name help UAB Condenders - eSDŽ Contract reference number help 2901990…" at bounding box center [445, 199] width 843 height 454
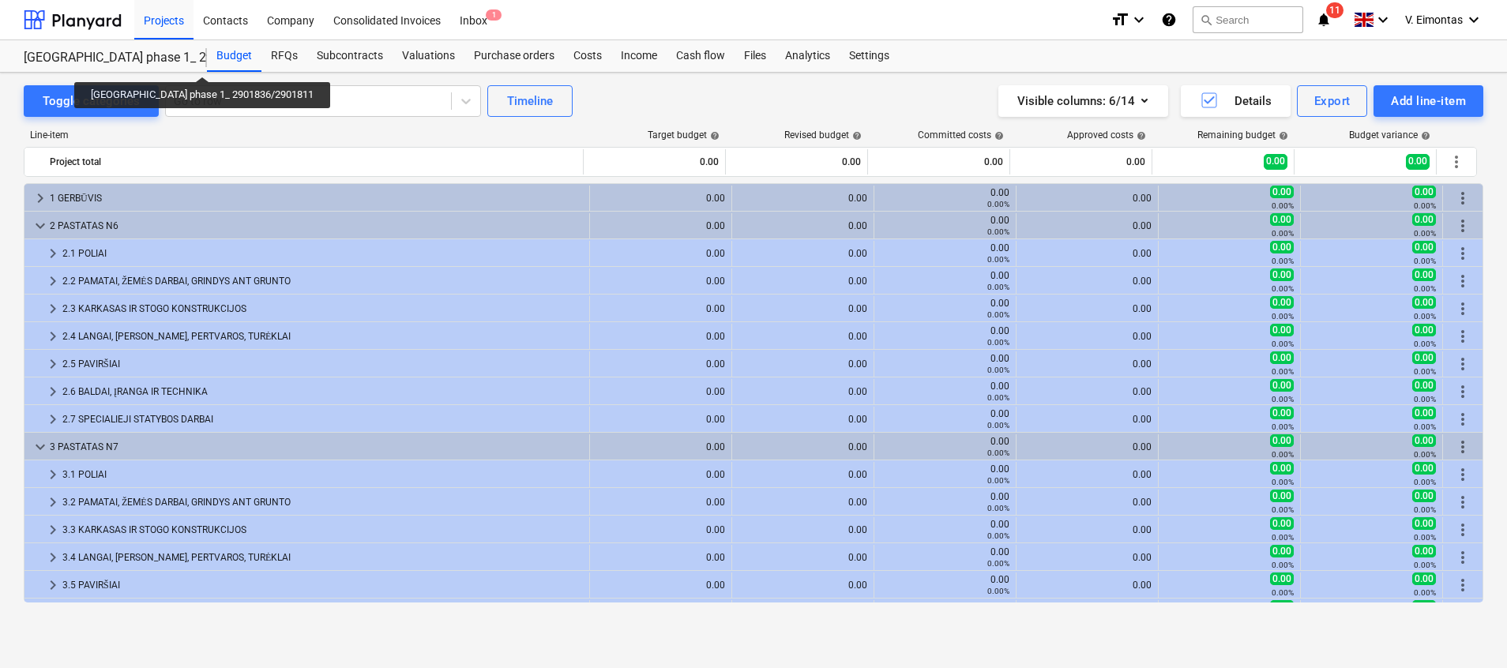
click at [179, 60] on div "[GEOGRAPHIC_DATA] phase 1_ 2901836/2901811" at bounding box center [106, 58] width 164 height 17
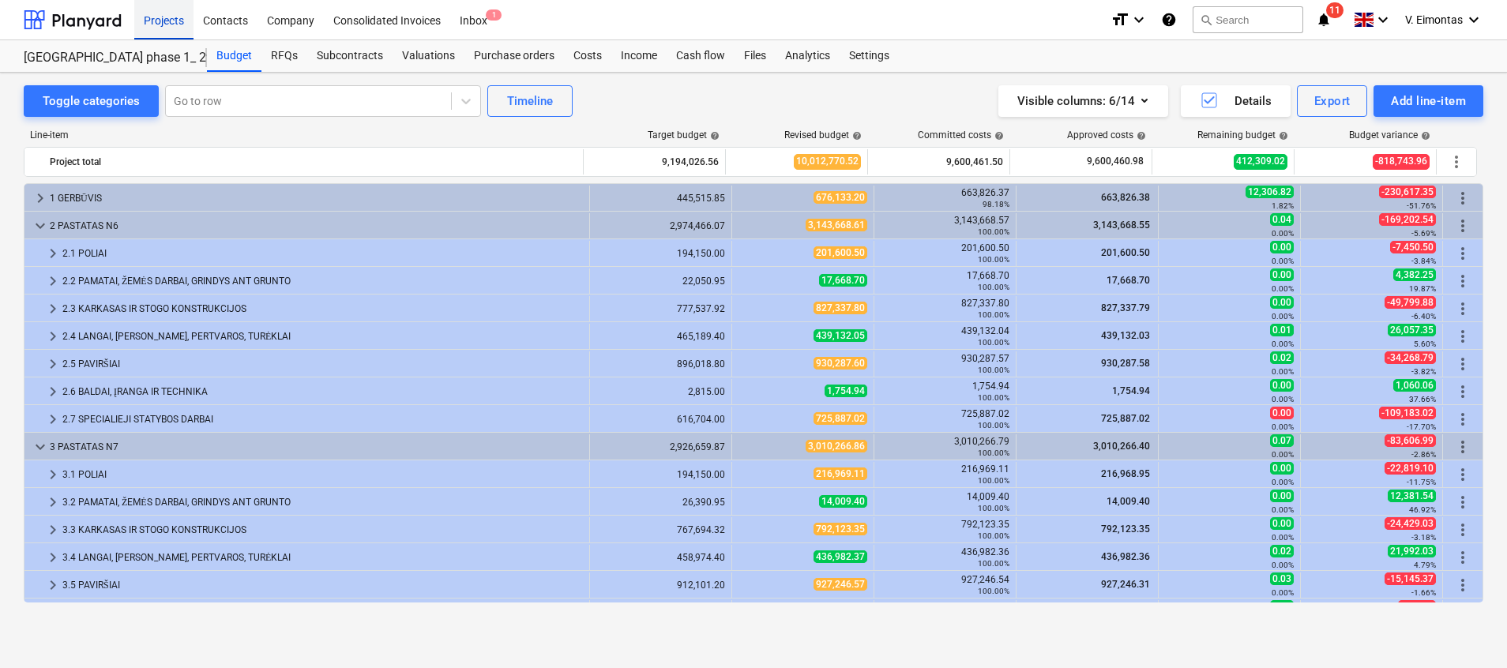
click at [171, 26] on div "Projects" at bounding box center [163, 19] width 59 height 40
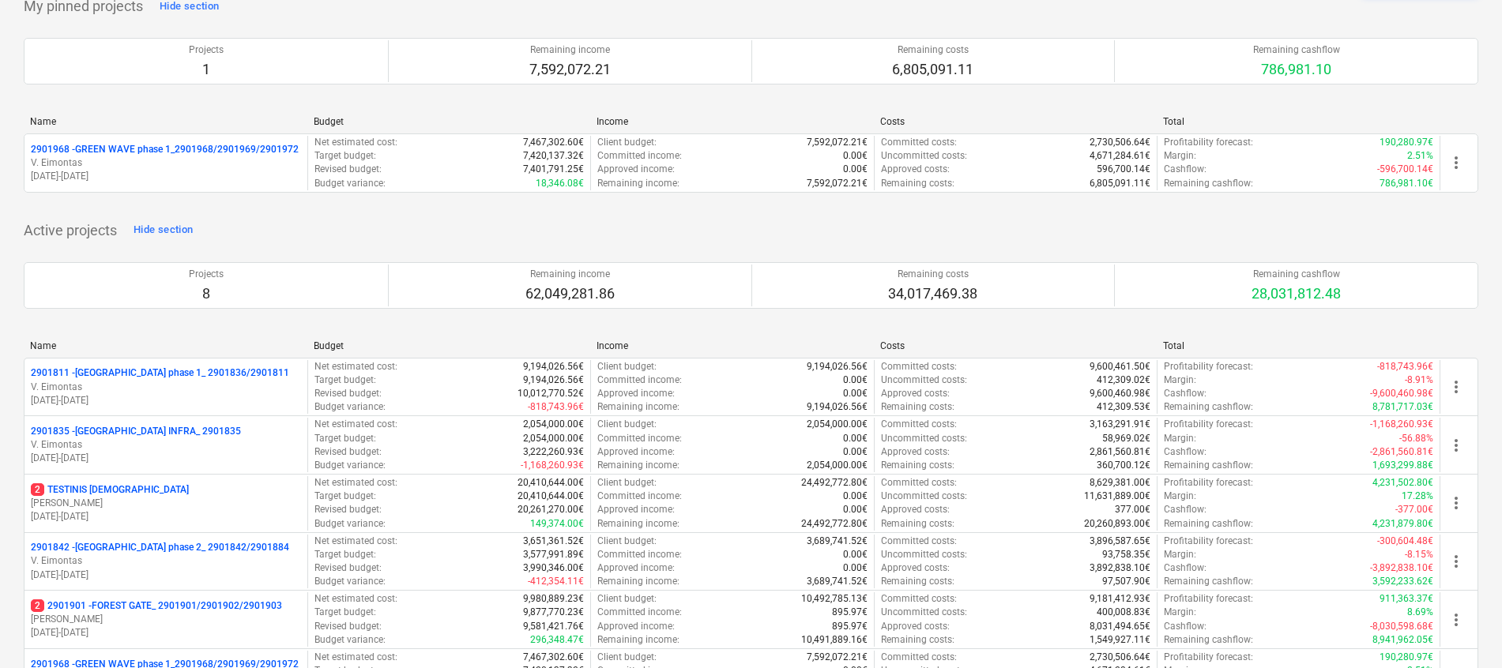
scroll to position [355, 0]
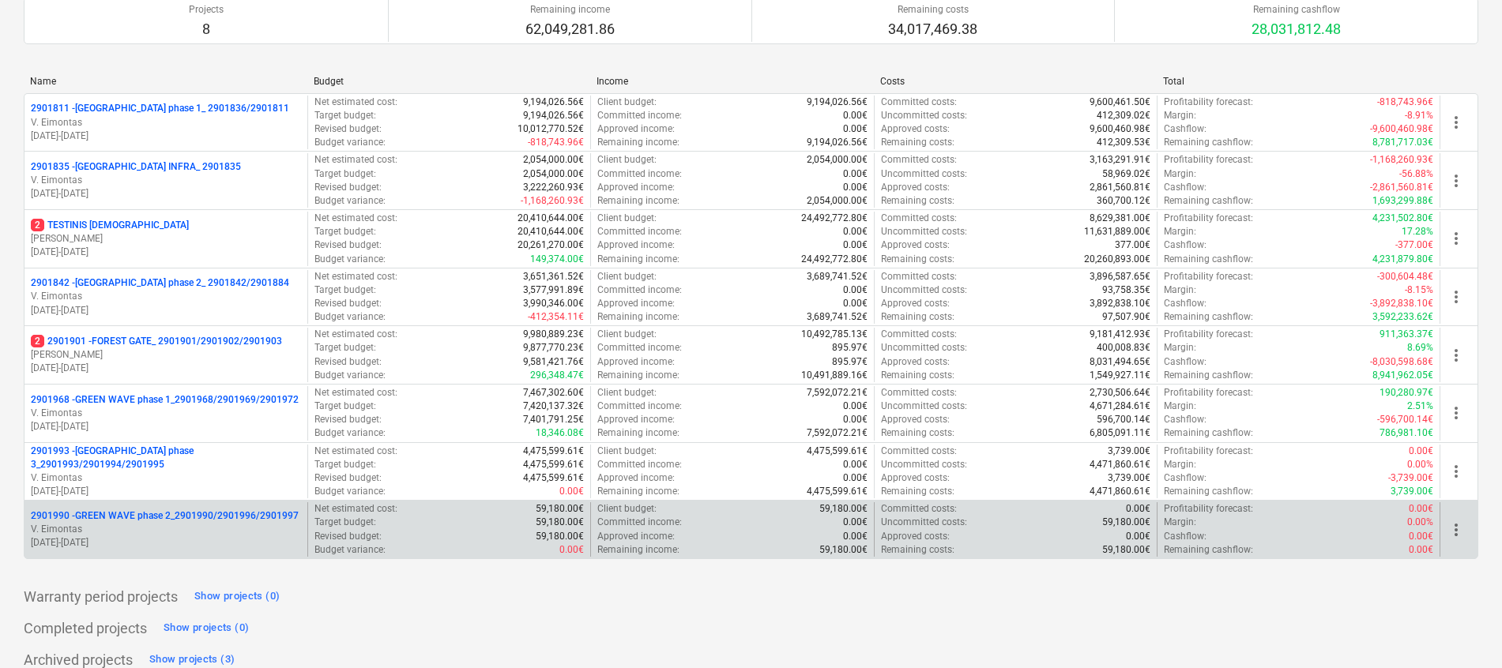
click at [178, 511] on p "2901990 - GREEN WAVE phase 2_2901990/2901996/2901997" at bounding box center [165, 516] width 268 height 13
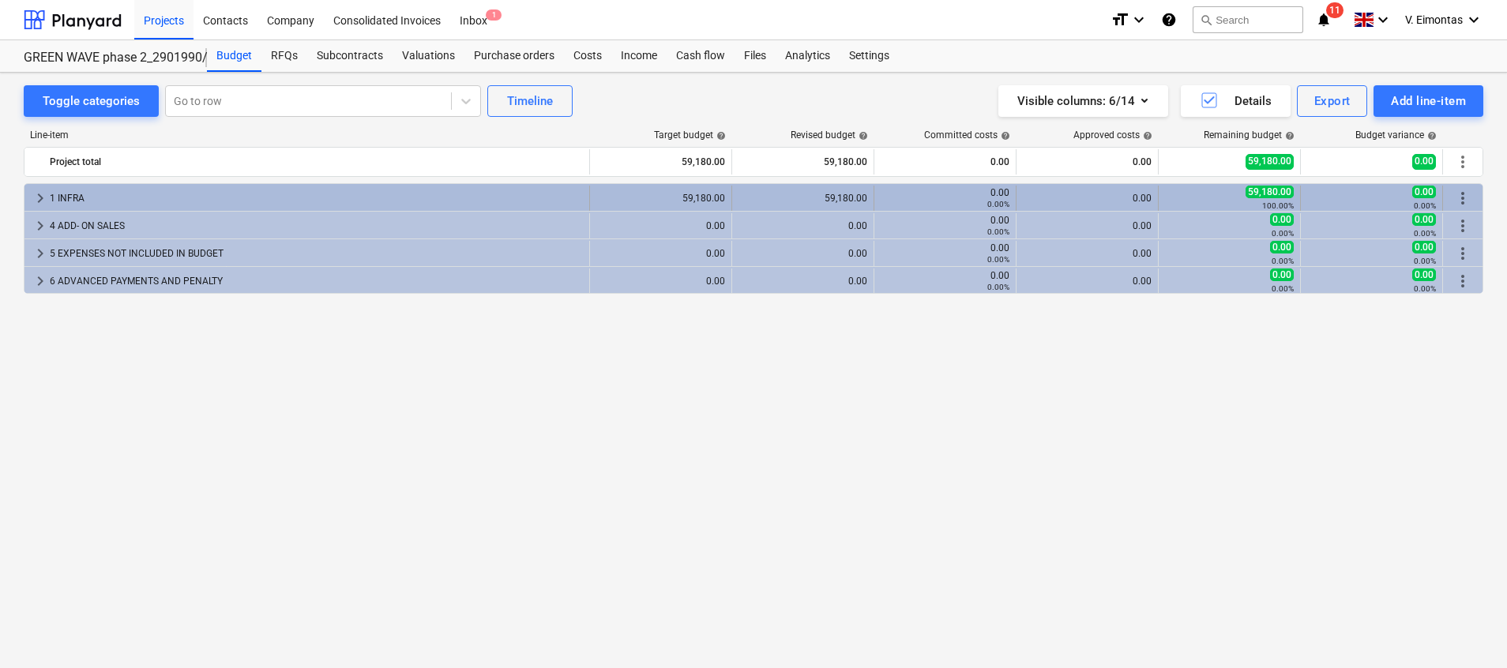
click at [148, 191] on div "1 INFRA" at bounding box center [316, 198] width 533 height 25
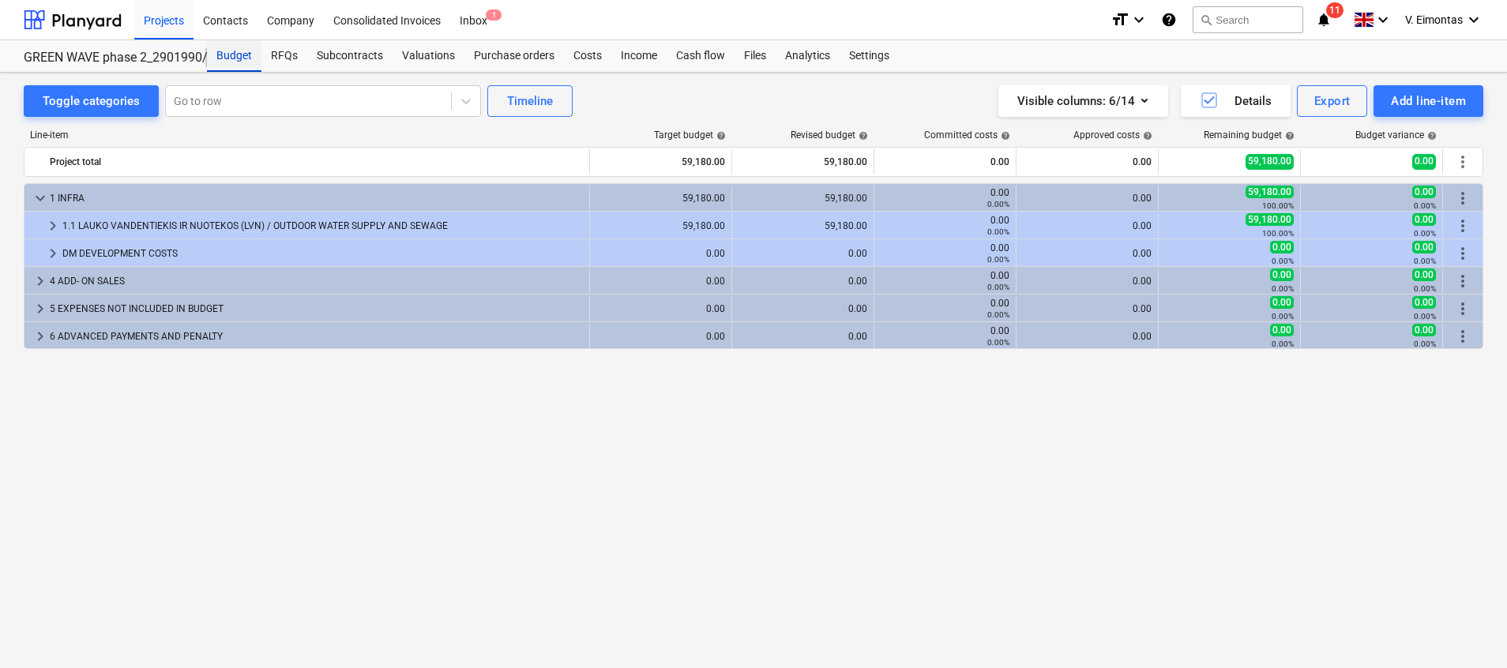
click at [229, 54] on div "Budget" at bounding box center [234, 56] width 55 height 32
click at [184, 17] on div "Projects" at bounding box center [163, 19] width 59 height 40
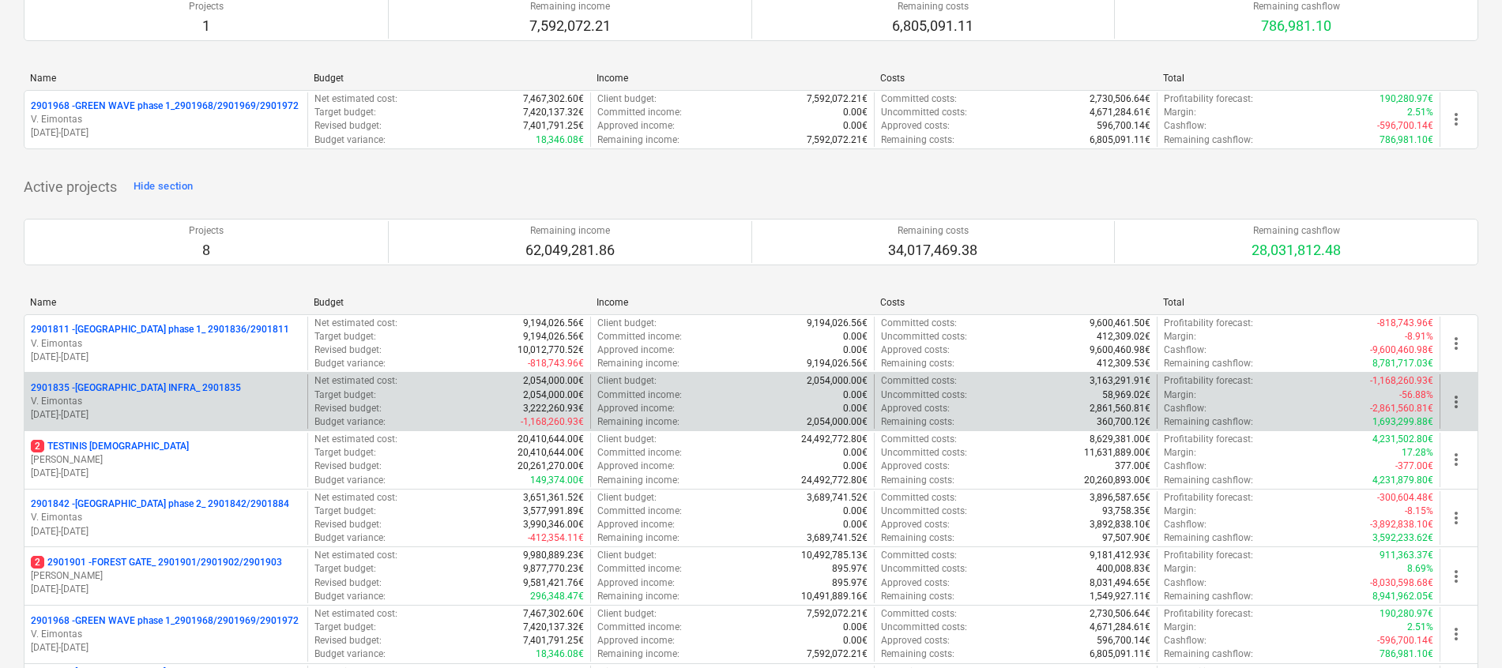
scroll to position [373, 0]
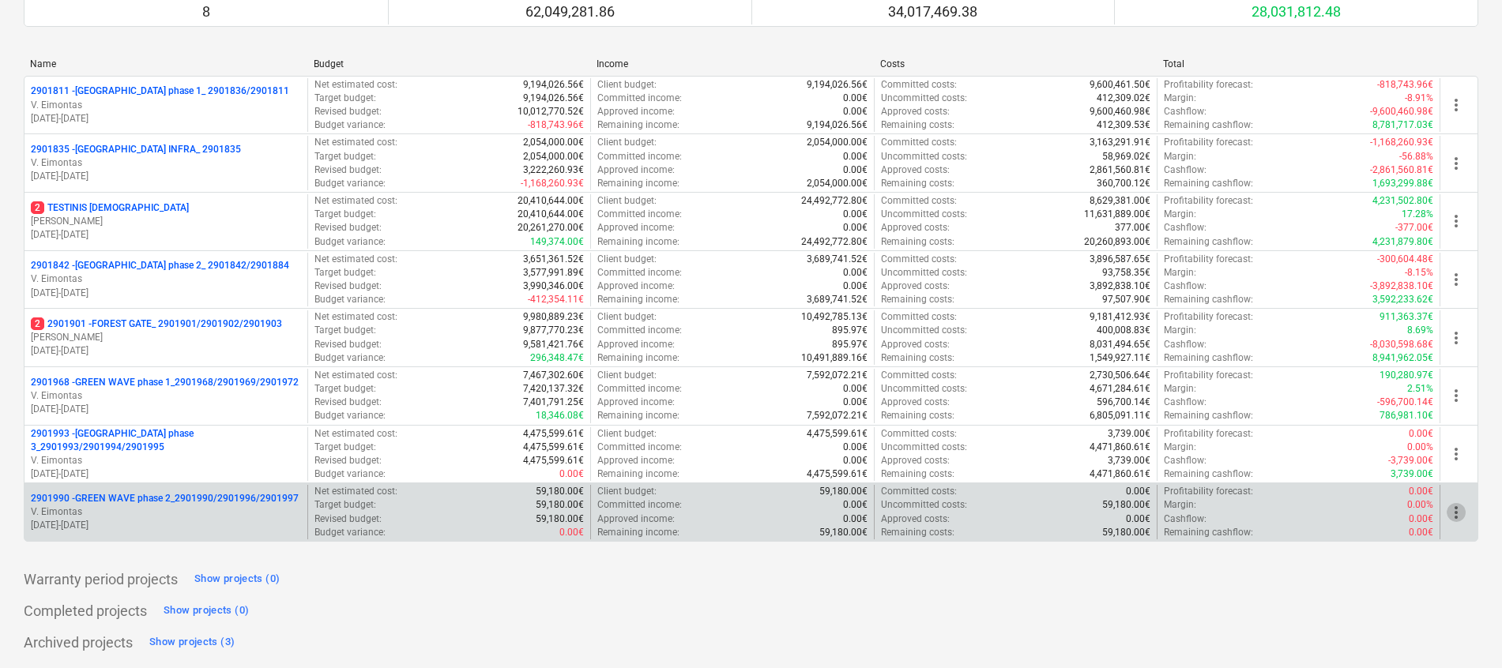
click at [1448, 508] on span "more_vert" at bounding box center [1455, 512] width 19 height 19
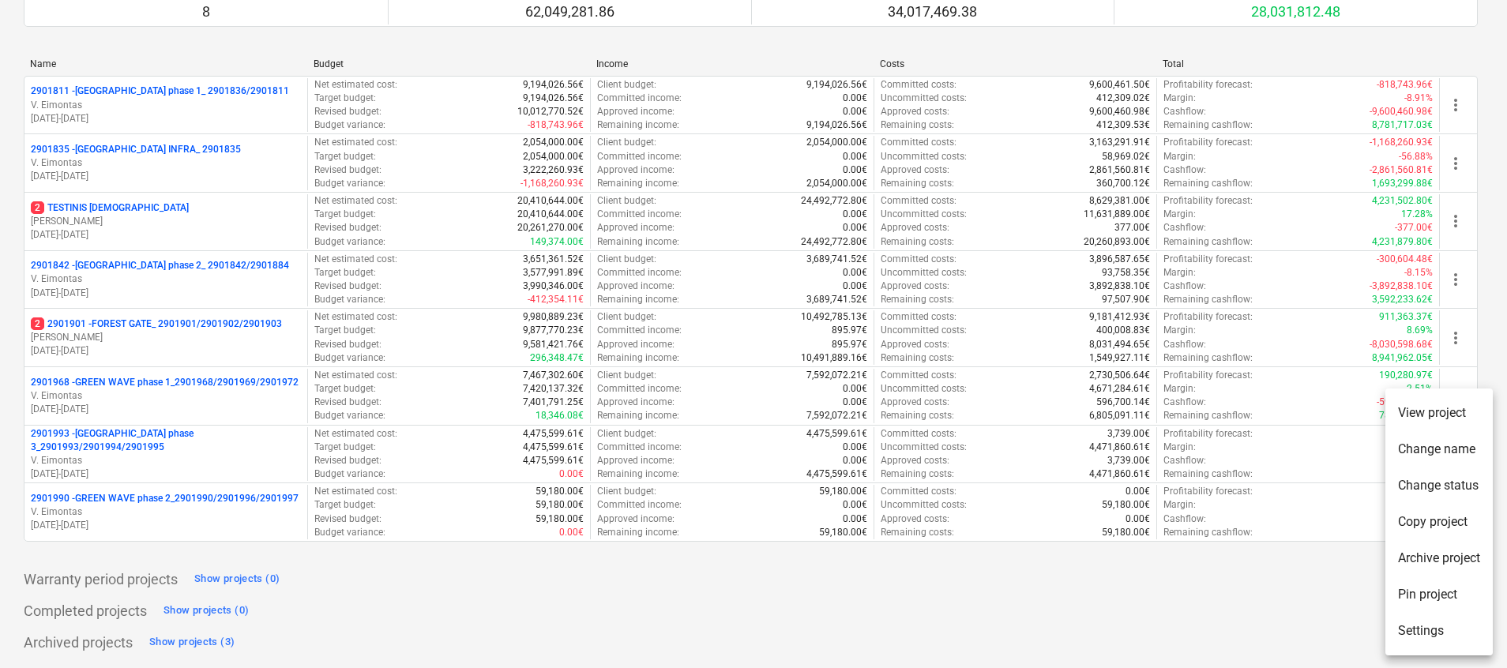
click at [1417, 589] on li "Pin project" at bounding box center [1439, 595] width 107 height 36
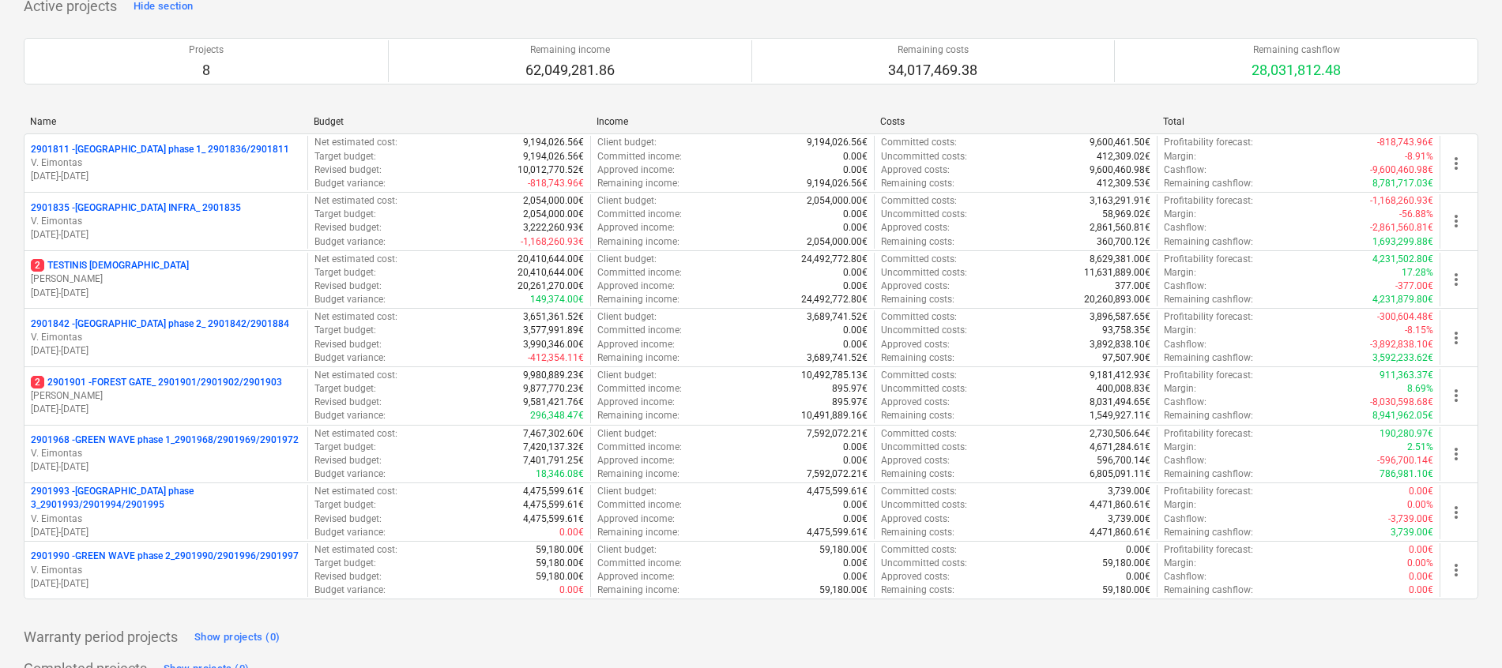
scroll to position [431, 0]
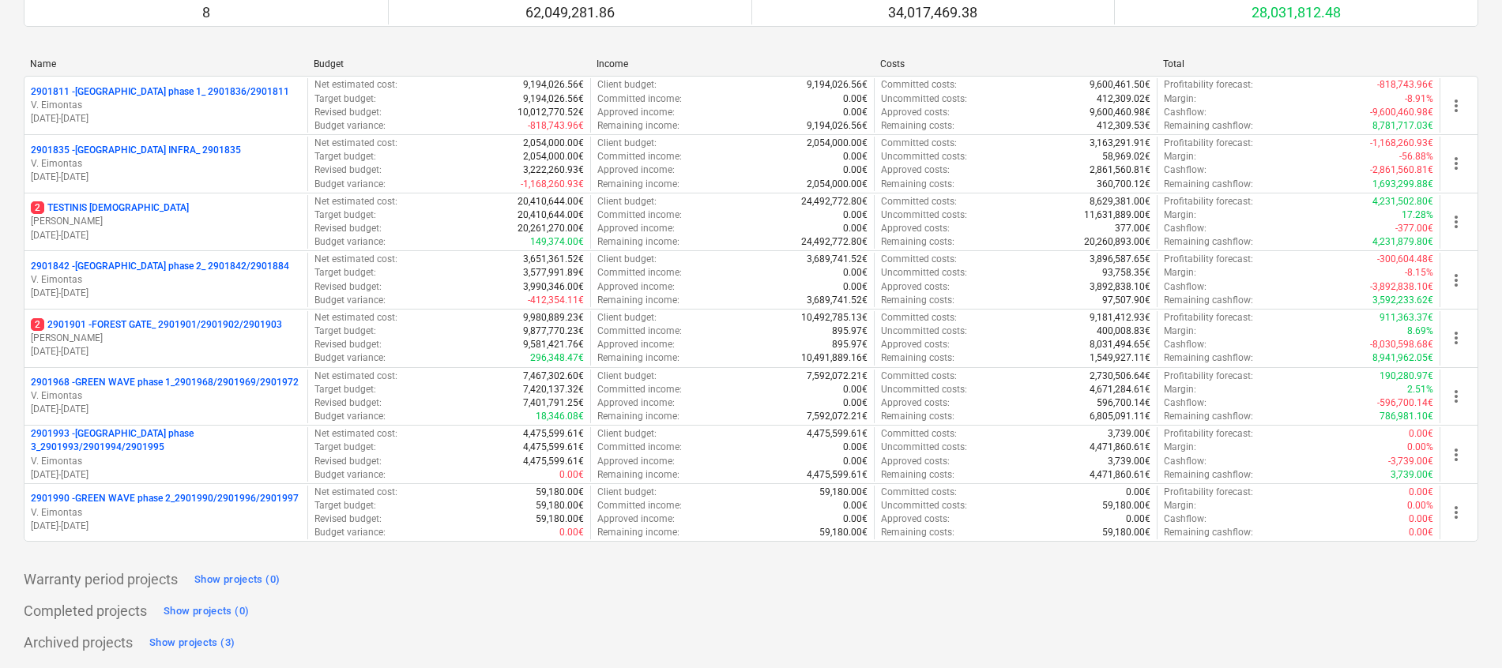
click at [905, 607] on div "Completed projects Show projects (0)" at bounding box center [751, 611] width 1454 height 25
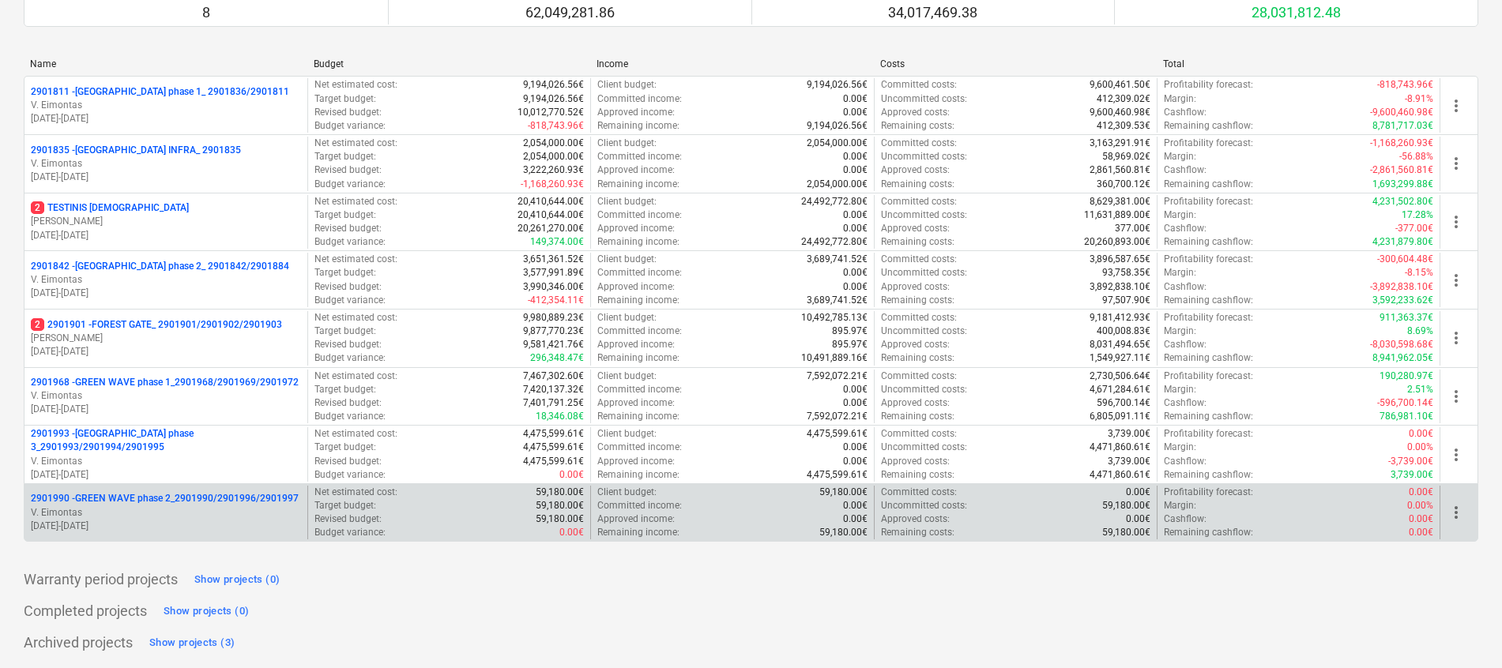
scroll to position [0, 0]
